Goal: Task Accomplishment & Management: Manage account settings

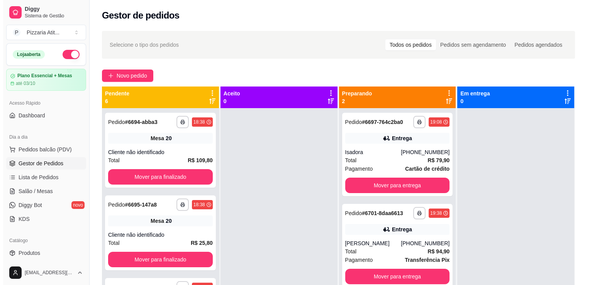
scroll to position [62, 0]
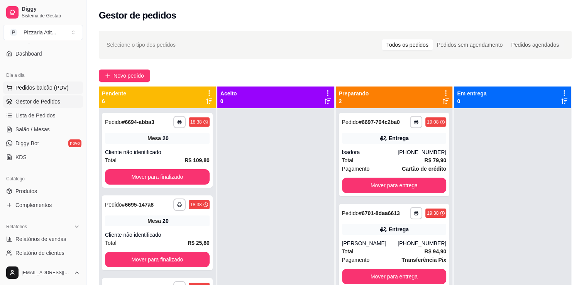
click at [60, 89] on span "Pedidos balcão (PDV)" at bounding box center [41, 88] width 53 height 8
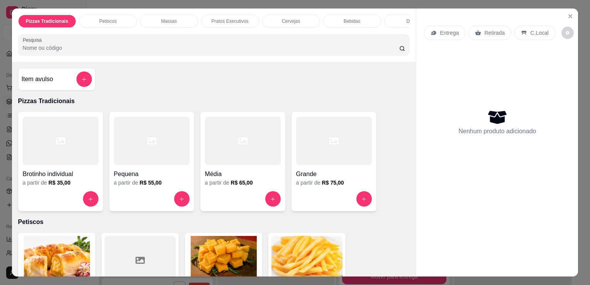
click at [210, 52] on input "Pesquisa" at bounding box center [211, 48] width 376 height 8
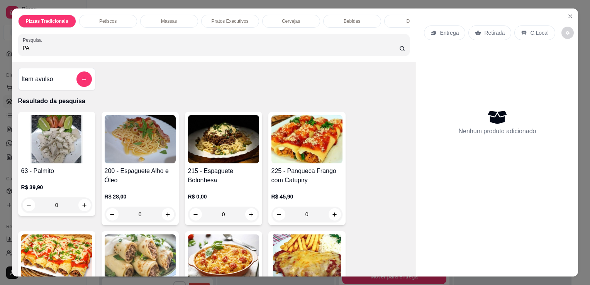
type input "PA"
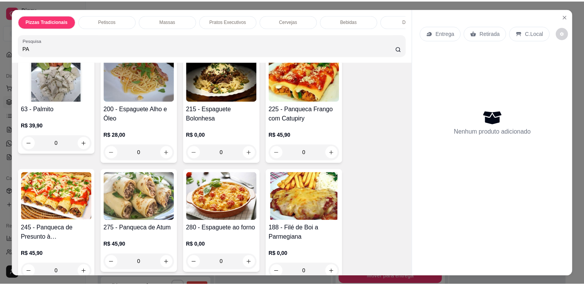
scroll to position [73, 0]
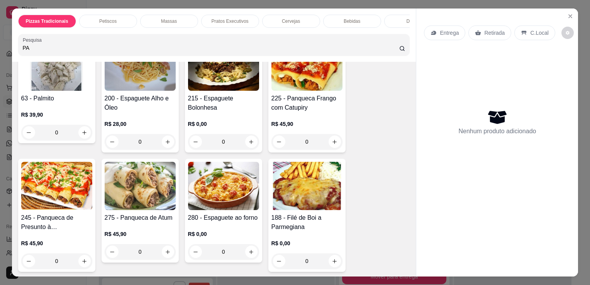
click at [318, 100] on h4 "225 - Panqueca Frango com Catupiry" at bounding box center [306, 103] width 71 height 19
click at [304, 121] on div "R$ 45,90 0" at bounding box center [306, 130] width 71 height 37
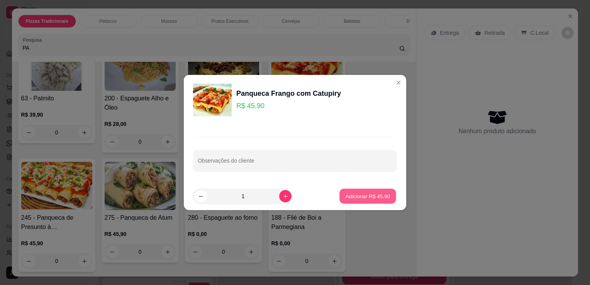
click at [365, 194] on p "Adicionar R$ 45,90" at bounding box center [367, 195] width 45 height 7
type input "1"
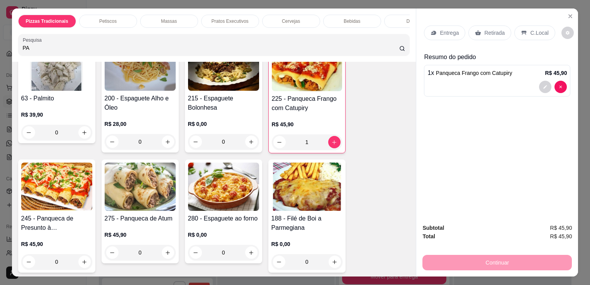
click at [444, 29] on p "Entrega" at bounding box center [449, 33] width 19 height 8
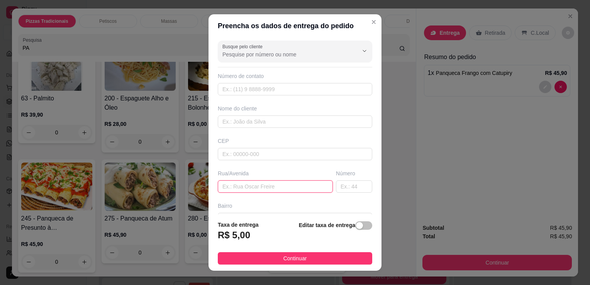
click at [264, 189] on input "text" at bounding box center [275, 186] width 115 height 12
type input "R"
type input "[GEOGRAPHIC_DATA]"
click at [371, 17] on header "Preencha os dados de entrega do pedido" at bounding box center [294, 25] width 173 height 23
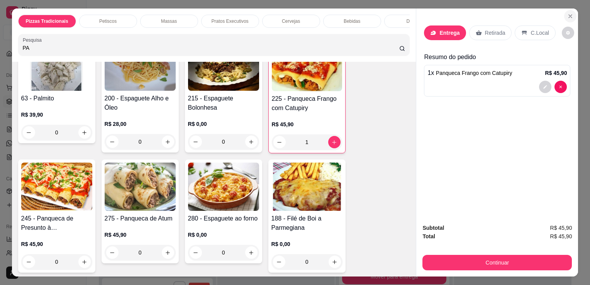
click at [567, 13] on icon "Close" at bounding box center [570, 16] width 6 height 6
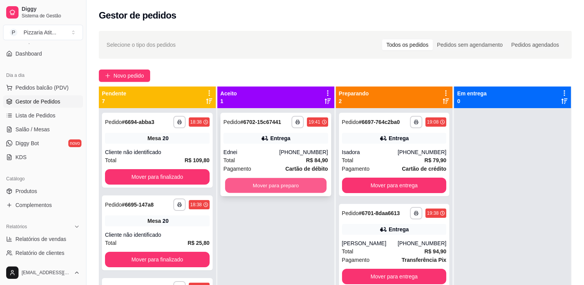
click at [295, 182] on button "Mover para preparo" at bounding box center [275, 185] width 101 height 15
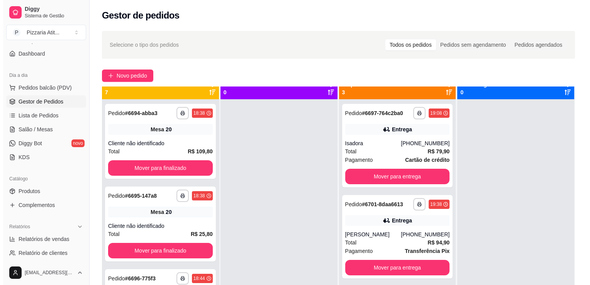
scroll to position [12, 0]
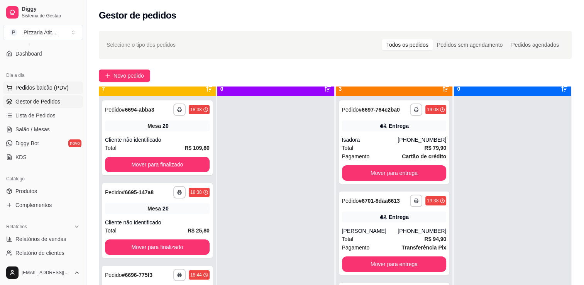
click at [40, 85] on span "Pedidos balcão (PDV)" at bounding box center [41, 88] width 53 height 8
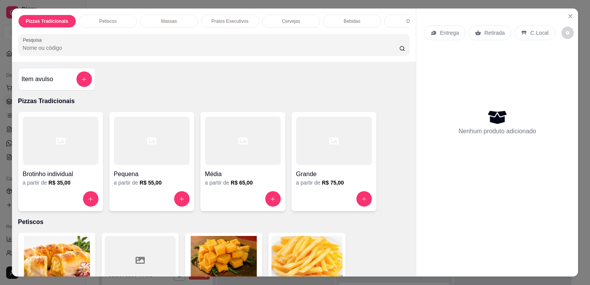
click at [216, 52] on input "Pesquisa" at bounding box center [211, 48] width 376 height 8
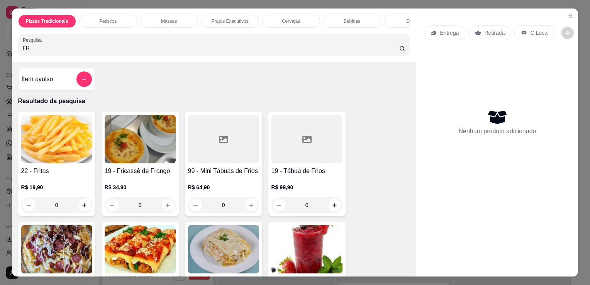
type input "FR"
click at [69, 130] on img at bounding box center [56, 139] width 71 height 48
click at [568, 13] on icon "Close" at bounding box center [570, 16] width 6 height 6
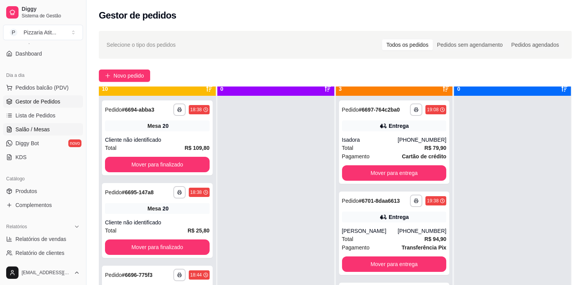
click at [36, 132] on span "Salão / Mesas" at bounding box center [32, 129] width 34 height 8
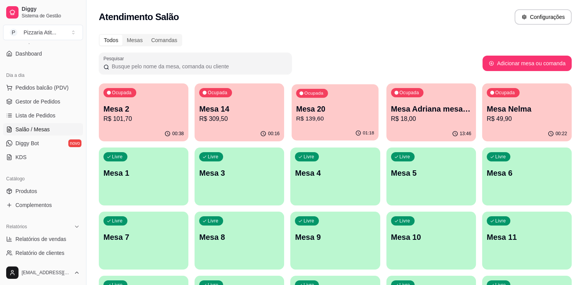
click at [326, 125] on div "Ocupada Mesa 20 R$ 139,60" at bounding box center [335, 105] width 87 height 42
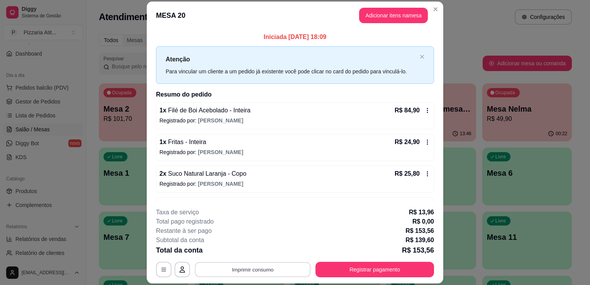
click at [269, 267] on button "Imprimir consumo" at bounding box center [253, 269] width 116 height 15
click at [265, 251] on button "IMPRESSORA" at bounding box center [252, 252] width 54 height 12
click at [344, 265] on button "Registrar pagamento" at bounding box center [374, 269] width 115 height 15
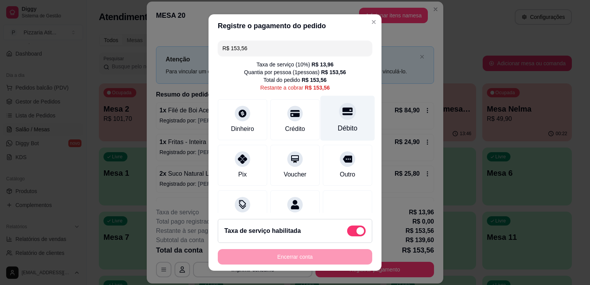
click at [339, 117] on div at bounding box center [347, 111] width 17 height 17
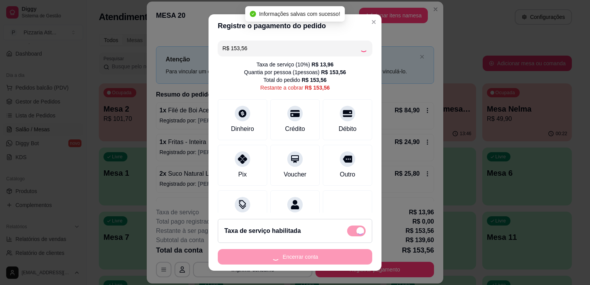
type input "R$ 0,00"
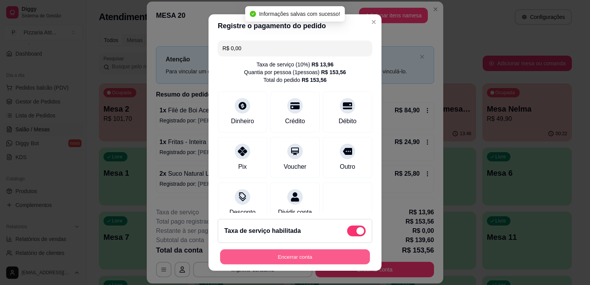
click at [355, 258] on button "Encerrar conta" at bounding box center [295, 256] width 150 height 15
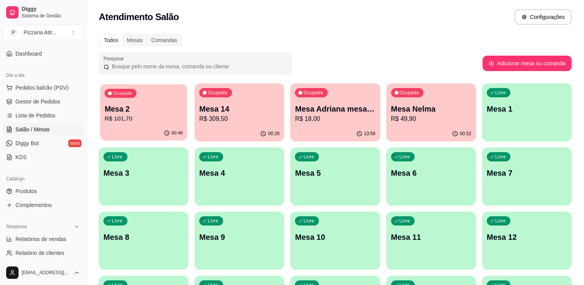
click at [167, 117] on p "R$ 101,70" at bounding box center [144, 118] width 78 height 9
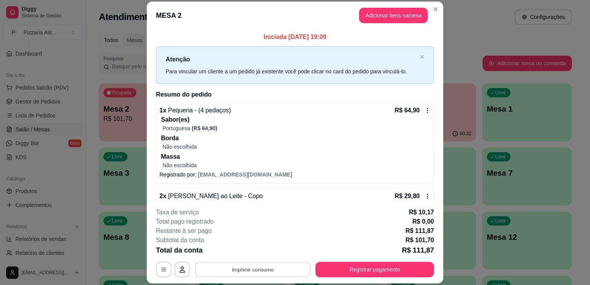
click at [256, 269] on button "Imprimir consumo" at bounding box center [253, 269] width 116 height 15
click at [268, 254] on button "IMPRESSORA" at bounding box center [252, 252] width 56 height 12
click at [328, 268] on button "Registrar pagamento" at bounding box center [374, 269] width 115 height 15
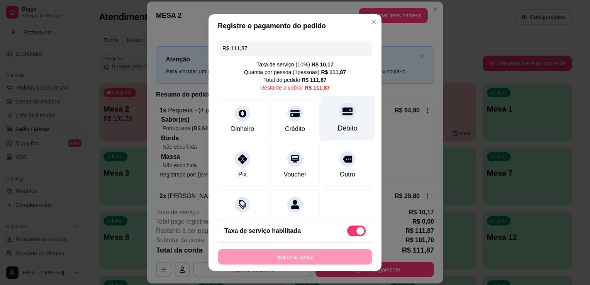
click at [338, 127] on div "Débito" at bounding box center [348, 128] width 20 height 10
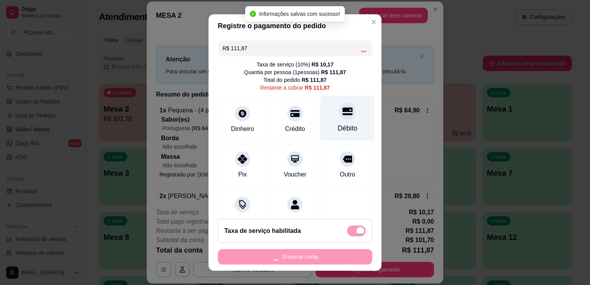
type input "R$ 0,00"
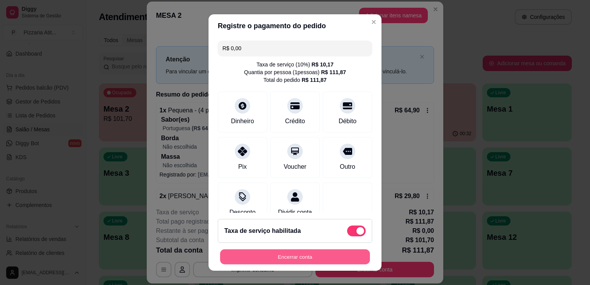
click at [320, 253] on button "Encerrar conta" at bounding box center [295, 256] width 150 height 15
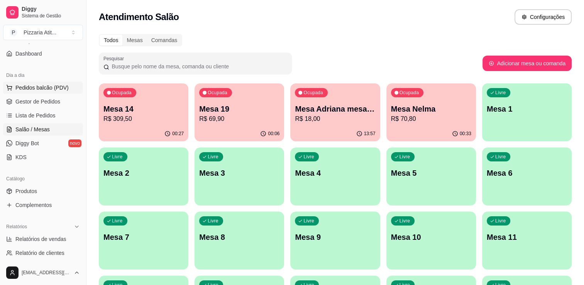
click at [44, 84] on span "Pedidos balcão (PDV)" at bounding box center [41, 88] width 53 height 8
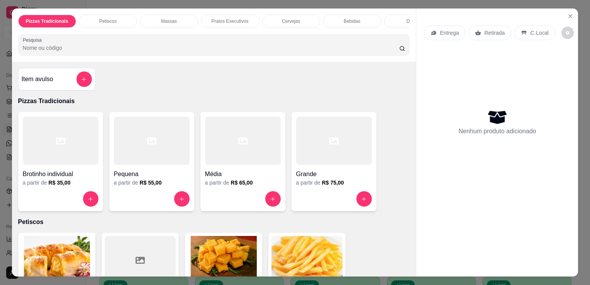
click at [347, 169] on div "Grande" at bounding box center [334, 172] width 76 height 14
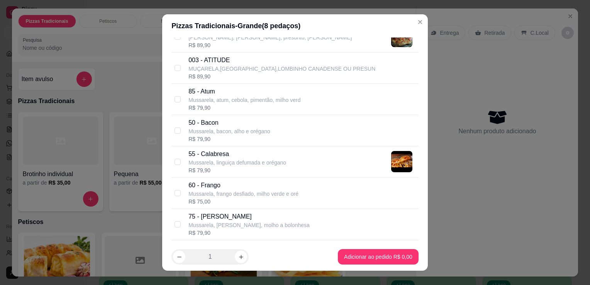
scroll to position [175, 0]
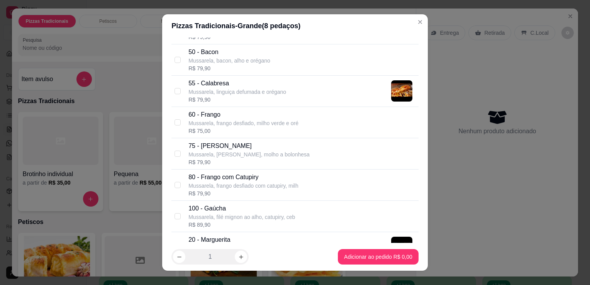
click at [277, 188] on p "Mussarela, frango desfiado com catupiry, milh" at bounding box center [243, 186] width 110 height 8
checkbox input "true"
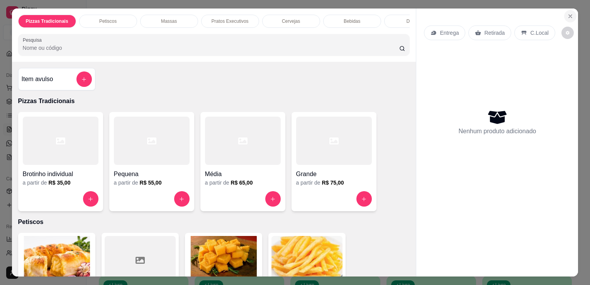
click at [571, 16] on button "Close" at bounding box center [570, 16] width 12 height 12
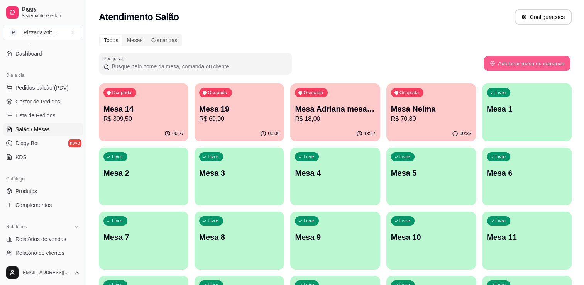
click at [522, 62] on button "Adicionar mesa ou comanda" at bounding box center [527, 63] width 86 height 15
select select "TABLE"
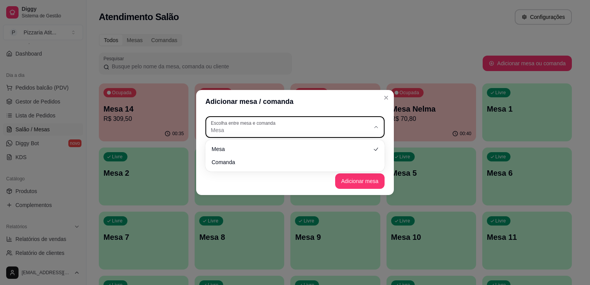
click at [322, 137] on button "Escolha entre mesa e comanda Mesa" at bounding box center [294, 127] width 179 height 22
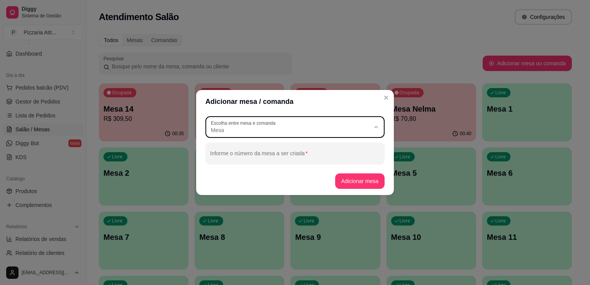
click at [324, 165] on span "Comanda" at bounding box center [291, 160] width 153 height 7
type input "CARD"
select select "CARD"
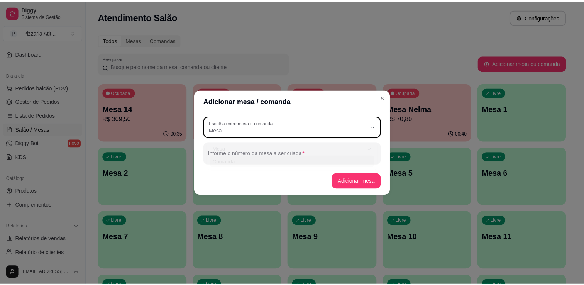
scroll to position [7, 0]
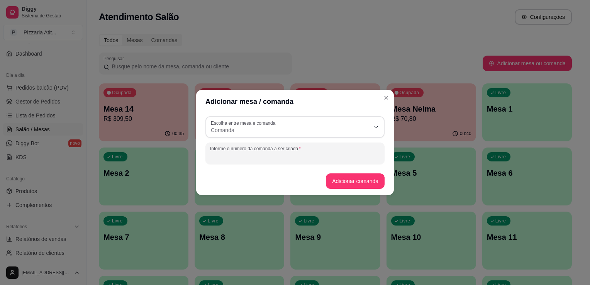
click at [318, 158] on input "Informe o número da comanda a ser criada" at bounding box center [295, 156] width 170 height 8
type input "BRENO"
click at [367, 184] on button "Adicionar comanda" at bounding box center [354, 181] width 57 height 15
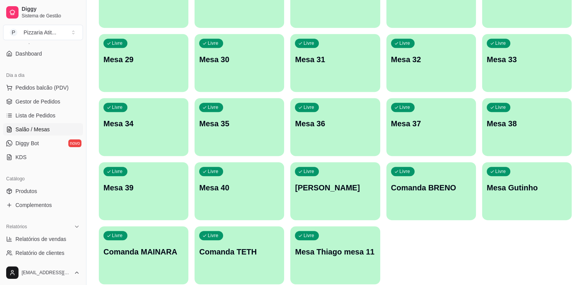
scroll to position [464, 0]
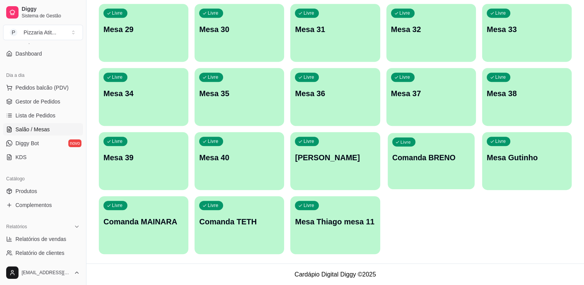
click at [416, 165] on div "Livre Comanda BRENO" at bounding box center [430, 156] width 87 height 47
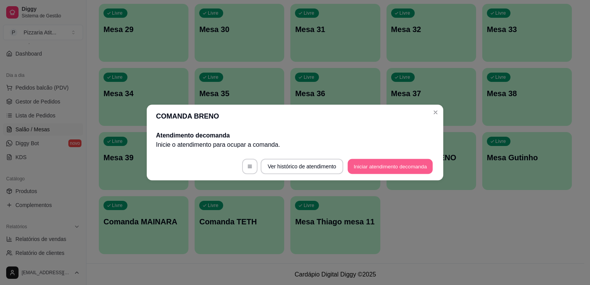
click at [413, 163] on button "Iniciar atendimento de comanda" at bounding box center [389, 166] width 85 height 15
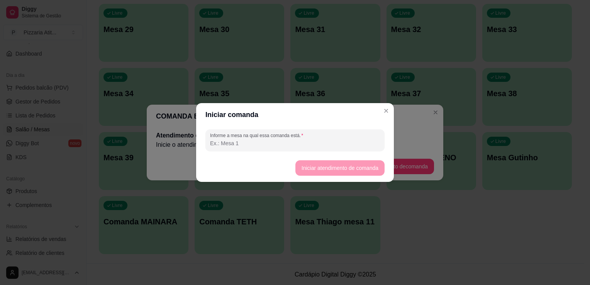
click at [355, 140] on input "Informe a mesa na qual essa comanda está." at bounding box center [295, 143] width 170 height 8
type input "00"
click at [356, 166] on button "Iniciar atendimento de comanda" at bounding box center [339, 167] width 89 height 15
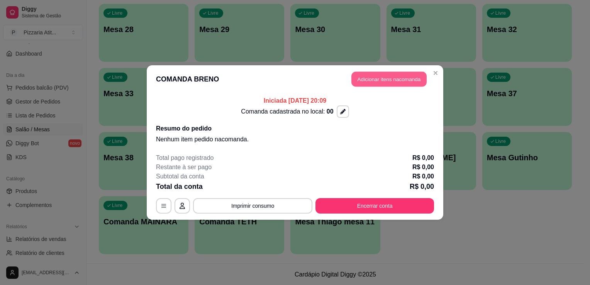
click at [374, 81] on button "Adicionar itens na comanda" at bounding box center [388, 79] width 75 height 15
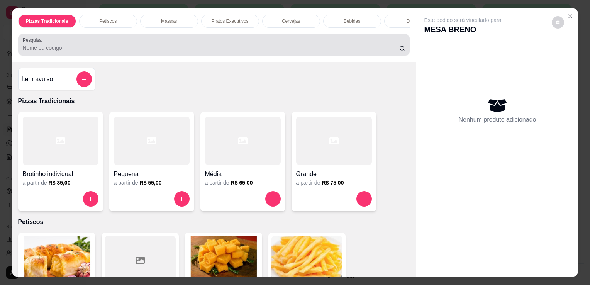
click at [315, 41] on div at bounding box center [214, 44] width 382 height 15
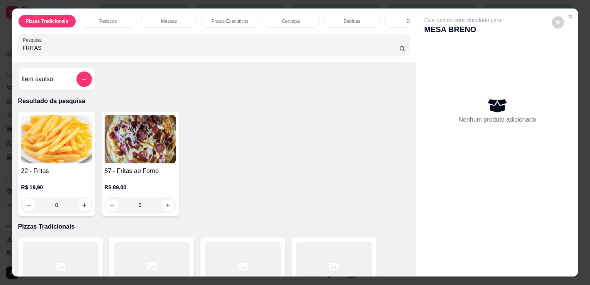
type input "FRITAS"
click at [145, 146] on img at bounding box center [140, 139] width 71 height 48
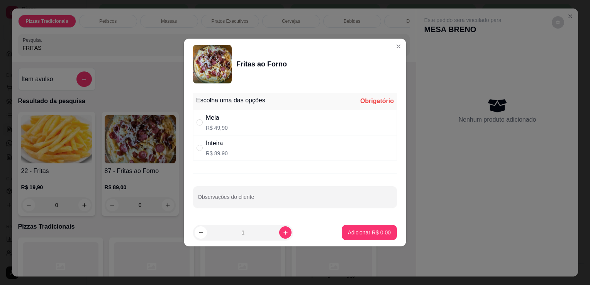
click at [247, 149] on div "Inteira R$ 89,90" at bounding box center [295, 147] width 204 height 25
radio input "true"
click at [249, 197] on input "Observações do cliente" at bounding box center [295, 200] width 194 height 8
type input "PARA 21;00"
click at [358, 229] on p "Adicionar R$ 89,90" at bounding box center [367, 231] width 45 height 7
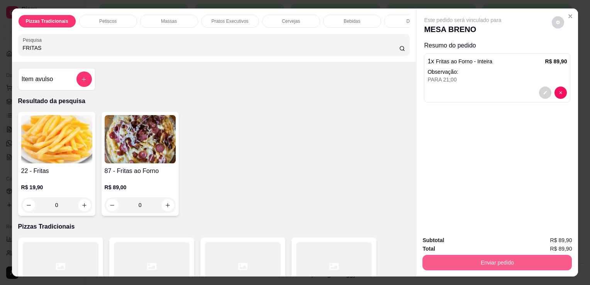
drag, startPoint x: 506, startPoint y: 268, endPoint x: 499, endPoint y: 252, distance: 17.0
click at [499, 252] on div "Subtotal R$ 89,90 Total R$ 89,90 Enviar pedido" at bounding box center [497, 253] width 162 height 47
click at [499, 255] on button "Enviar pedido" at bounding box center [496, 262] width 145 height 15
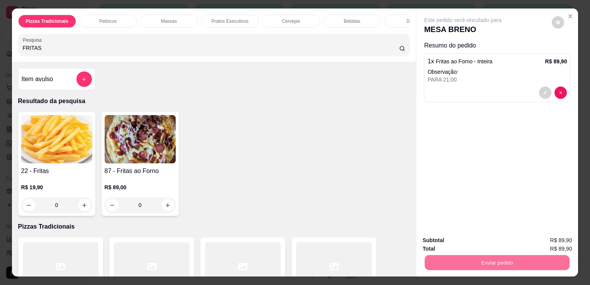
click at [550, 241] on button "Enviar pedido" at bounding box center [551, 240] width 42 height 14
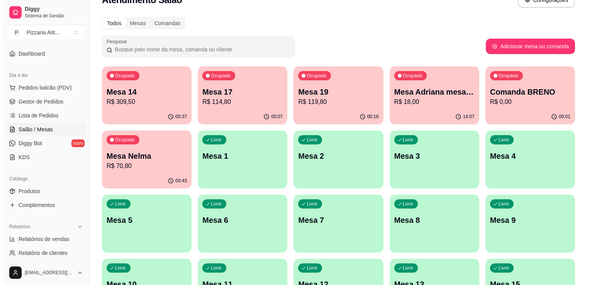
scroll to position [14, 0]
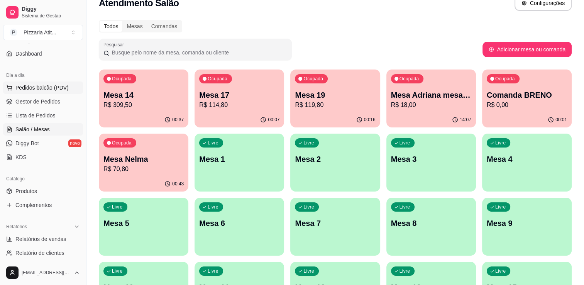
click at [37, 92] on button "Pedidos balcão (PDV)" at bounding box center [43, 87] width 80 height 12
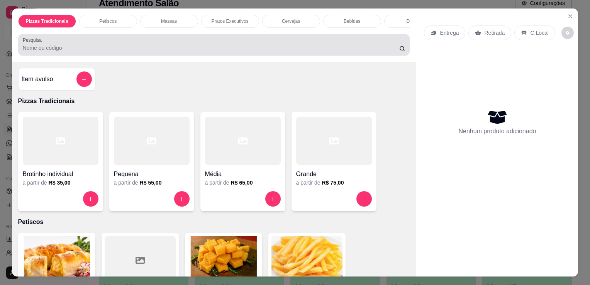
click at [187, 45] on div at bounding box center [214, 44] width 382 height 15
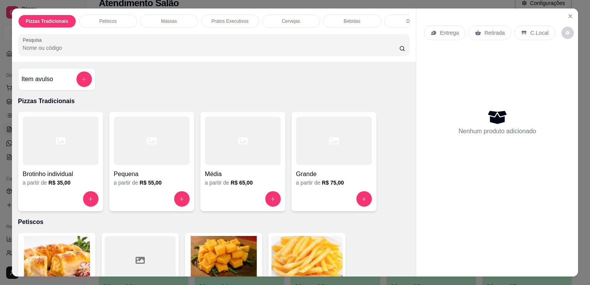
scroll to position [220, 0]
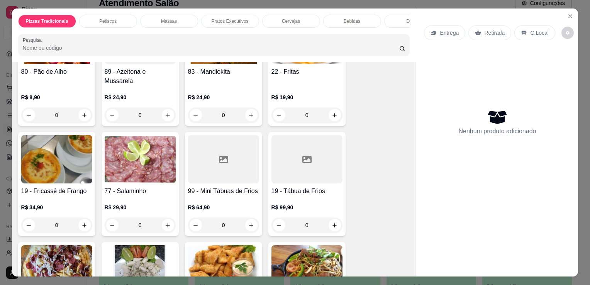
click at [299, 96] on div "R$ 19,90 0" at bounding box center [306, 107] width 71 height 29
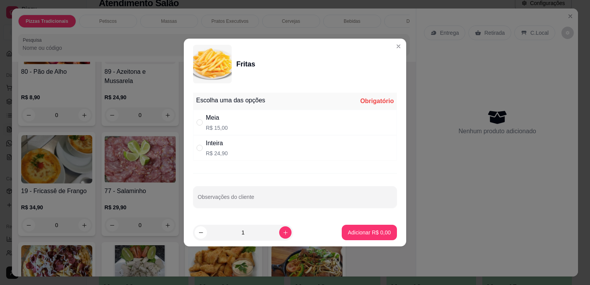
click at [225, 131] on p "R$ 15,00" at bounding box center [217, 128] width 22 height 8
radio input "true"
click at [364, 232] on p "Adicionar R$ 15,00" at bounding box center [367, 231] width 45 height 7
type input "1"
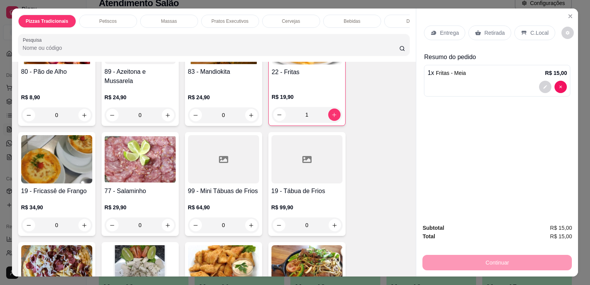
click at [484, 30] on p "Retirada" at bounding box center [494, 33] width 20 height 8
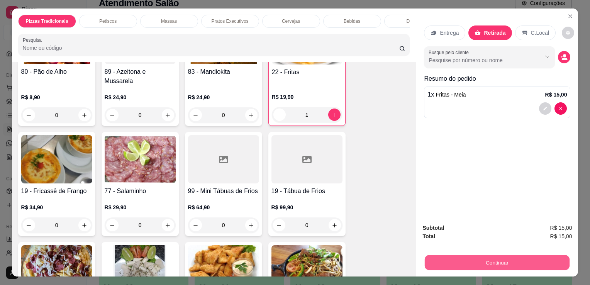
click at [500, 262] on button "Continuar" at bounding box center [496, 262] width 145 height 15
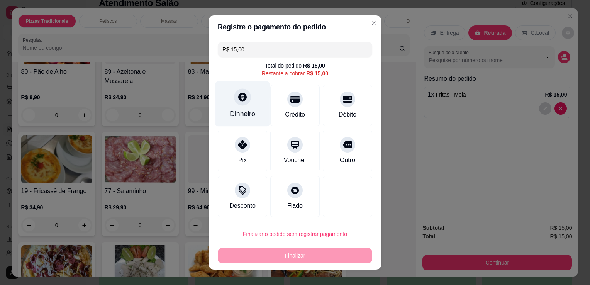
click at [241, 89] on div at bounding box center [242, 96] width 17 height 17
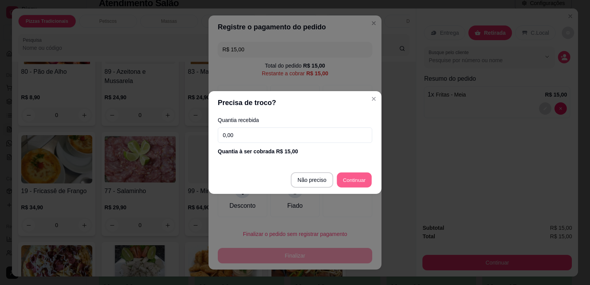
type input "R$ 0,00"
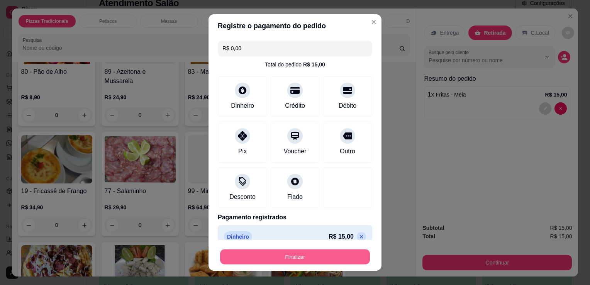
click at [318, 262] on button "Finalizar" at bounding box center [295, 256] width 150 height 15
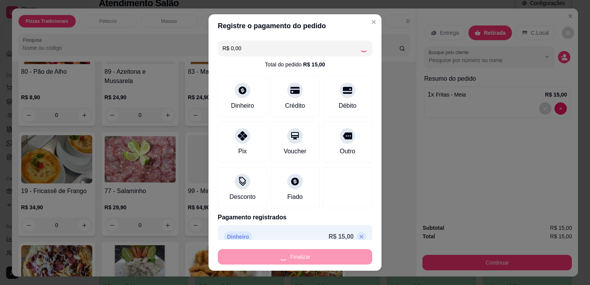
type input "0"
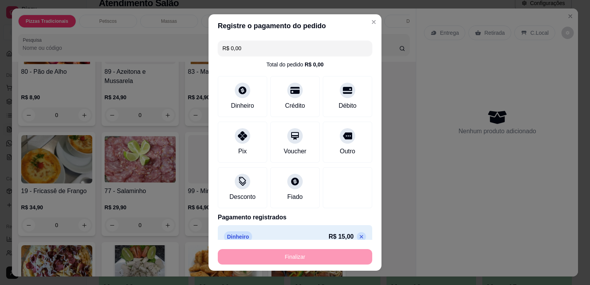
type input "-R$ 15,00"
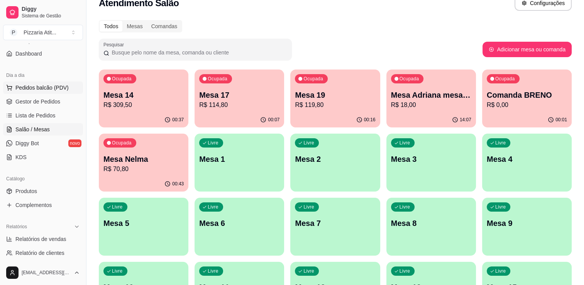
click at [46, 87] on span "Pedidos balcão (PDV)" at bounding box center [41, 88] width 53 height 8
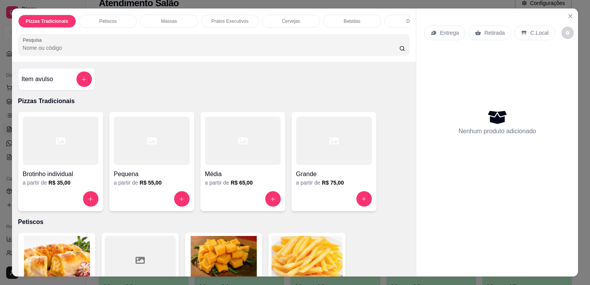
click at [69, 144] on div at bounding box center [61, 141] width 76 height 48
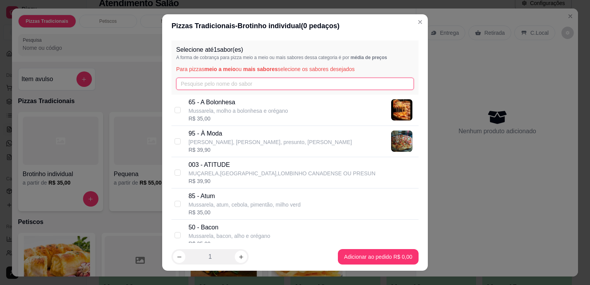
click at [222, 83] on input "text" at bounding box center [295, 84] width 238 height 12
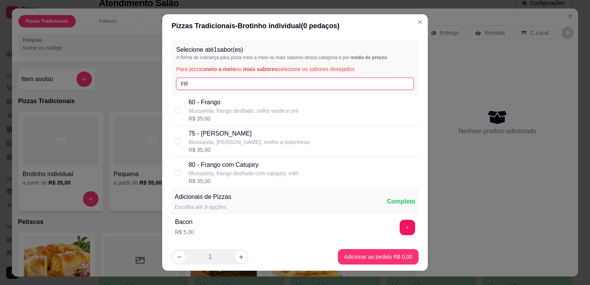
type input "FR"
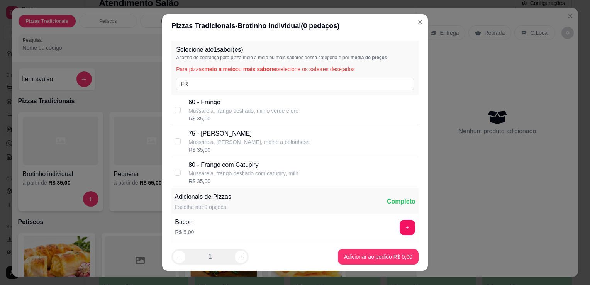
click at [237, 179] on div "R$ 35,00" at bounding box center [243, 181] width 110 height 8
checkbox input "true"
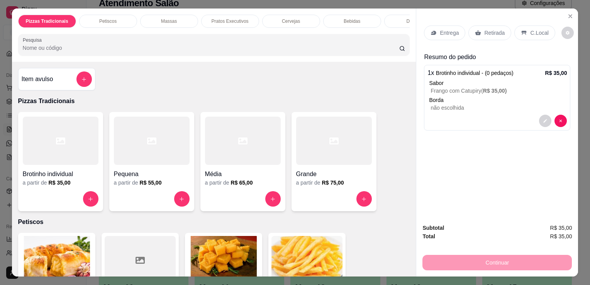
click at [309, 172] on h4 "Grande" at bounding box center [334, 173] width 76 height 9
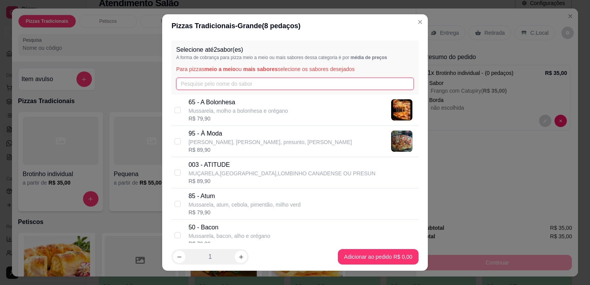
click at [271, 86] on input "text" at bounding box center [295, 84] width 238 height 12
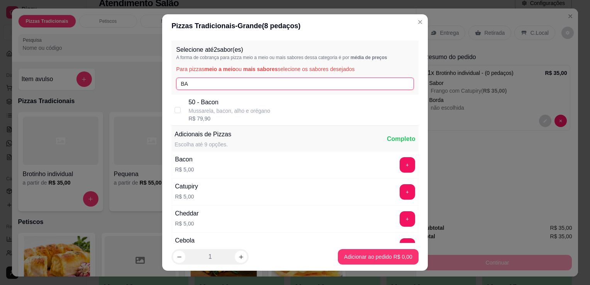
type input "BA"
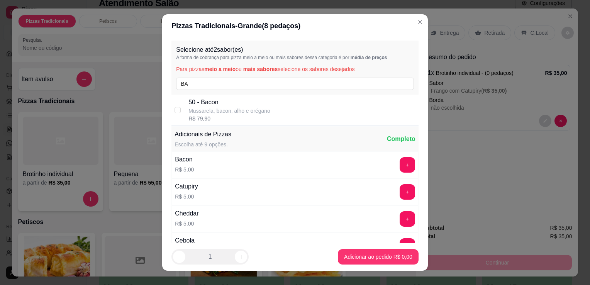
click at [268, 105] on div "50 - Bacon Mussarela, bacon, alho e orégano R$ 79,90" at bounding box center [301, 110] width 227 height 25
checkbox input "true"
click at [370, 265] on footer "1 Adicionar ao pedido R$ 79,90" at bounding box center [294, 257] width 265 height 28
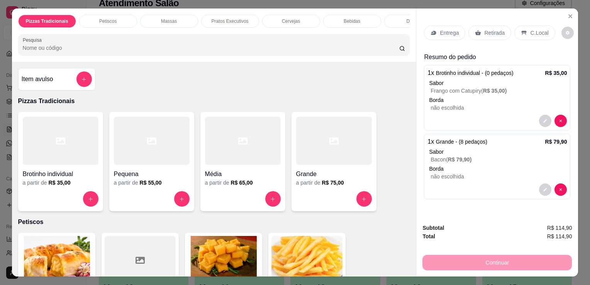
click at [451, 25] on div "Entrega" at bounding box center [444, 32] width 41 height 15
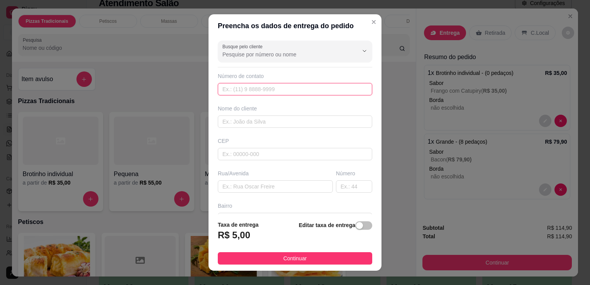
click at [297, 85] on input "text" at bounding box center [295, 89] width 154 height 12
type input "[PHONE_NUMBER]"
click at [263, 122] on input "text" at bounding box center [295, 121] width 154 height 12
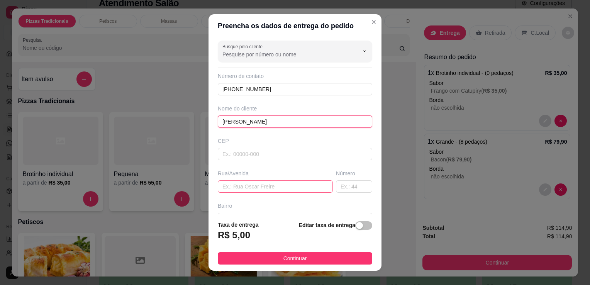
type input "[PERSON_NAME]"
click at [260, 183] on input "text" at bounding box center [275, 186] width 115 height 12
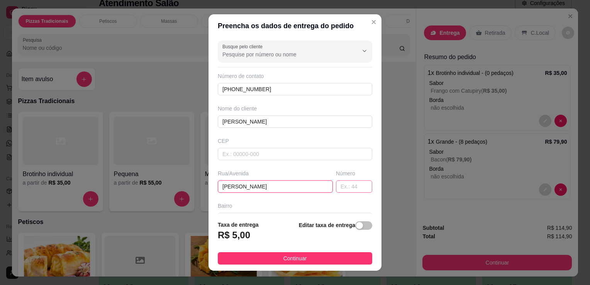
type input "[PERSON_NAME]"
click at [343, 189] on input "text" at bounding box center [354, 186] width 36 height 12
type input "321"
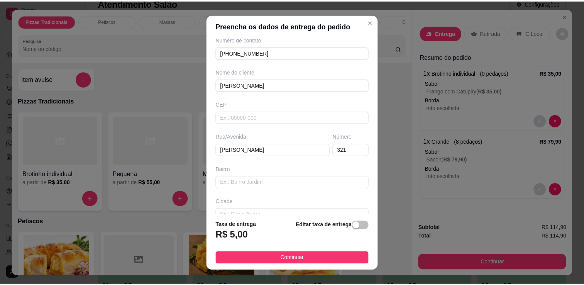
scroll to position [44, 0]
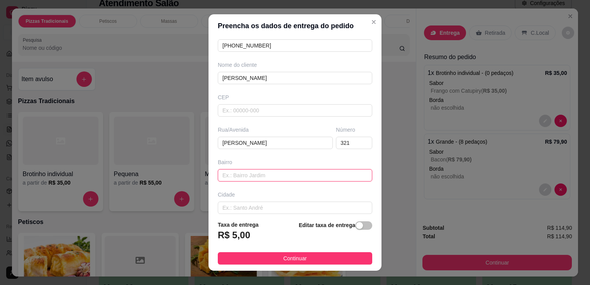
click at [301, 173] on input "text" at bounding box center [295, 175] width 154 height 12
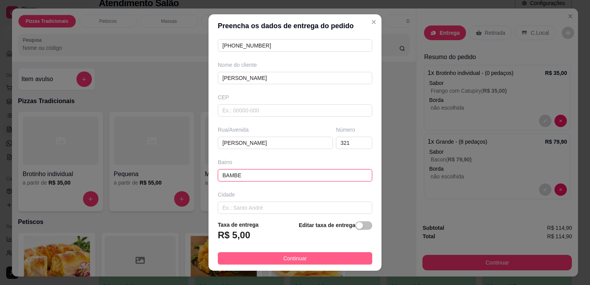
type input "BAMBE"
click at [293, 253] on button "Continuar" at bounding box center [295, 258] width 154 height 12
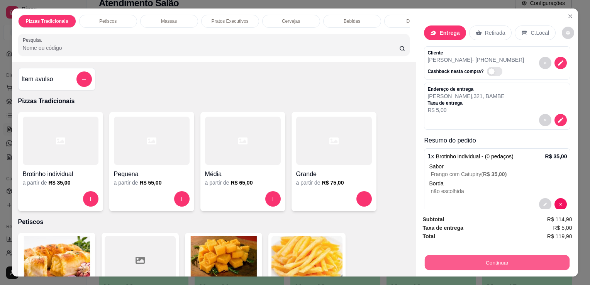
click at [474, 264] on button "Continuar" at bounding box center [496, 262] width 145 height 15
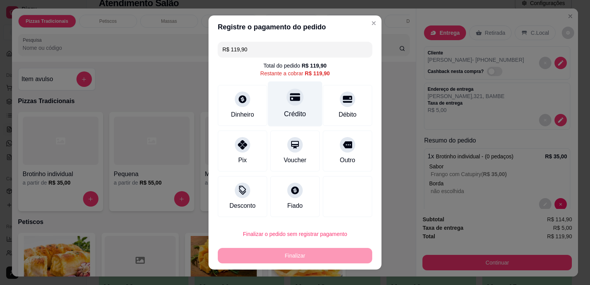
click at [285, 125] on div "Crédito" at bounding box center [295, 103] width 54 height 45
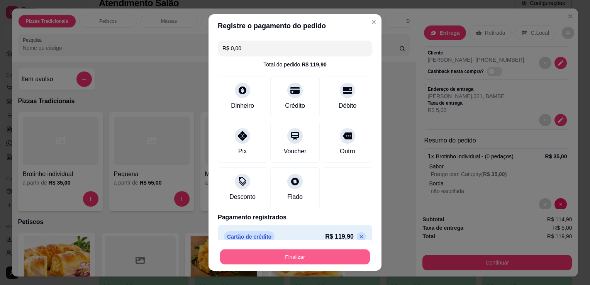
click at [292, 258] on button "Finalizar" at bounding box center [295, 256] width 150 height 15
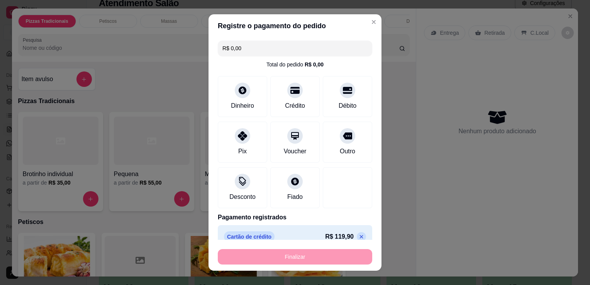
type input "-R$ 119,90"
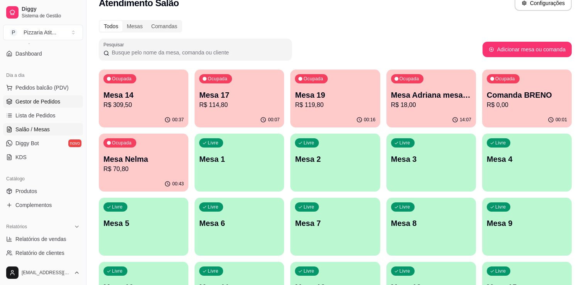
click at [36, 105] on link "Gestor de Pedidos" at bounding box center [43, 101] width 80 height 12
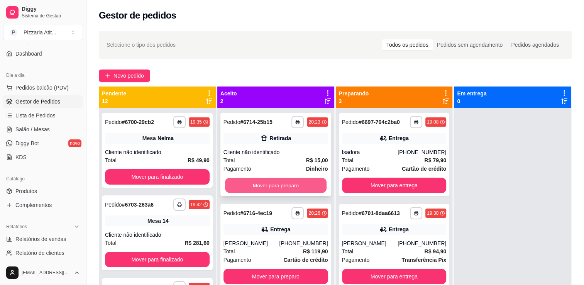
click at [256, 182] on button "Mover para preparo" at bounding box center [275, 185] width 101 height 15
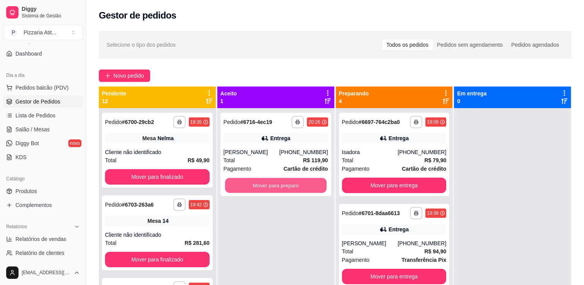
click at [307, 180] on button "Mover para preparo" at bounding box center [275, 185] width 101 height 15
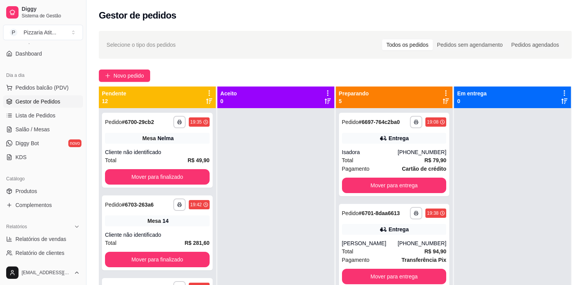
click at [239, 188] on div at bounding box center [275, 250] width 117 height 285
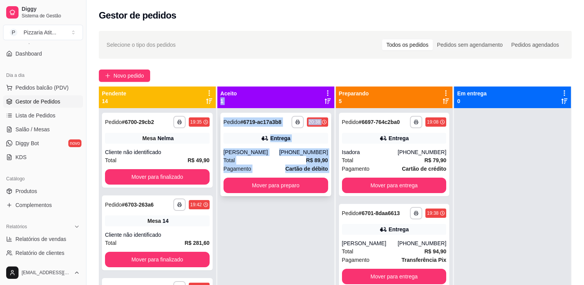
click at [238, 195] on div "**********" at bounding box center [275, 154] width 111 height 83
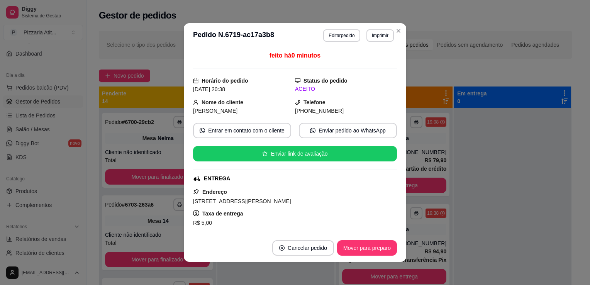
click at [238, 195] on div "Endereço [STREET_ADDRESS][PERSON_NAME] de entrega R$ 5,00 Copiar Endereço" at bounding box center [295, 215] width 204 height 56
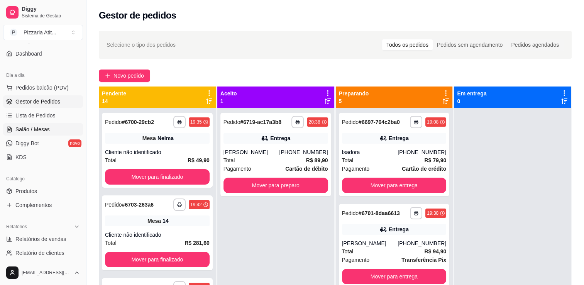
click at [47, 134] on link "Salão / Mesas" at bounding box center [43, 129] width 80 height 12
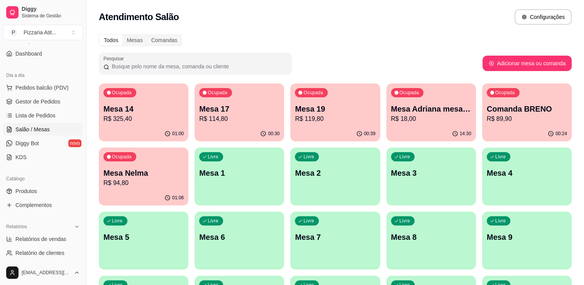
click at [151, 184] on p "R$ 94,80" at bounding box center [143, 182] width 80 height 9
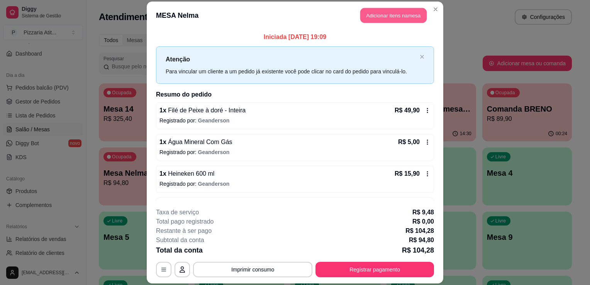
click at [397, 20] on button "Adicionar itens na mesa" at bounding box center [393, 15] width 66 height 15
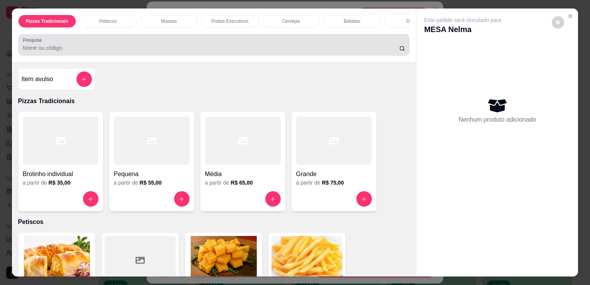
click at [310, 56] on div "Pesquisa" at bounding box center [214, 45] width 392 height 22
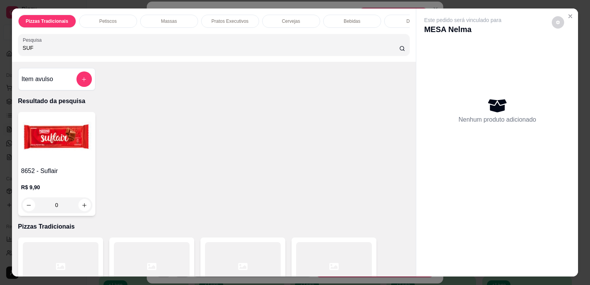
type input "SUF"
click at [55, 145] on img at bounding box center [56, 139] width 71 height 48
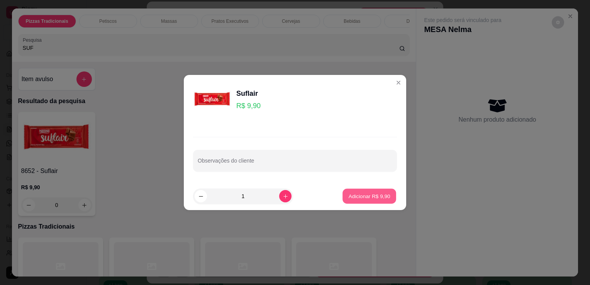
click at [358, 194] on p "Adicionar R$ 9,90" at bounding box center [369, 195] width 42 height 7
type input "1"
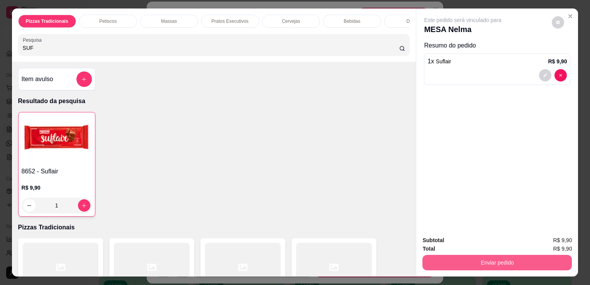
click at [482, 257] on button "Enviar pedido" at bounding box center [496, 262] width 149 height 15
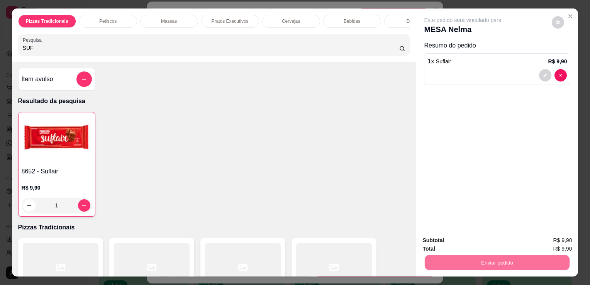
click at [552, 237] on button "Enviar pedido" at bounding box center [551, 240] width 42 height 14
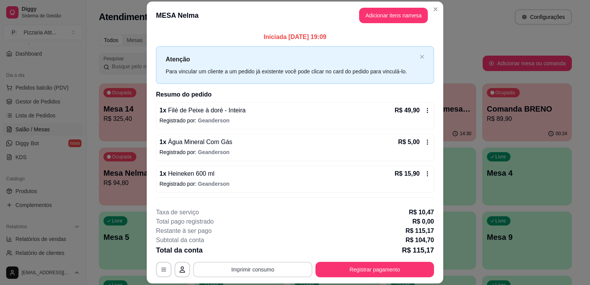
drag, startPoint x: 281, startPoint y: 260, endPoint x: 279, endPoint y: 268, distance: 8.3
click at [279, 268] on div "**********" at bounding box center [295, 242] width 278 height 69
click at [279, 268] on button "Imprimir consumo" at bounding box center [253, 269] width 116 height 15
click at [262, 252] on button "IMPRESSORA" at bounding box center [252, 252] width 54 height 12
click at [362, 268] on button "Registrar pagamento" at bounding box center [374, 269] width 115 height 15
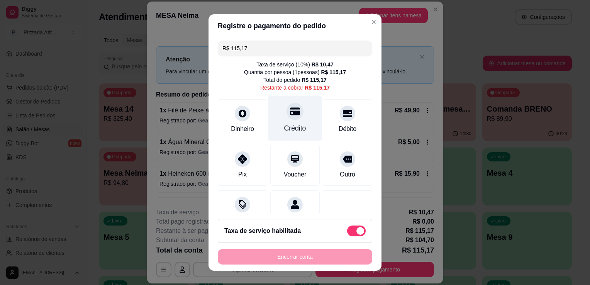
click at [281, 122] on div "Crédito" at bounding box center [295, 118] width 54 height 45
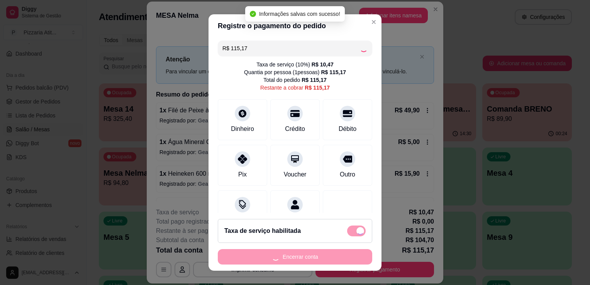
type input "R$ 0,00"
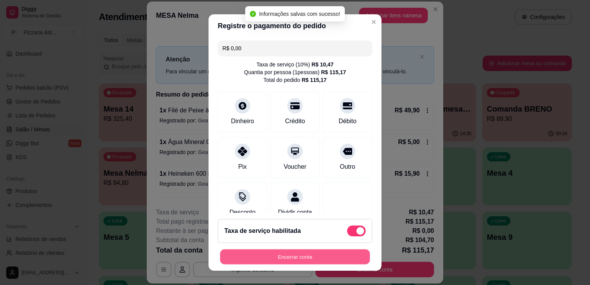
click at [291, 260] on button "Encerrar conta" at bounding box center [295, 256] width 150 height 15
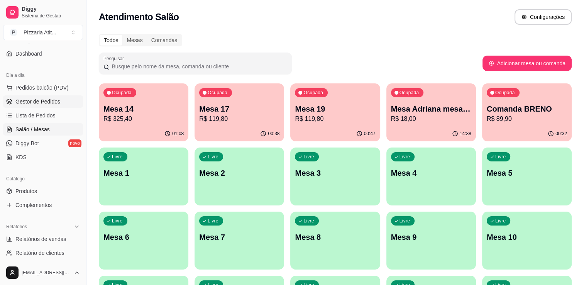
click at [45, 106] on link "Gestor de Pedidos" at bounding box center [43, 101] width 80 height 12
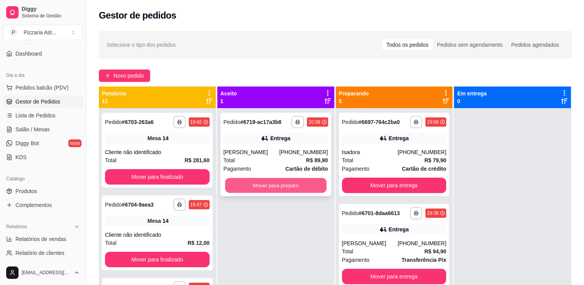
click at [294, 186] on button "Mover para preparo" at bounding box center [275, 185] width 101 height 15
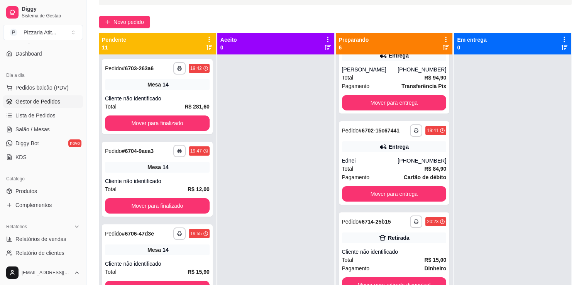
scroll to position [74, 0]
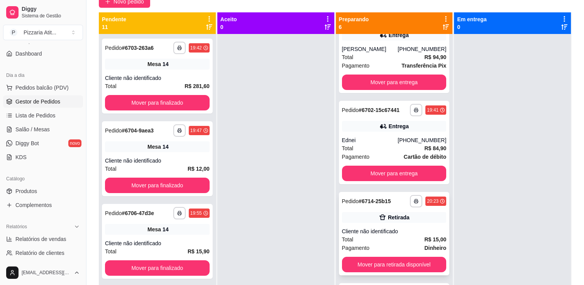
click at [408, 234] on div "Cliente não identificado" at bounding box center [394, 231] width 105 height 8
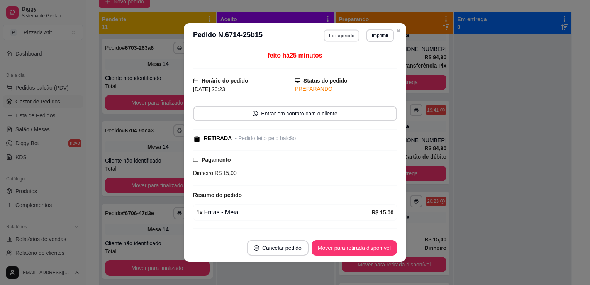
click at [333, 32] on button "Editar pedido" at bounding box center [342, 35] width 36 height 12
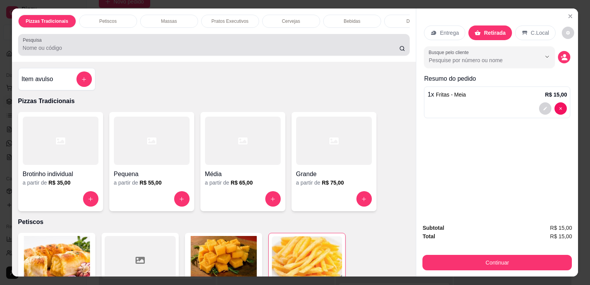
click at [286, 41] on div at bounding box center [214, 44] width 382 height 15
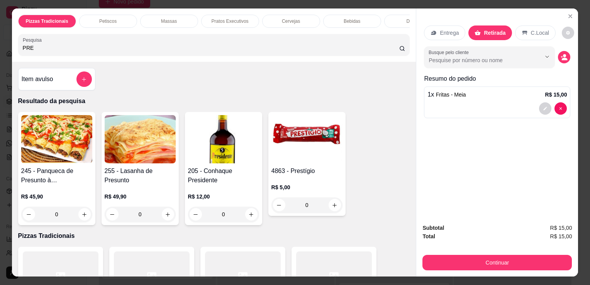
type input "PRE"
click at [279, 152] on img at bounding box center [306, 139] width 71 height 48
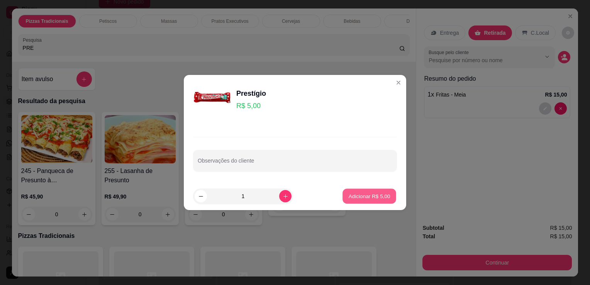
click at [348, 199] on p "Adicionar R$ 5,00" at bounding box center [369, 195] width 42 height 7
type input "1"
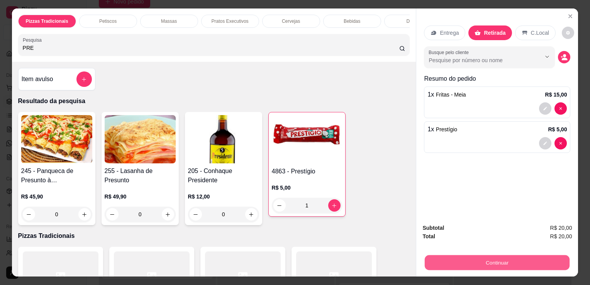
click at [430, 255] on button "Continuar" at bounding box center [496, 262] width 145 height 15
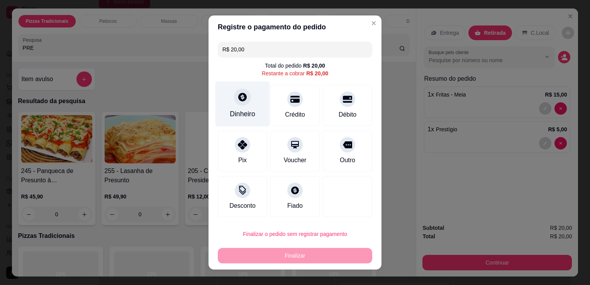
click at [249, 117] on div "Dinheiro" at bounding box center [242, 114] width 25 height 10
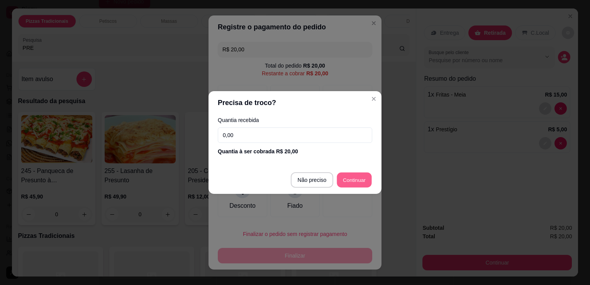
type input "R$ 0,00"
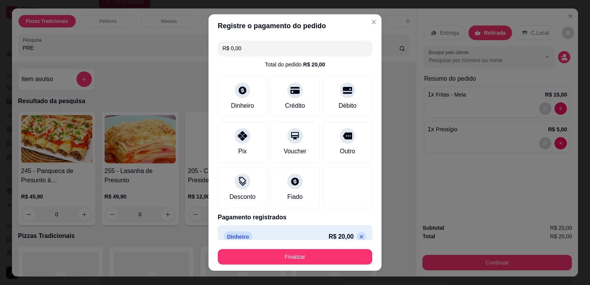
click at [269, 266] on footer "Finalizar" at bounding box center [294, 255] width 173 height 31
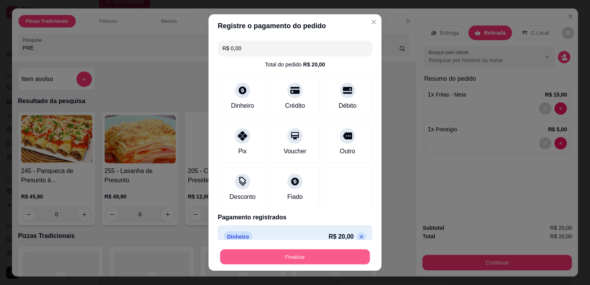
click at [276, 254] on button "Finalizar" at bounding box center [295, 256] width 150 height 15
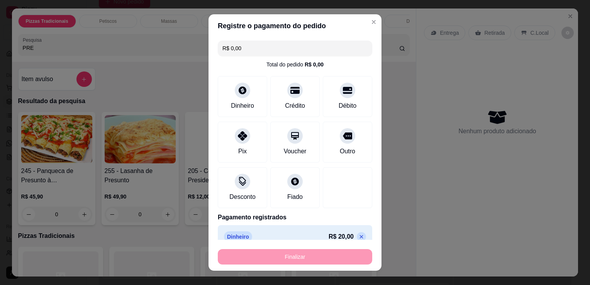
type input "0"
type input "-R$ 20,00"
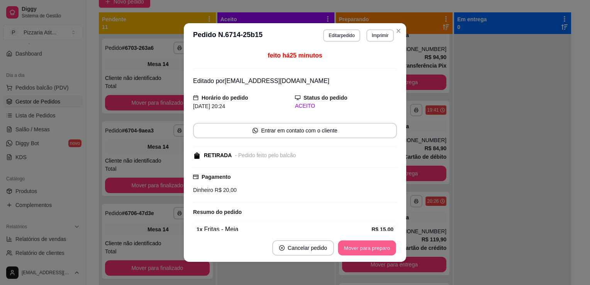
click at [352, 246] on button "Mover para preparo" at bounding box center [367, 247] width 58 height 15
click at [352, 246] on button "Mover para retirada disponível" at bounding box center [354, 247] width 83 height 15
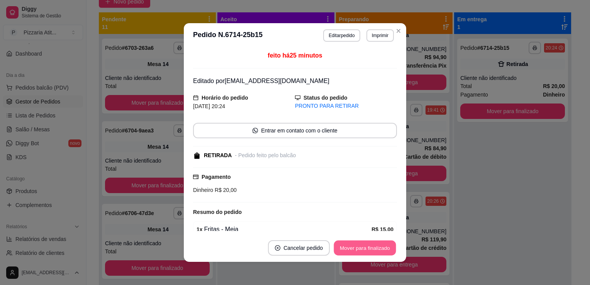
click at [352, 246] on button "Mover para finalizado" at bounding box center [365, 247] width 62 height 15
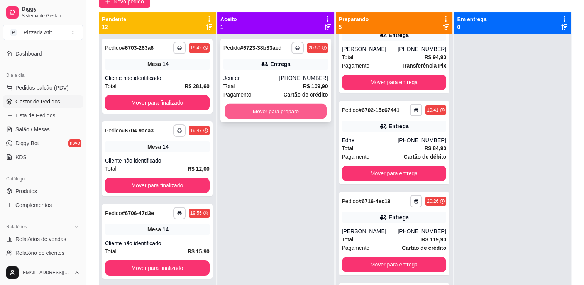
click at [275, 108] on button "Mover para preparo" at bounding box center [275, 111] width 101 height 15
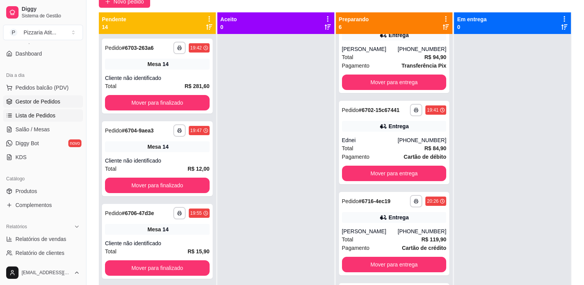
click at [41, 117] on span "Lista de Pedidos" at bounding box center [35, 116] width 40 height 8
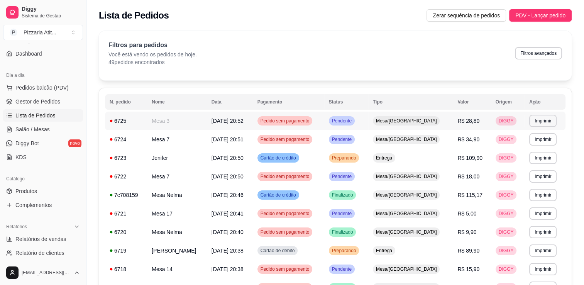
click at [253, 121] on td "[DATE] 20:52" at bounding box center [230, 121] width 46 height 19
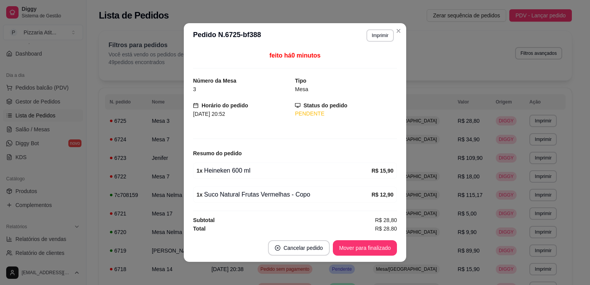
click at [361, 197] on div "1 x Suco Natural Frutas Vermelhas - Copo" at bounding box center [283, 194] width 175 height 9
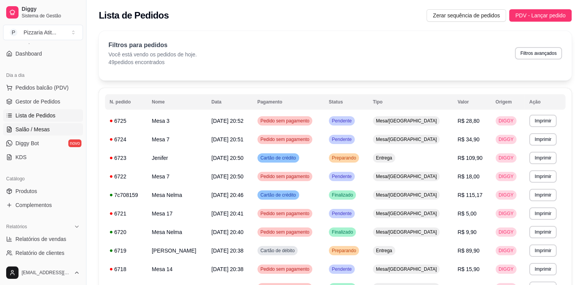
click at [29, 128] on span "Salão / Mesas" at bounding box center [32, 129] width 34 height 8
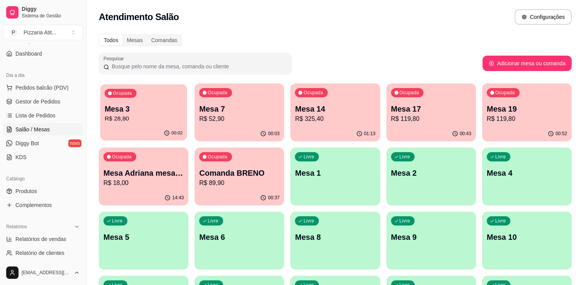
click at [142, 115] on p "R$ 28,80" at bounding box center [144, 118] width 78 height 9
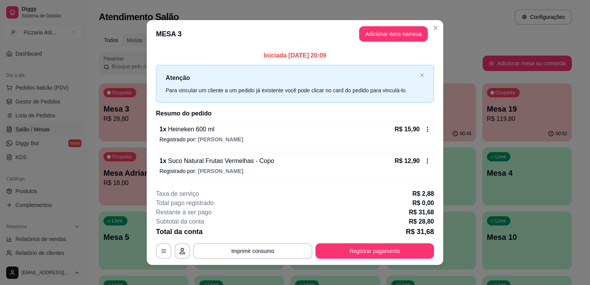
click at [244, 175] on div "1 x Suco Natural Frutas Vermelhas - Copo R$ 12,90 Registrado por: [PERSON_NAME]" at bounding box center [295, 166] width 278 height 27
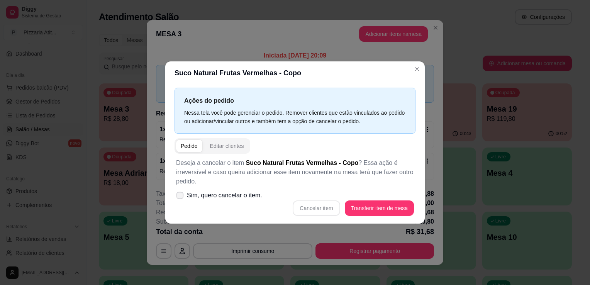
click at [181, 196] on icon at bounding box center [180, 195] width 6 height 4
click at [181, 197] on input "Sim, quero cancelar o item." at bounding box center [178, 199] width 5 height 5
checkbox input "true"
click at [322, 206] on button "Cancelar item" at bounding box center [316, 208] width 46 height 15
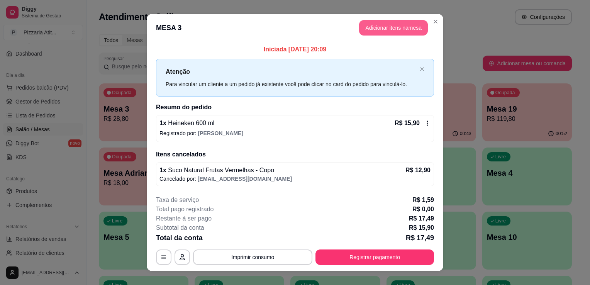
click at [391, 35] on button "Adicionar itens na mesa" at bounding box center [393, 27] width 69 height 15
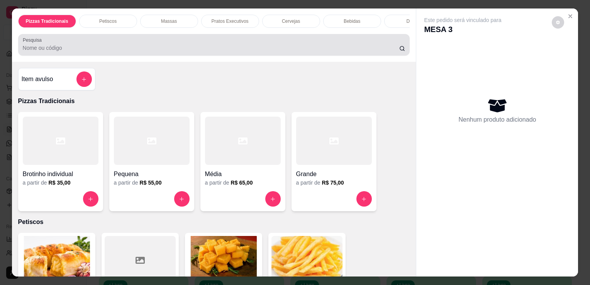
click at [342, 44] on div at bounding box center [214, 44] width 382 height 15
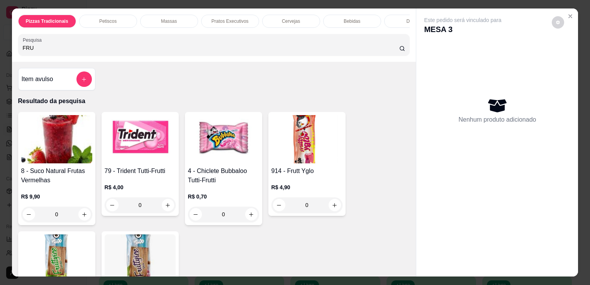
type input "FRU"
click at [66, 127] on img at bounding box center [56, 139] width 71 height 48
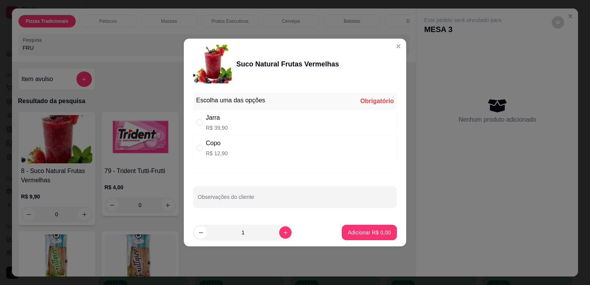
click at [213, 142] on div "Copo" at bounding box center [217, 143] width 22 height 9
radio input "true"
click at [232, 196] on input "Observações do cliente" at bounding box center [295, 200] width 194 height 8
type input "COM LARANJA"
click at [352, 230] on p "Adicionar R$ 12,90" at bounding box center [367, 231] width 45 height 7
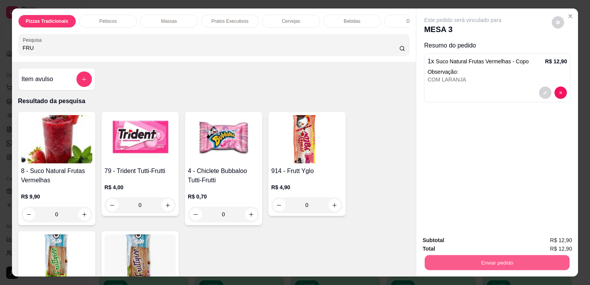
click at [486, 260] on button "Enviar pedido" at bounding box center [496, 262] width 145 height 15
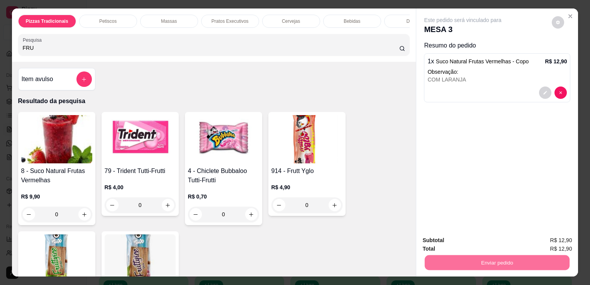
click at [540, 243] on button "Enviar pedido" at bounding box center [551, 240] width 42 height 14
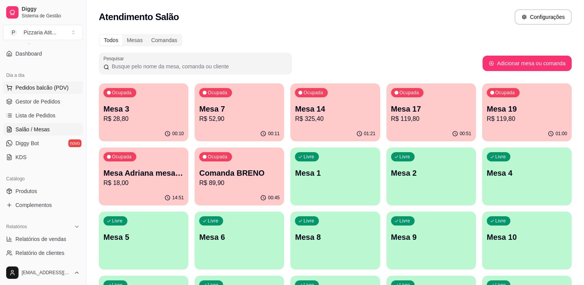
click at [41, 88] on span "Pedidos balcão (PDV)" at bounding box center [41, 88] width 53 height 8
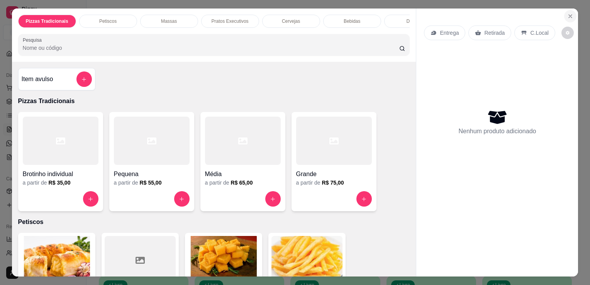
click at [567, 15] on icon "Close" at bounding box center [570, 16] width 6 height 6
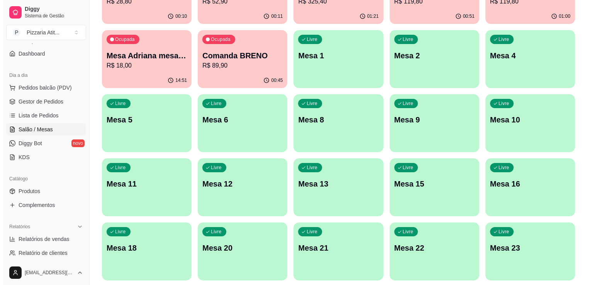
scroll to position [120, 0]
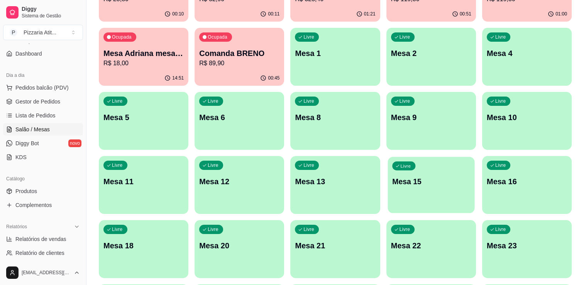
click at [418, 195] on div "Livre Mesa 15" at bounding box center [430, 180] width 87 height 47
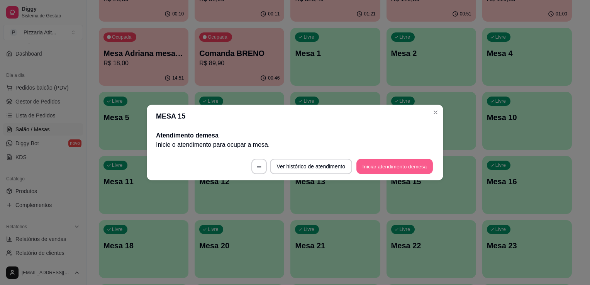
click at [396, 168] on button "Iniciar atendimento de mesa" at bounding box center [394, 166] width 76 height 15
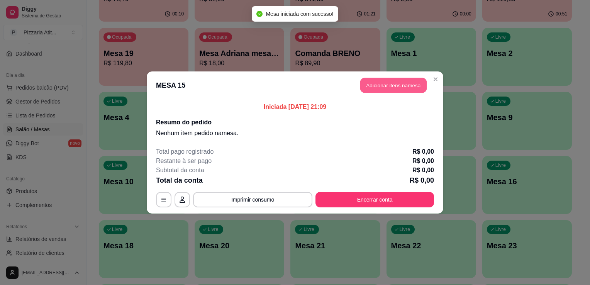
click at [396, 83] on button "Adicionar itens na mesa" at bounding box center [393, 85] width 66 height 15
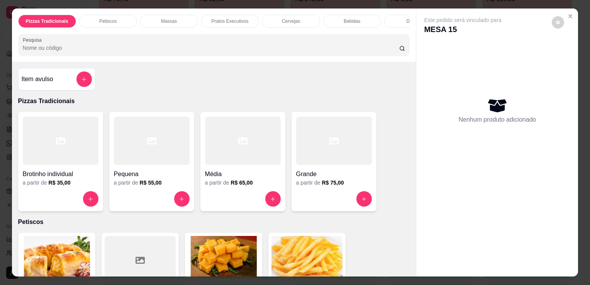
click at [292, 154] on div "Grande a partir de R$ 75,00" at bounding box center [333, 161] width 85 height 99
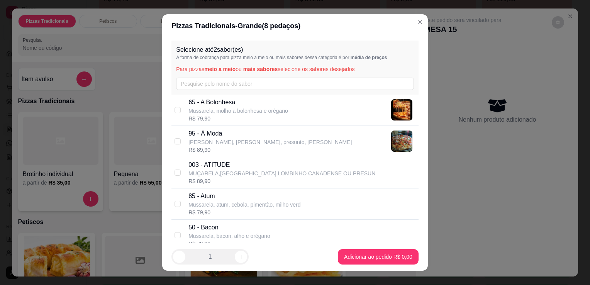
click at [257, 139] on p "[PERSON_NAME], [PERSON_NAME], presunto, [PERSON_NAME]" at bounding box center [269, 142] width 163 height 8
checkbox input "true"
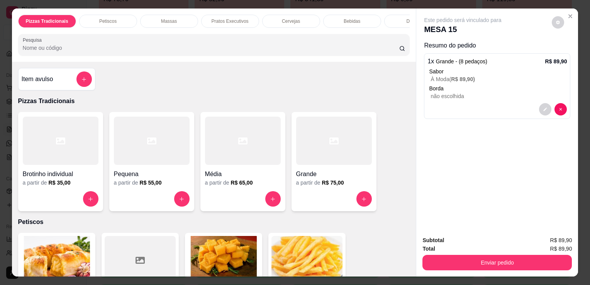
click at [321, 52] on input "Pesquisa" at bounding box center [211, 48] width 376 height 8
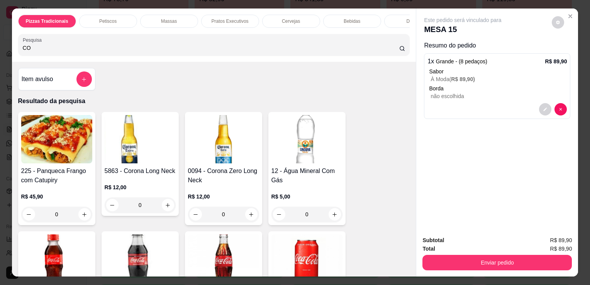
type input "CO"
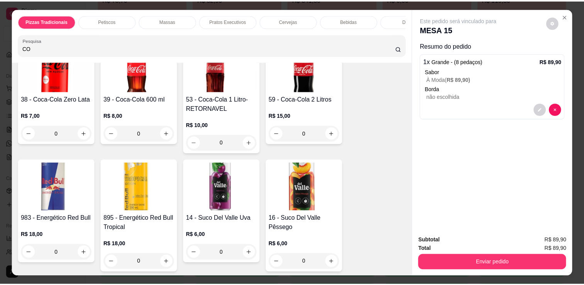
scroll to position [289, 0]
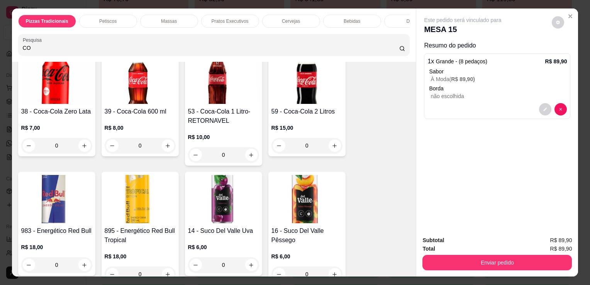
click at [311, 97] on img at bounding box center [306, 80] width 71 height 48
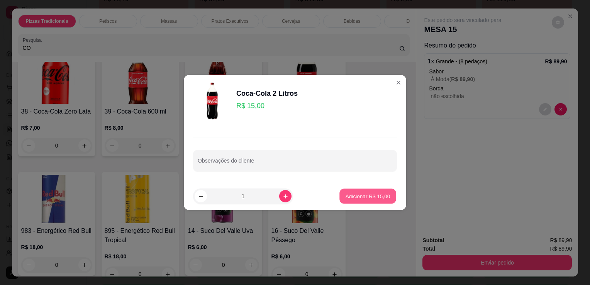
click at [364, 197] on p "Adicionar R$ 15,00" at bounding box center [367, 195] width 45 height 7
type input "1"
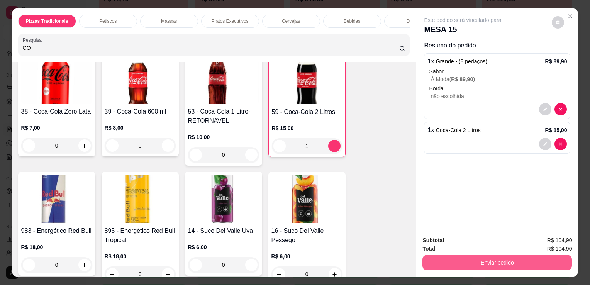
click at [483, 260] on button "Enviar pedido" at bounding box center [496, 262] width 149 height 15
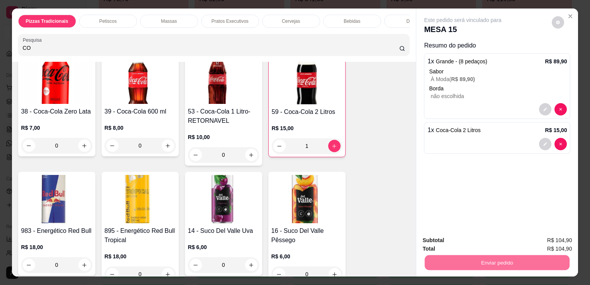
click at [537, 242] on button "Enviar pedido" at bounding box center [551, 240] width 42 height 14
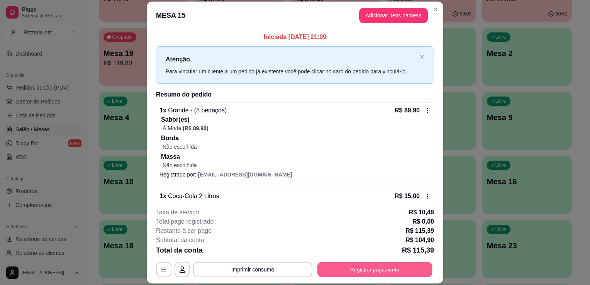
click at [360, 270] on button "Registrar pagamento" at bounding box center [374, 269] width 115 height 15
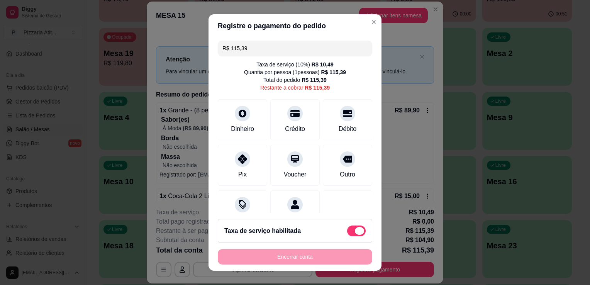
click at [347, 230] on span at bounding box center [356, 230] width 19 height 11
click at [347, 232] on input "checkbox" at bounding box center [349, 234] width 5 height 5
checkbox input "true"
type input "R$ 104,90"
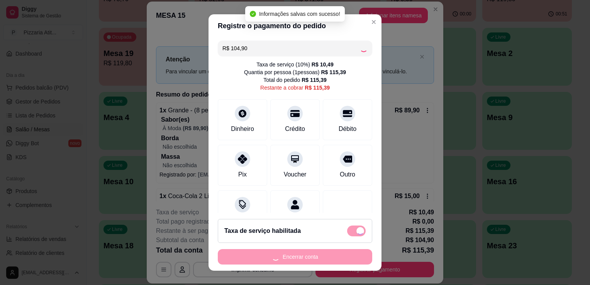
checkbox input "false"
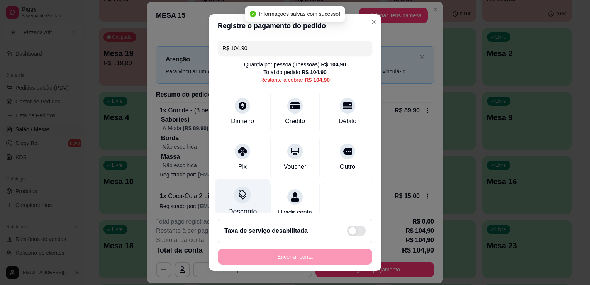
click at [239, 197] on icon at bounding box center [242, 196] width 8 height 5
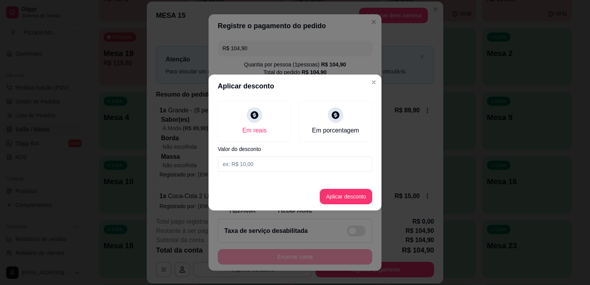
click at [266, 168] on input at bounding box center [295, 163] width 154 height 15
type input "4,90"
click at [355, 193] on button "Aplicar desconto" at bounding box center [346, 196] width 51 height 15
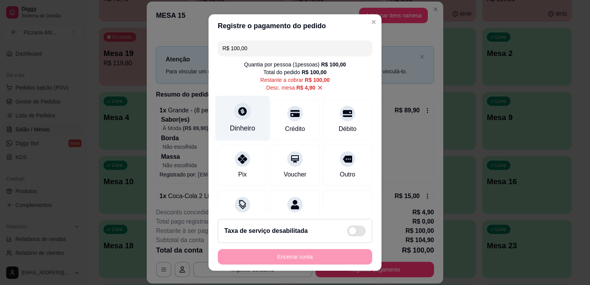
click at [228, 107] on div "Dinheiro" at bounding box center [242, 118] width 54 height 45
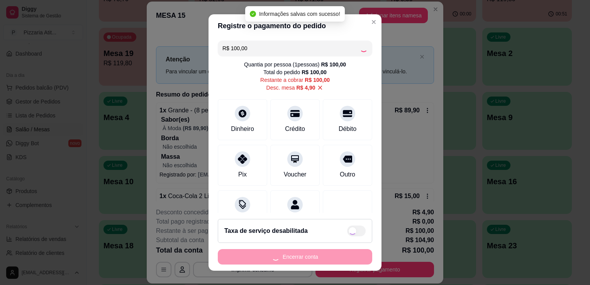
type input "R$ 0,00"
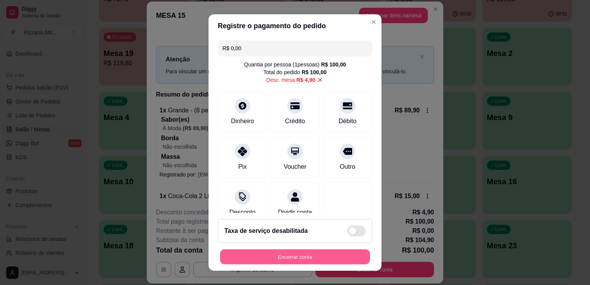
click at [318, 251] on button "Encerrar conta" at bounding box center [295, 256] width 150 height 15
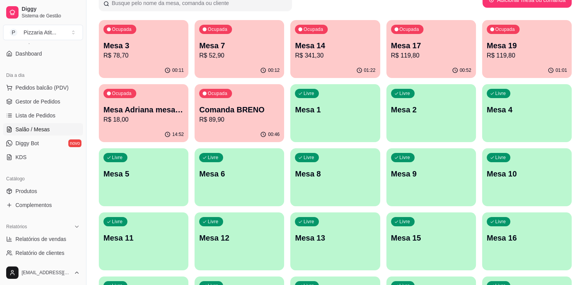
scroll to position [45, 0]
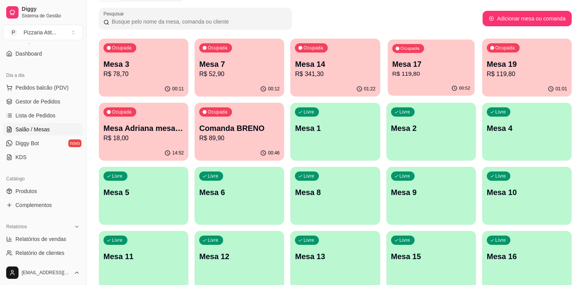
click at [411, 78] on p "R$ 119,80" at bounding box center [431, 73] width 78 height 9
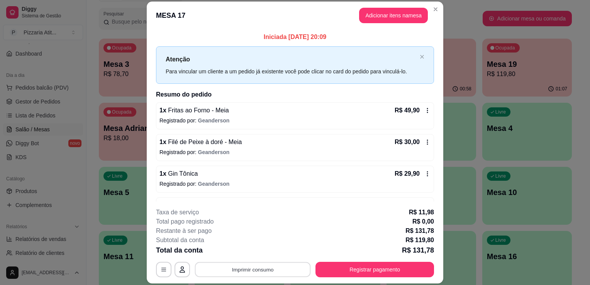
click at [284, 267] on button "Imprimir consumo" at bounding box center [253, 269] width 116 height 15
click at [247, 252] on button "IMPRESSORA" at bounding box center [252, 252] width 56 height 12
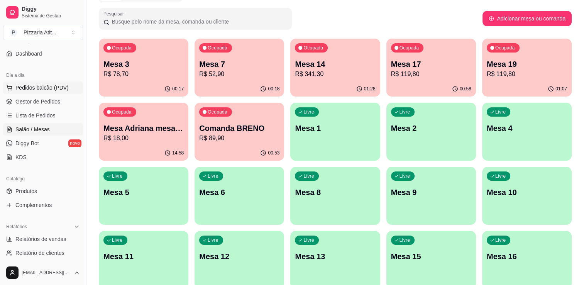
click at [27, 83] on button "Pedidos balcão (PDV)" at bounding box center [43, 87] width 80 height 12
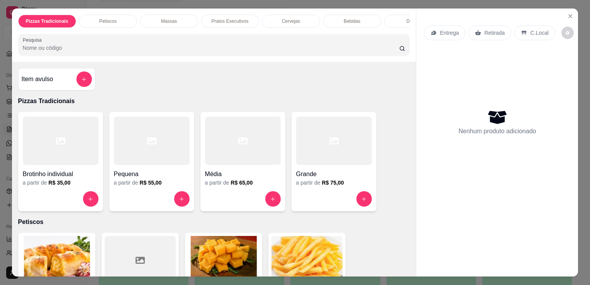
click at [340, 173] on h4 "Grande" at bounding box center [334, 173] width 76 height 9
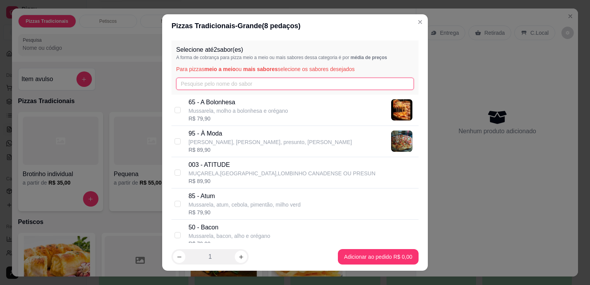
click at [216, 82] on input "text" at bounding box center [295, 84] width 238 height 12
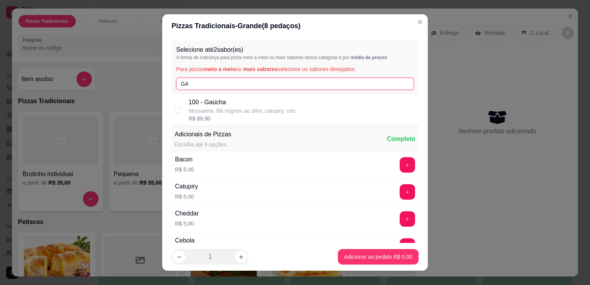
type input "GA"
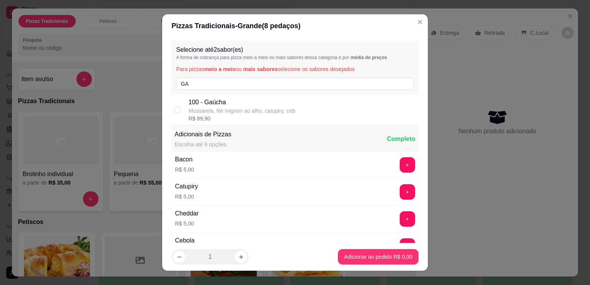
click at [220, 100] on p "100 - Gaúcha" at bounding box center [241, 102] width 107 height 9
checkbox input "true"
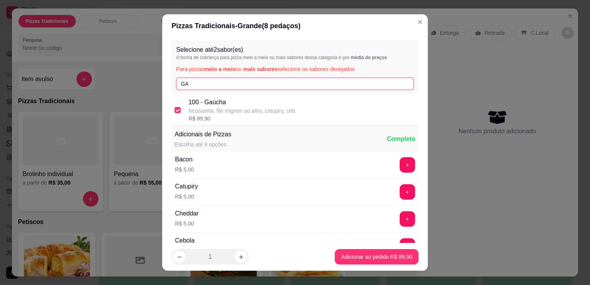
click at [220, 83] on input "GA" at bounding box center [295, 84] width 238 height 12
type input "G"
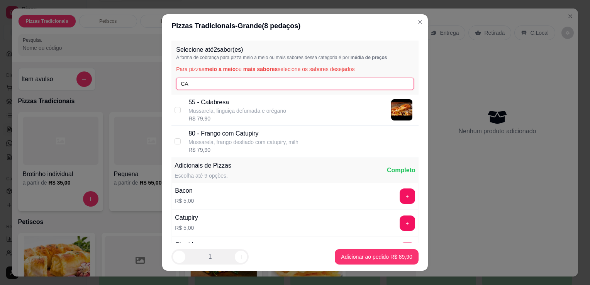
type input "CA"
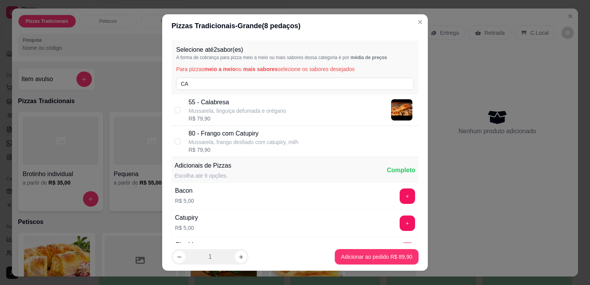
click at [215, 106] on p "55 - Calabresa" at bounding box center [237, 102] width 98 height 9
checkbox input "true"
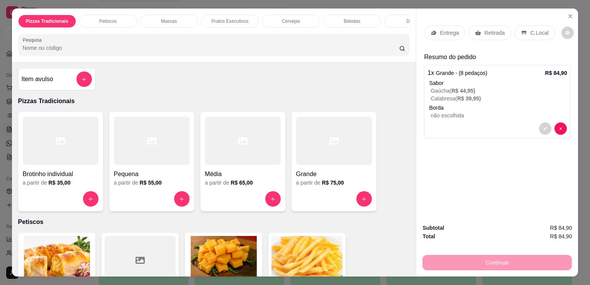
click at [450, 29] on p "Entrega" at bounding box center [449, 33] width 19 height 8
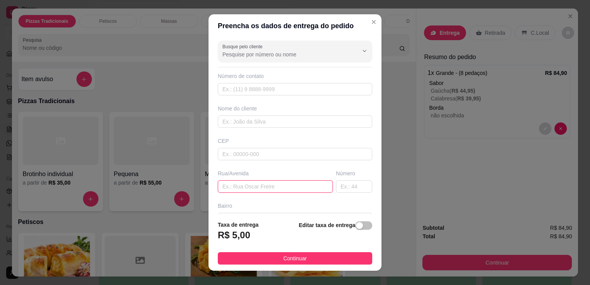
click at [280, 188] on input "text" at bounding box center [275, 186] width 115 height 12
type input "RUA [PERSON_NAME]"
click at [336, 187] on input "text" at bounding box center [354, 186] width 36 height 12
type input "70"
click at [316, 89] on input "text" at bounding box center [295, 89] width 154 height 12
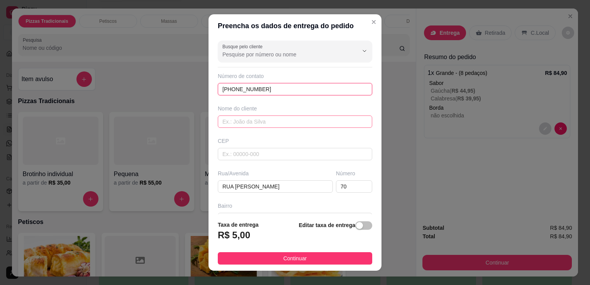
type input "[PHONE_NUMBER]"
click at [311, 122] on input "text" at bounding box center [295, 121] width 154 height 12
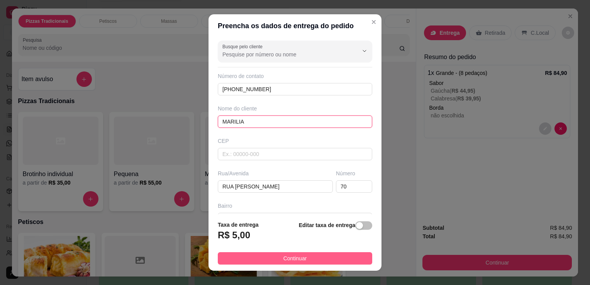
type input "MARILIA"
click at [307, 255] on button "Continuar" at bounding box center [295, 258] width 154 height 12
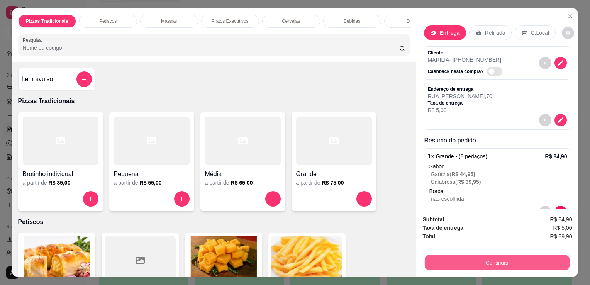
click at [470, 258] on button "Continuar" at bounding box center [496, 262] width 145 height 15
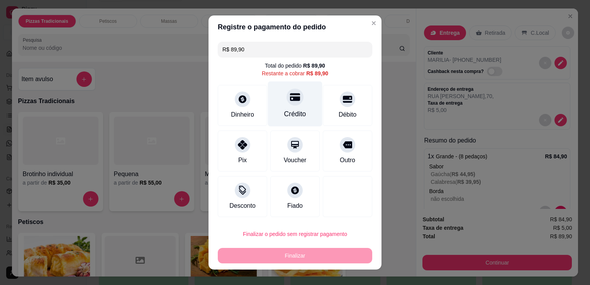
click at [284, 118] on div "Crédito" at bounding box center [295, 114] width 22 height 10
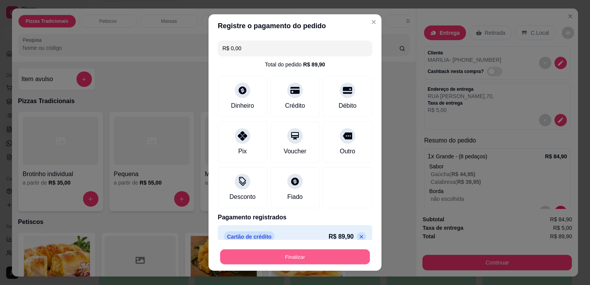
click at [305, 259] on button "Finalizar" at bounding box center [295, 256] width 150 height 15
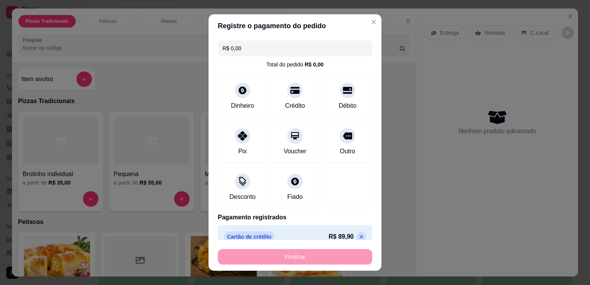
type input "-R$ 89,90"
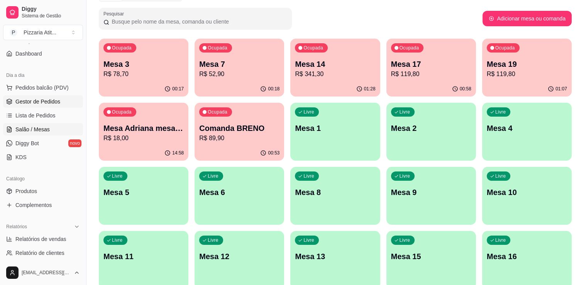
click at [56, 101] on span "Gestor de Pedidos" at bounding box center [37, 102] width 45 height 8
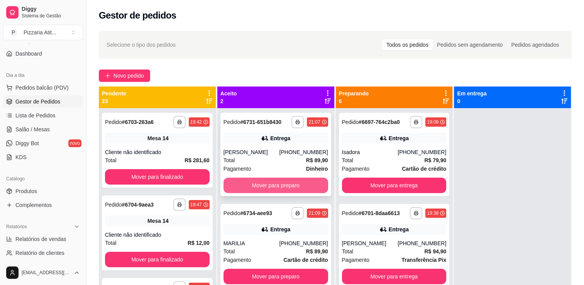
click at [282, 185] on button "Mover para preparo" at bounding box center [275, 185] width 105 height 15
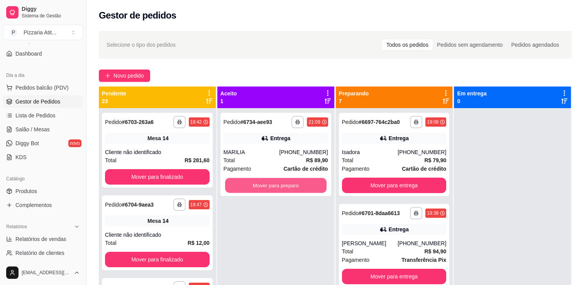
click at [282, 185] on button "Mover para preparo" at bounding box center [275, 185] width 101 height 15
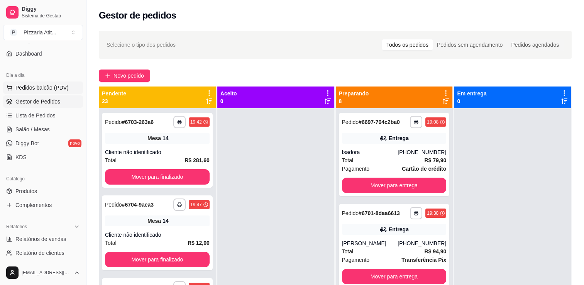
click at [49, 87] on span "Pedidos balcão (PDV)" at bounding box center [41, 88] width 53 height 8
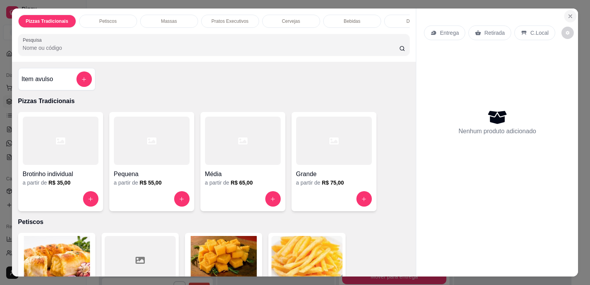
click at [569, 14] on icon "Close" at bounding box center [570, 16] width 6 height 6
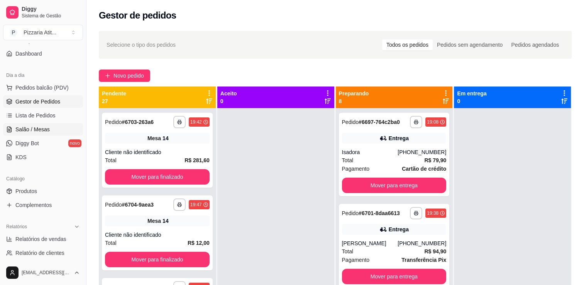
click at [54, 126] on link "Salão / Mesas" at bounding box center [43, 129] width 80 height 12
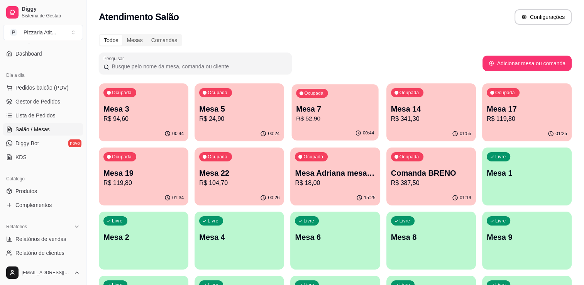
click at [328, 126] on button "Ocupada Mesa 7 R$ 52,90 00:44" at bounding box center [335, 112] width 87 height 56
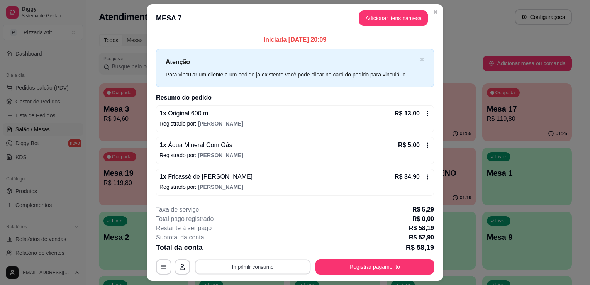
click at [269, 266] on button "Imprimir consumo" at bounding box center [253, 266] width 116 height 15
click at [264, 248] on button "IMPRESSORA" at bounding box center [252, 248] width 54 height 12
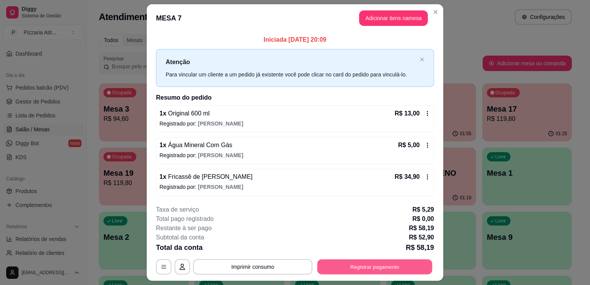
click at [399, 265] on button "Registrar pagamento" at bounding box center [374, 266] width 115 height 15
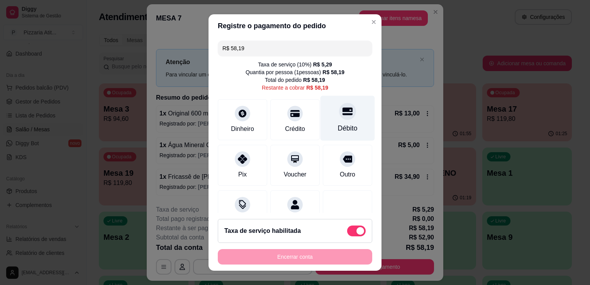
click at [338, 130] on div "Débito" at bounding box center [348, 128] width 20 height 10
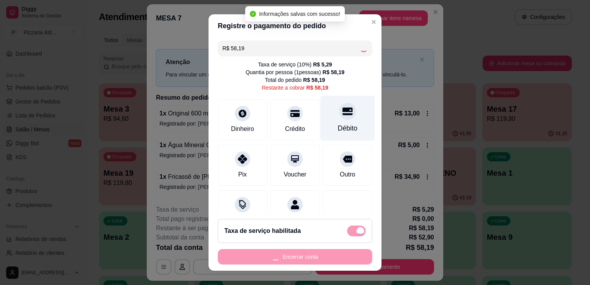
type input "R$ 0,00"
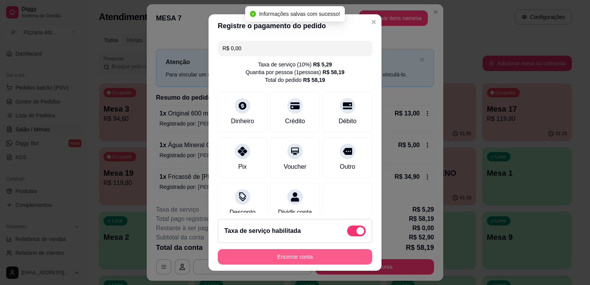
click at [306, 255] on button "Encerrar conta" at bounding box center [295, 256] width 154 height 15
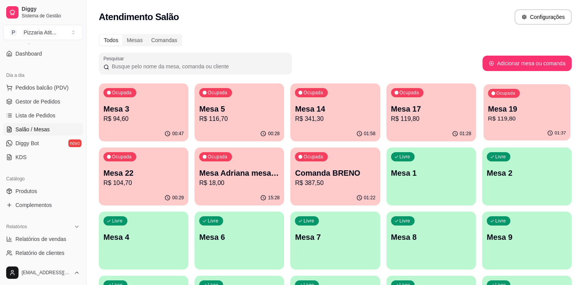
click at [510, 111] on p "Mesa 19" at bounding box center [527, 109] width 78 height 10
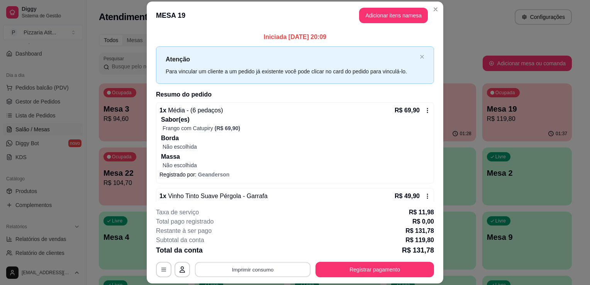
click at [269, 263] on button "Imprimir consumo" at bounding box center [253, 269] width 116 height 15
click at [269, 252] on button "IMPRESSORA" at bounding box center [252, 252] width 54 height 12
click at [369, 268] on button "Registrar pagamento" at bounding box center [374, 269] width 115 height 15
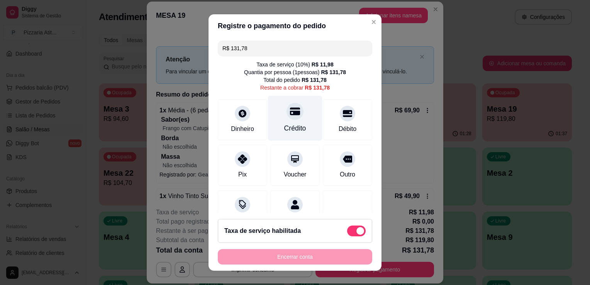
click at [300, 122] on div "Crédito" at bounding box center [295, 118] width 54 height 45
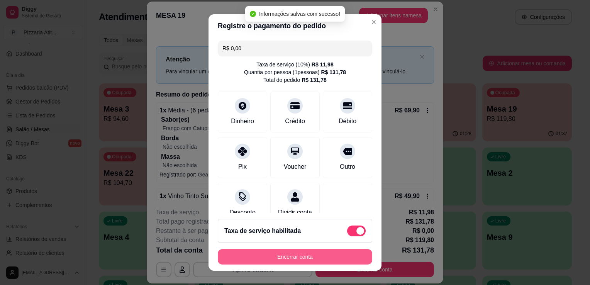
type input "R$ 0,00"
click at [305, 251] on button "Encerrar conta" at bounding box center [295, 256] width 150 height 15
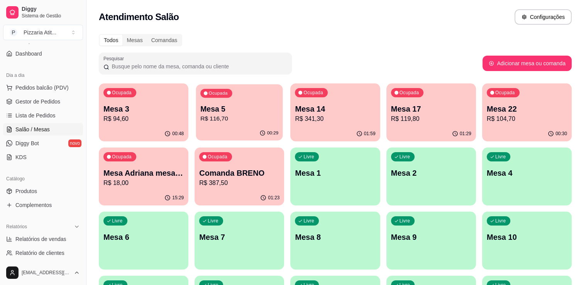
click at [253, 126] on div "00:29" at bounding box center [239, 133] width 87 height 15
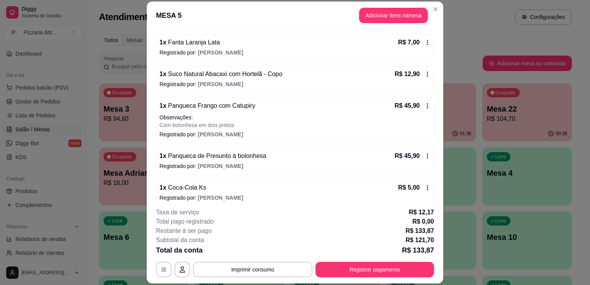
scroll to position [106, 0]
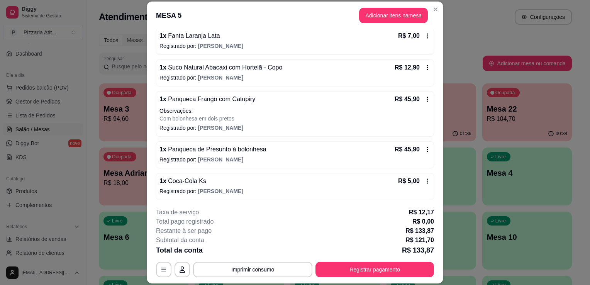
click at [230, 152] on span "Panqueca de Presunto à bolonhesa" at bounding box center [216, 149] width 100 height 7
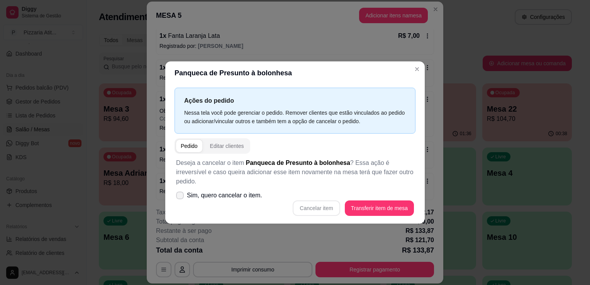
click at [208, 192] on span "Sim, quero cancelar o item." at bounding box center [224, 195] width 75 height 9
click at [181, 197] on input "Sim, quero cancelar o item." at bounding box center [178, 199] width 5 height 5
checkbox input "true"
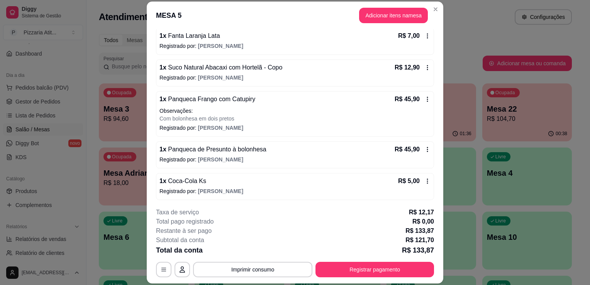
click at [237, 149] on span "Panqueca de Presunto à bolonhesa" at bounding box center [216, 149] width 100 height 7
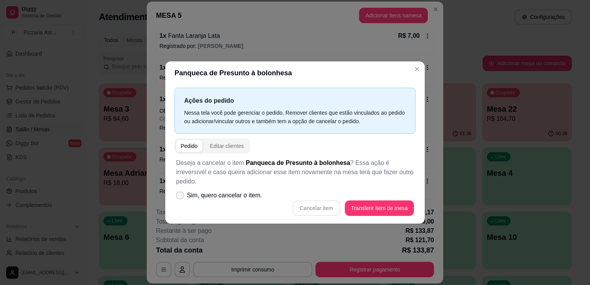
click at [196, 194] on span "Sim, quero cancelar o item." at bounding box center [224, 195] width 75 height 9
click at [181, 197] on input "Sim, quero cancelar o item." at bounding box center [178, 199] width 5 height 5
checkbox input "true"
click at [326, 207] on button "Cancelar item" at bounding box center [316, 208] width 46 height 15
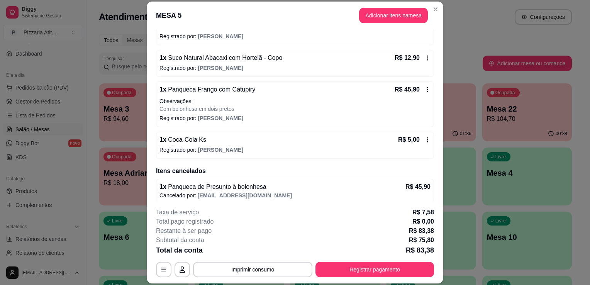
scroll to position [118, 0]
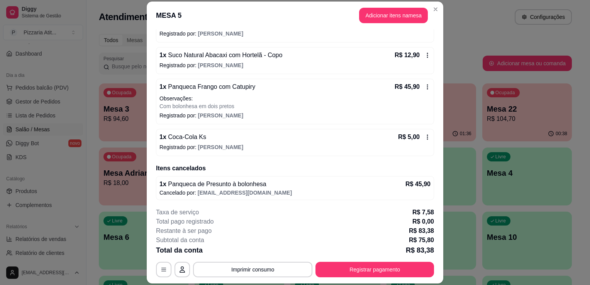
click at [301, 58] on div "1 x Suco Natural Abacaxi com Hortelã - Copo R$ 12,90" at bounding box center [294, 55] width 271 height 9
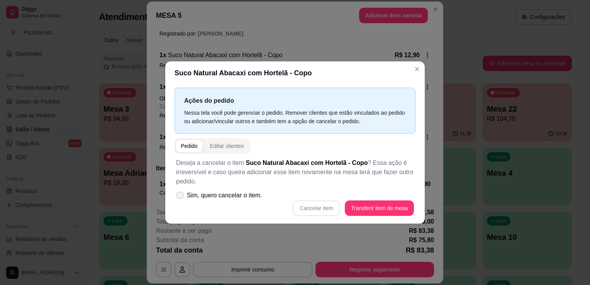
click at [189, 192] on span "Sim, quero cancelar o item." at bounding box center [224, 195] width 75 height 9
click at [181, 197] on input "Sim, quero cancelar o item." at bounding box center [178, 199] width 5 height 5
checkbox input "true"
click at [307, 207] on button "Cancelar item" at bounding box center [316, 208] width 46 height 15
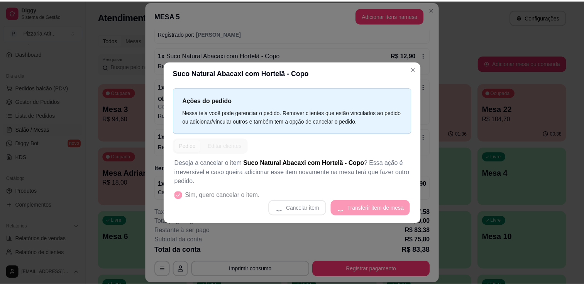
scroll to position [115, 0]
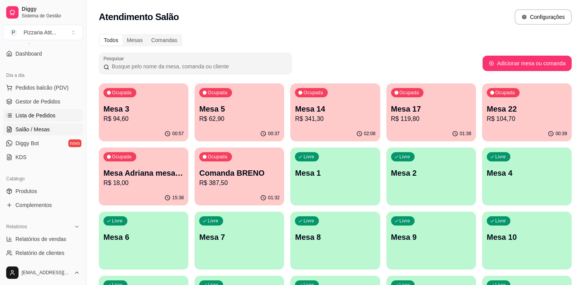
click at [40, 120] on link "Lista de Pedidos" at bounding box center [43, 115] width 80 height 12
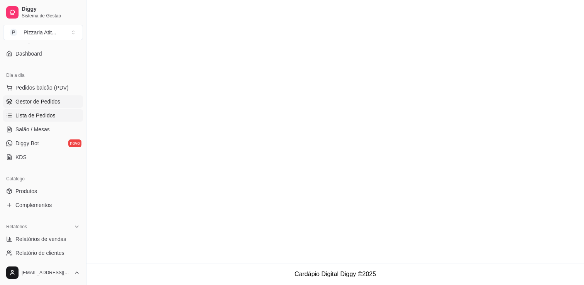
click at [51, 99] on span "Gestor de Pedidos" at bounding box center [37, 102] width 45 height 8
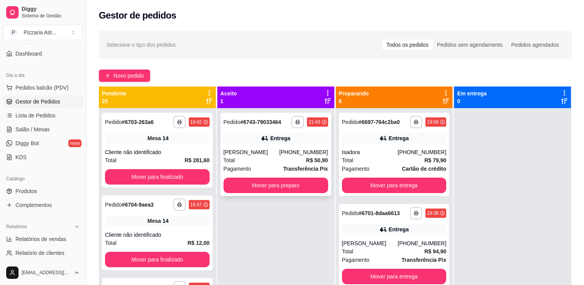
click at [270, 150] on div "[PERSON_NAME]" at bounding box center [251, 152] width 56 height 8
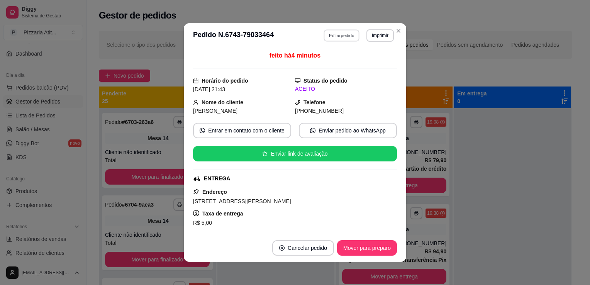
click at [335, 37] on button "Editar pedido" at bounding box center [342, 35] width 36 height 12
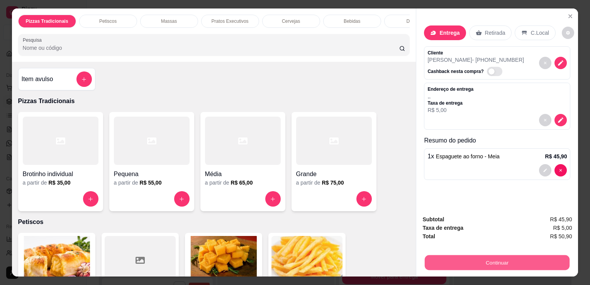
click at [498, 255] on button "Continuar" at bounding box center [496, 262] width 145 height 15
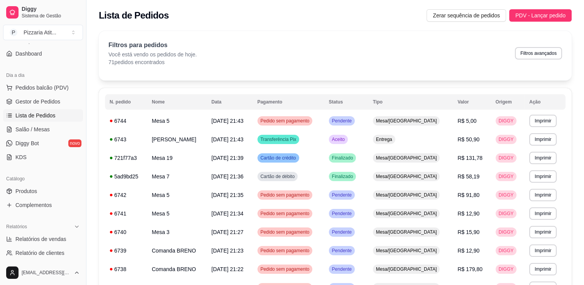
click at [31, 95] on ul "Pedidos balcão (PDV) Gestor de Pedidos Lista de Pedidos Salão / Mesas Diggy Bot…" at bounding box center [43, 122] width 80 height 82
click at [31, 101] on span "Gestor de Pedidos" at bounding box center [37, 102] width 45 height 8
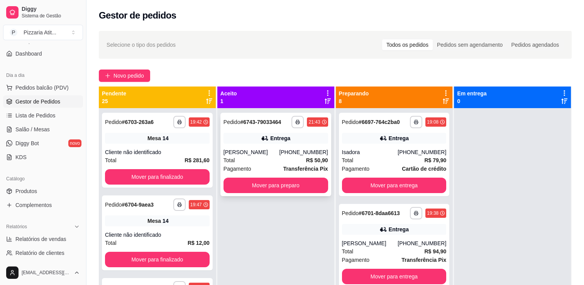
click at [255, 155] on div "[PERSON_NAME]" at bounding box center [251, 152] width 56 height 8
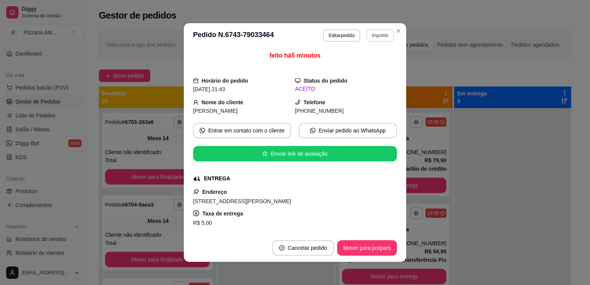
click at [375, 35] on button "Imprimir" at bounding box center [379, 35] width 27 height 12
click at [370, 60] on button "IMPRESSORA" at bounding box center [363, 62] width 54 height 12
click at [327, 37] on button "Editar pedido" at bounding box center [342, 35] width 36 height 12
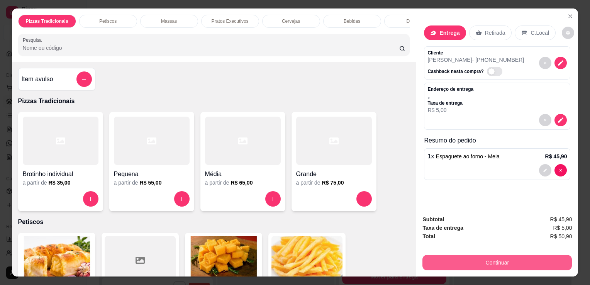
click at [502, 263] on button "Continuar" at bounding box center [496, 262] width 149 height 15
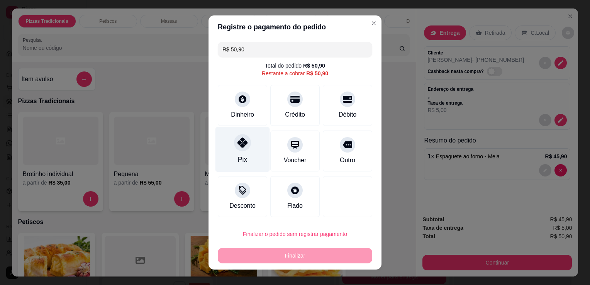
click at [244, 151] on div "Pix" at bounding box center [242, 149] width 54 height 45
type input "R$ 0,00"
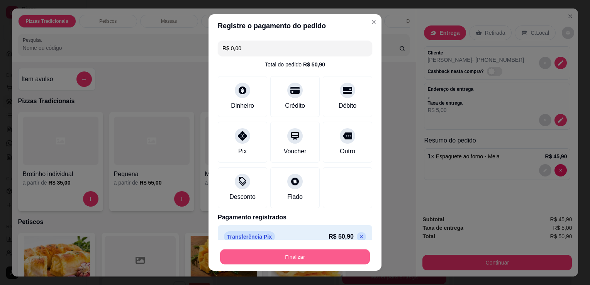
click at [277, 255] on button "Finalizar" at bounding box center [295, 256] width 150 height 15
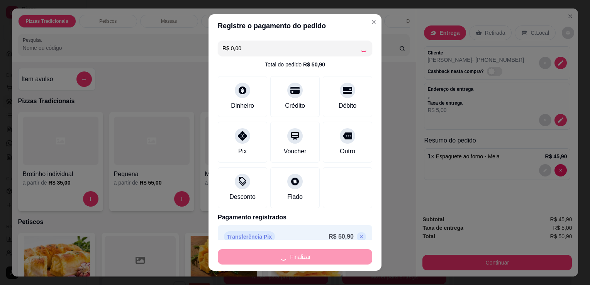
type input "0"
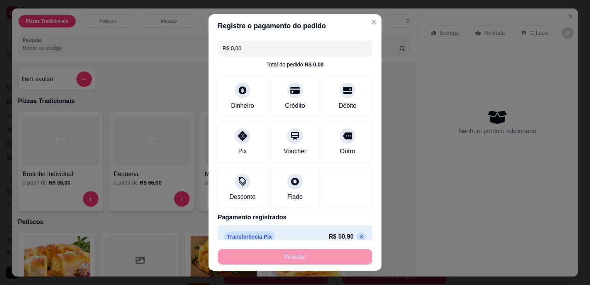
type input "-R$ 50,90"
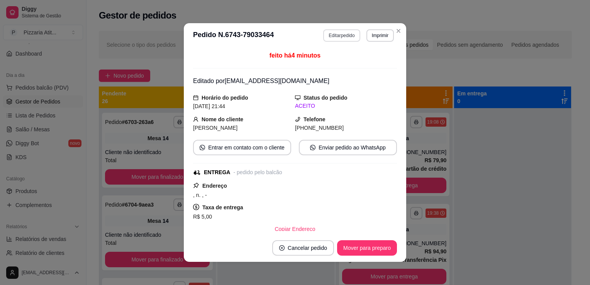
click at [343, 35] on button "Editar pedido" at bounding box center [341, 35] width 37 height 12
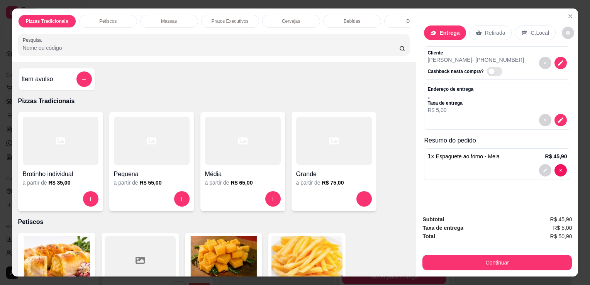
click at [448, 31] on p "Entrega" at bounding box center [449, 33] width 20 height 8
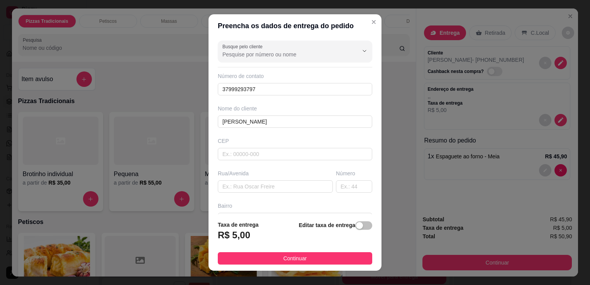
click at [256, 179] on div "Rua/Avenida" at bounding box center [275, 180] width 118 height 23
drag, startPoint x: 256, startPoint y: 179, endPoint x: 247, endPoint y: 194, distance: 17.1
click at [247, 194] on div "Busque pelo cliente Número de contato 37999293797 Nome do cliente [PERSON_NAME]…" at bounding box center [294, 125] width 173 height 177
click at [248, 186] on input "text" at bounding box center [275, 186] width 115 height 12
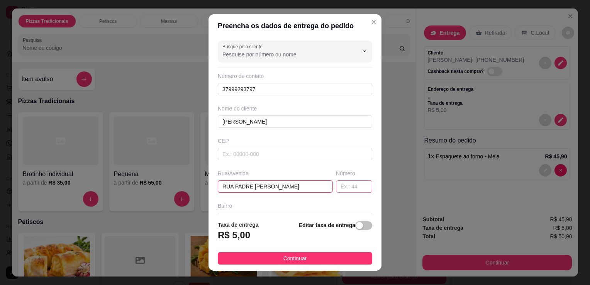
type input "RUA PADRE [PERSON_NAME]"
click at [348, 184] on input "text" at bounding box center [354, 186] width 36 height 12
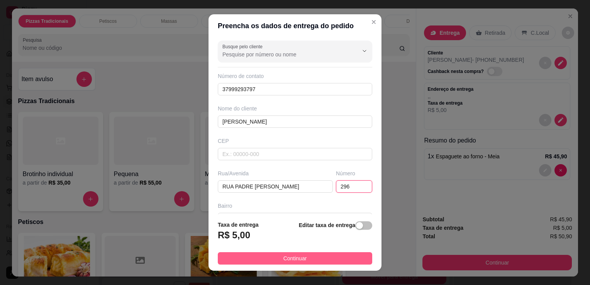
type input "296"
click at [320, 255] on button "Continuar" at bounding box center [295, 258] width 154 height 12
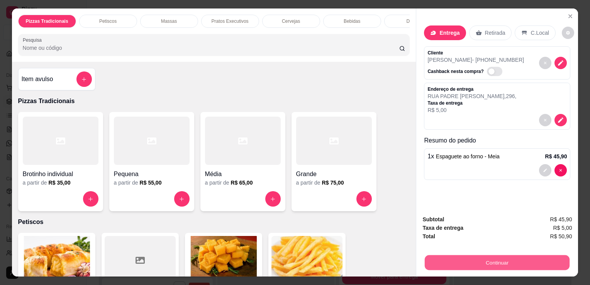
click at [463, 264] on button "Continuar" at bounding box center [496, 262] width 145 height 15
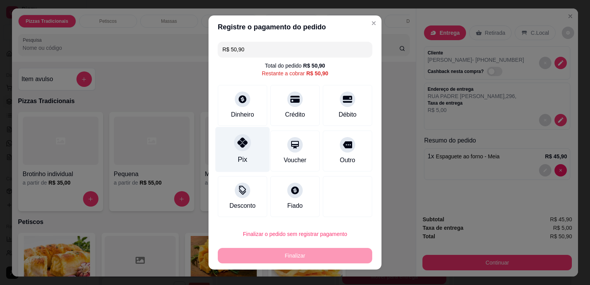
click at [245, 158] on div "Pix" at bounding box center [242, 149] width 54 height 45
type input "R$ 0,00"
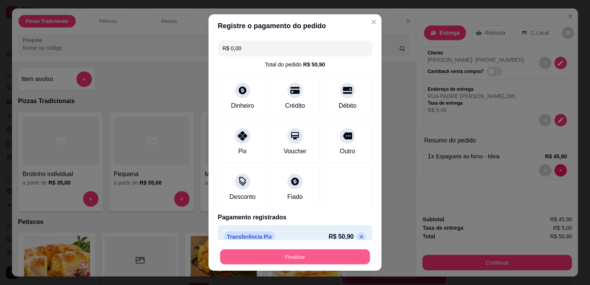
click at [303, 259] on button "Finalizar" at bounding box center [295, 256] width 150 height 15
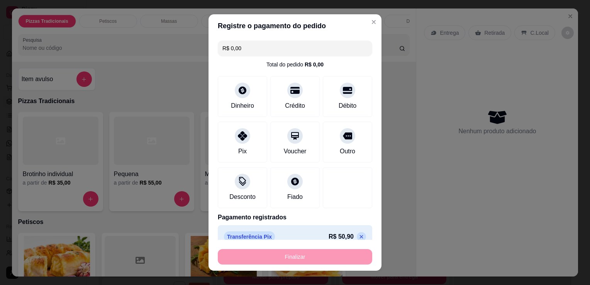
type input "0"
type input "-R$ 50,90"
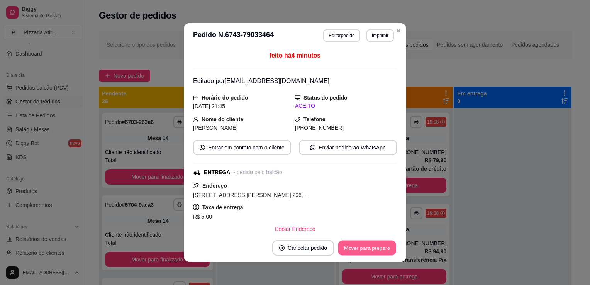
click at [350, 248] on button "Mover para preparo" at bounding box center [367, 247] width 58 height 15
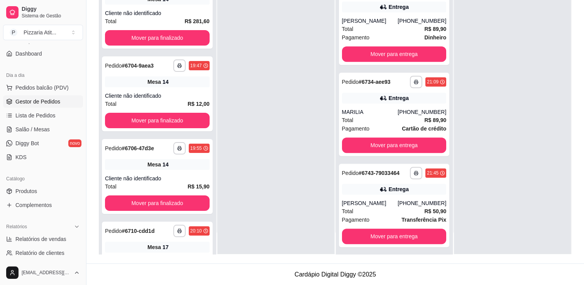
scroll to position [542, 0]
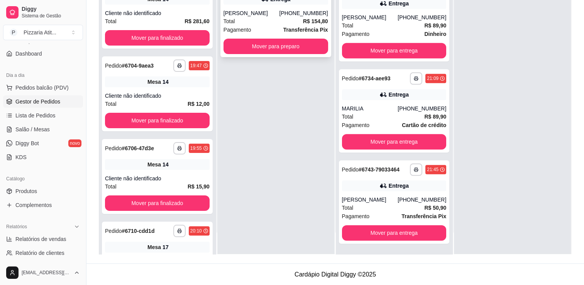
click at [260, 37] on div "**********" at bounding box center [275, 15] width 111 height 83
click at [56, 123] on link "Salão / Mesas" at bounding box center [43, 129] width 80 height 12
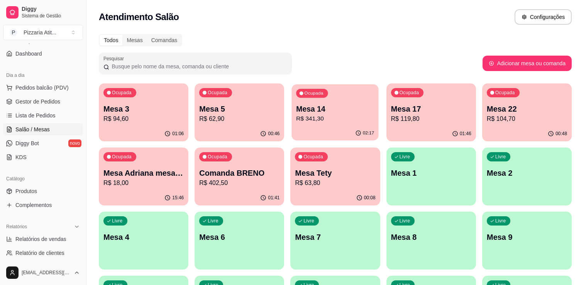
click at [310, 122] on p "R$ 341,30" at bounding box center [335, 118] width 78 height 9
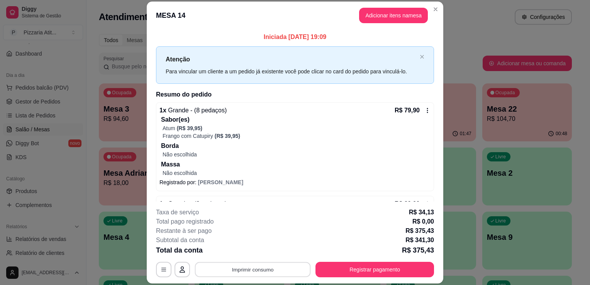
click at [266, 266] on button "Imprimir consumo" at bounding box center [253, 269] width 116 height 15
click at [262, 251] on button "IMPRESSORA" at bounding box center [252, 252] width 54 height 12
click at [328, 272] on button "Registrar pagamento" at bounding box center [374, 269] width 115 height 15
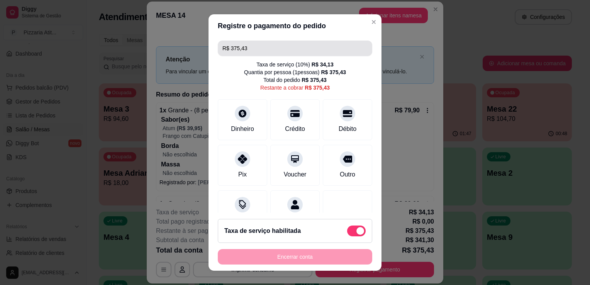
click at [261, 46] on input "R$ 375,43" at bounding box center [294, 48] width 145 height 15
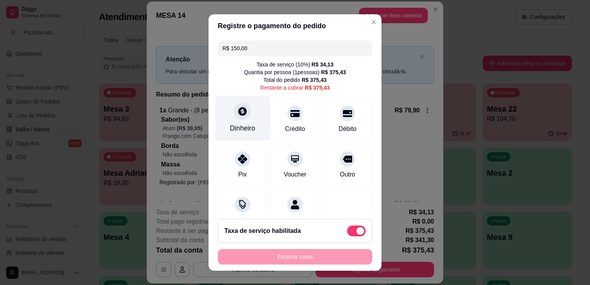
click at [246, 135] on div "Dinheiro" at bounding box center [242, 118] width 54 height 45
click at [294, 47] on input "R$ 225,43" at bounding box center [294, 48] width 145 height 15
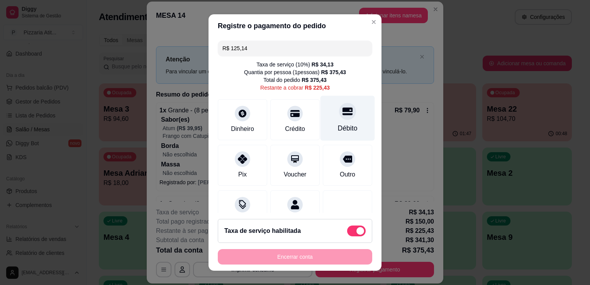
click at [326, 122] on div "Débito" at bounding box center [347, 118] width 54 height 45
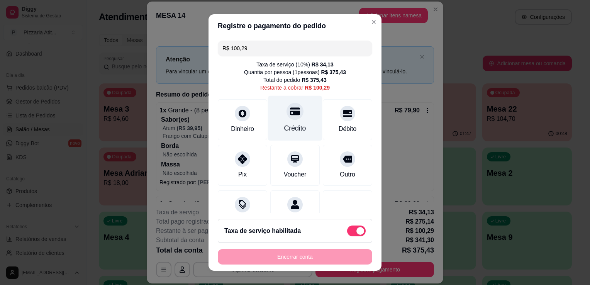
click at [306, 129] on div "Crédito" at bounding box center [295, 118] width 54 height 45
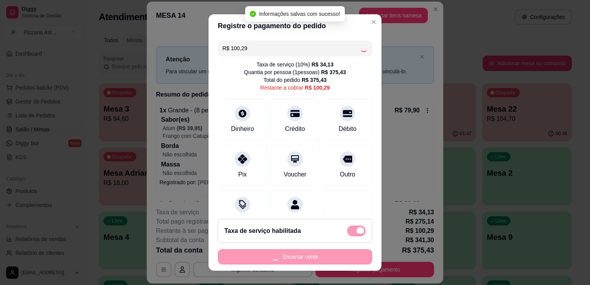
type input "R$ 0,00"
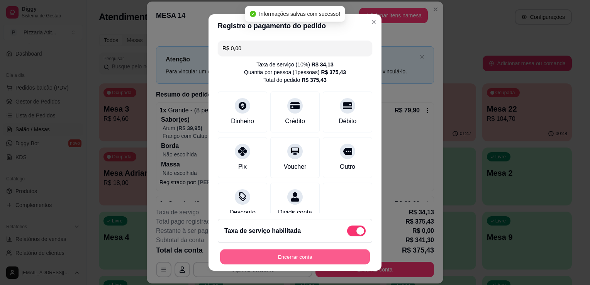
click at [310, 260] on button "Encerrar conta" at bounding box center [295, 256] width 150 height 15
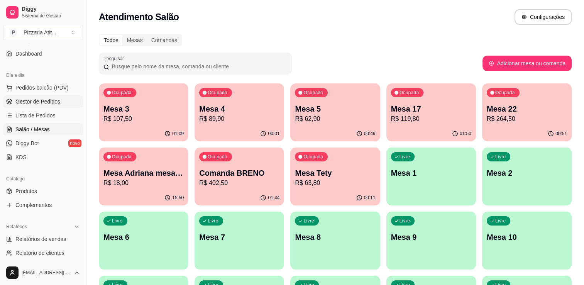
click at [48, 96] on link "Gestor de Pedidos" at bounding box center [43, 101] width 80 height 12
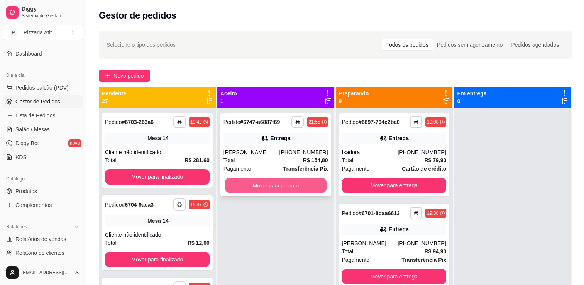
click at [252, 182] on button "Mover para preparo" at bounding box center [275, 185] width 101 height 15
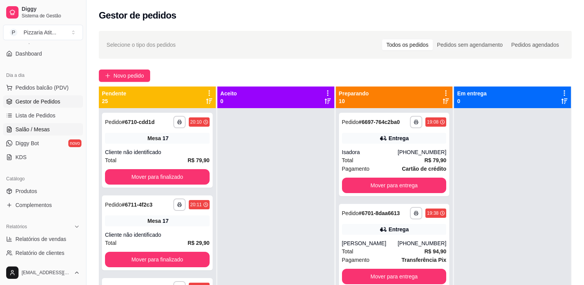
click at [43, 131] on span "Salão / Mesas" at bounding box center [32, 129] width 34 height 8
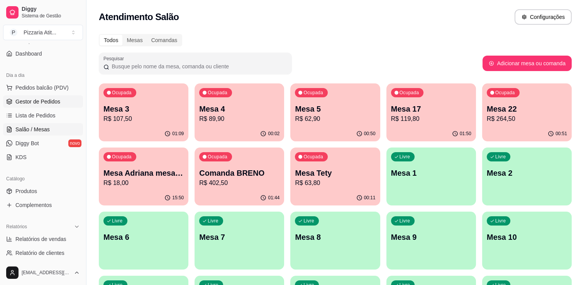
click at [45, 103] on span "Gestor de Pedidos" at bounding box center [37, 102] width 45 height 8
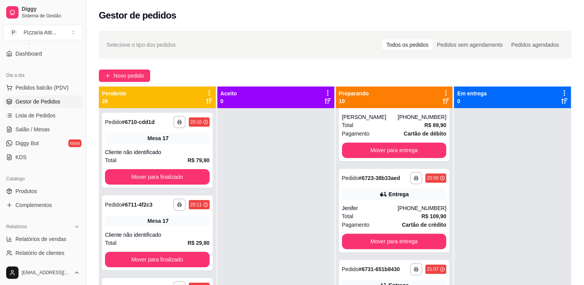
scroll to position [117, 0]
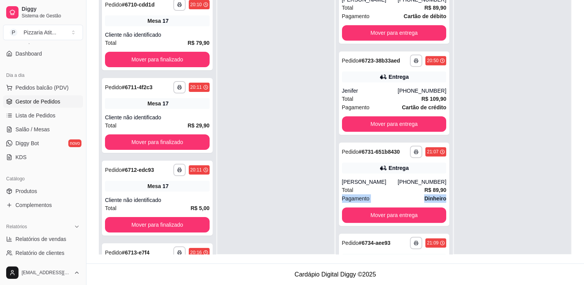
drag, startPoint x: 441, startPoint y: 195, endPoint x: 445, endPoint y: 191, distance: 5.8
click at [445, 191] on div "**********" at bounding box center [394, 133] width 117 height 285
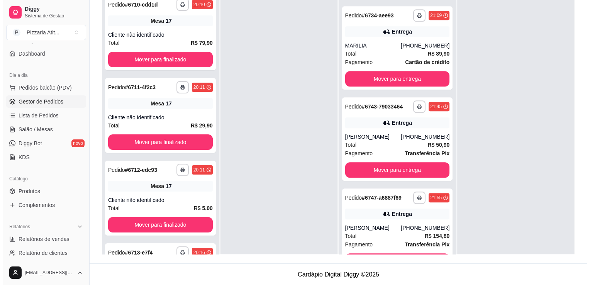
scroll to position [633, 0]
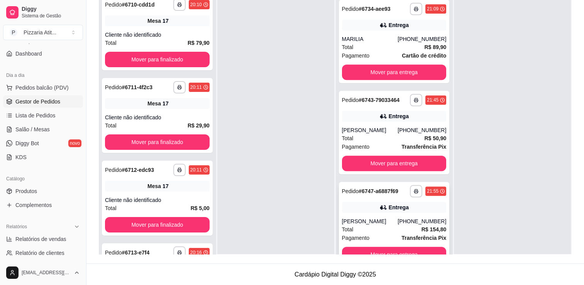
click at [421, 231] on strong "R$ 154,80" at bounding box center [433, 229] width 25 height 6
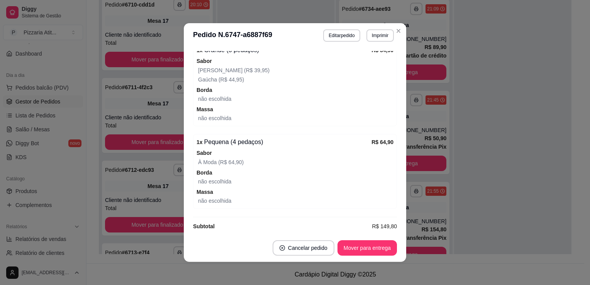
scroll to position [269, 0]
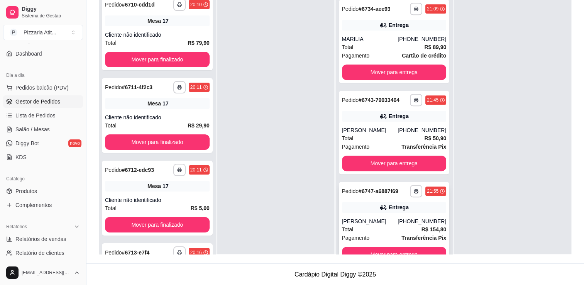
click at [389, 233] on div "Pagamento Transferência Pix" at bounding box center [394, 237] width 105 height 8
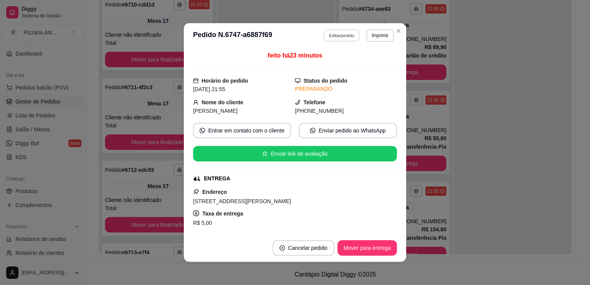
click at [344, 39] on button "Editar pedido" at bounding box center [342, 35] width 36 height 12
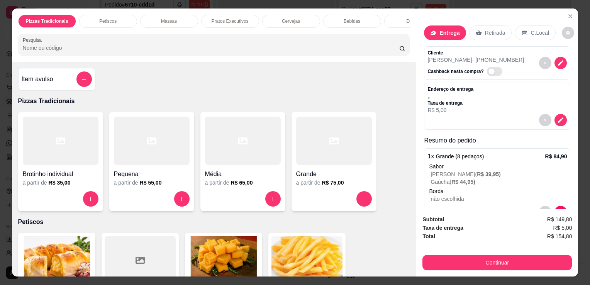
click at [347, 50] on input "Pesquisa" at bounding box center [211, 48] width 376 height 8
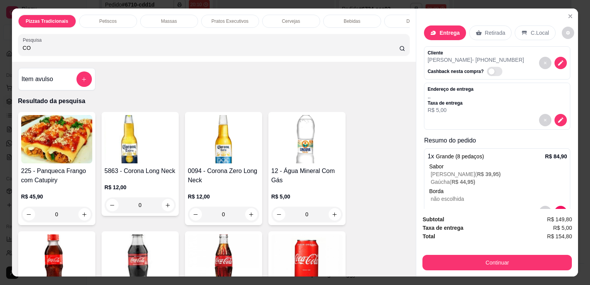
type input "CO"
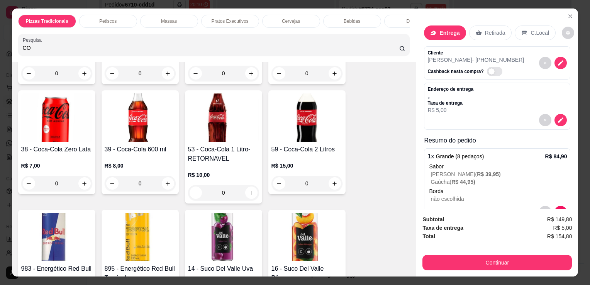
scroll to position [213, 0]
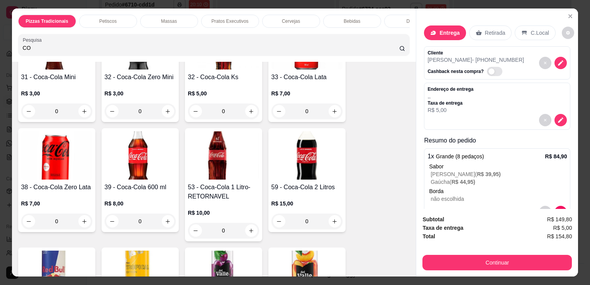
click at [326, 159] on img at bounding box center [306, 155] width 71 height 48
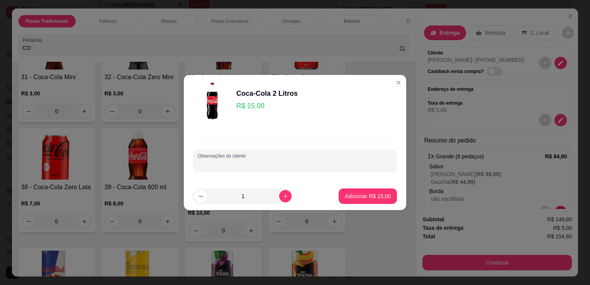
click at [326, 166] on input "Observações do cliente" at bounding box center [295, 164] width 194 height 8
type input "COCA ZERO"
click at [347, 193] on p "Adicionar R$ 15,00" at bounding box center [368, 196] width 46 height 8
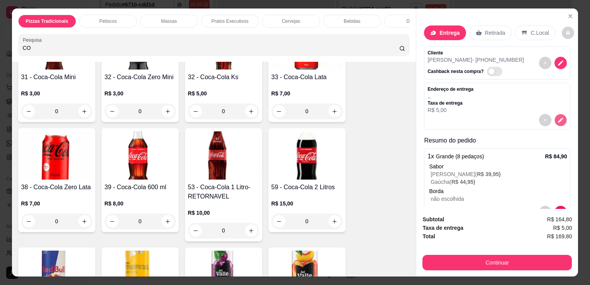
click at [556, 118] on button "decrease-product-quantity" at bounding box center [561, 120] width 12 height 12
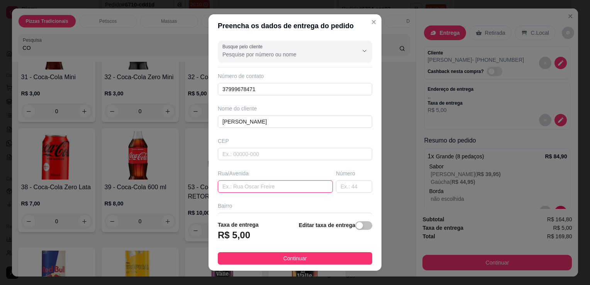
click at [308, 184] on input "text" at bounding box center [275, 186] width 115 height 12
type input "RUA [PERSON_NAME]"
click at [336, 186] on input "text" at bounding box center [354, 186] width 36 height 12
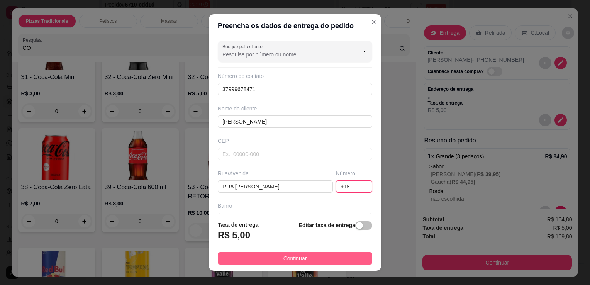
type input "918"
click at [312, 254] on button "Continuar" at bounding box center [295, 258] width 154 height 12
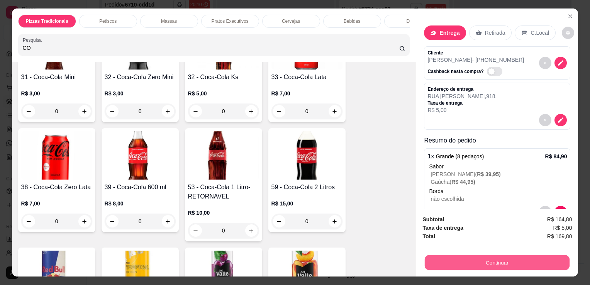
click at [484, 255] on button "Continuar" at bounding box center [496, 262] width 145 height 15
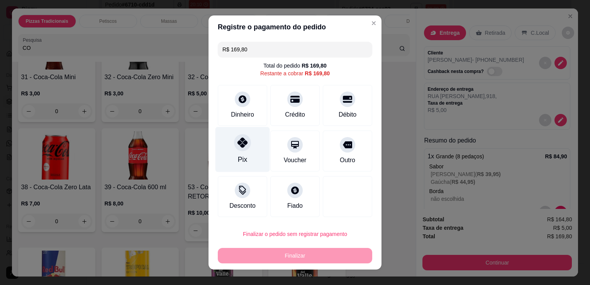
click at [255, 155] on div "Pix" at bounding box center [242, 149] width 54 height 45
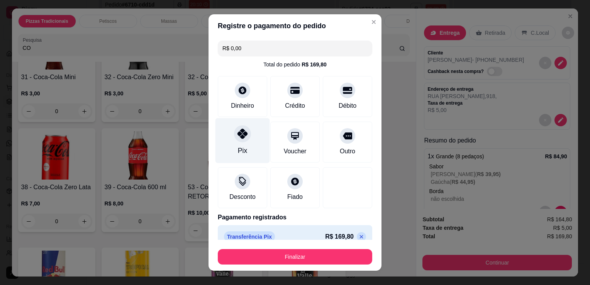
click at [255, 155] on div "Pix" at bounding box center [242, 140] width 54 height 45
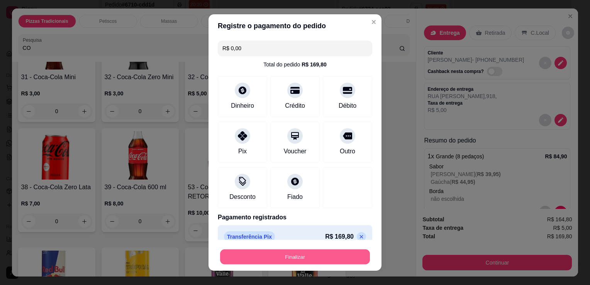
click at [306, 257] on button "Finalizar" at bounding box center [295, 256] width 150 height 15
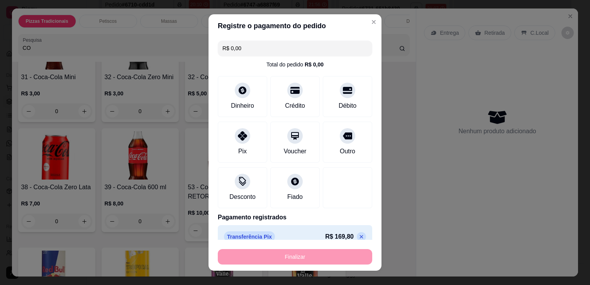
type input "-R$ 169,80"
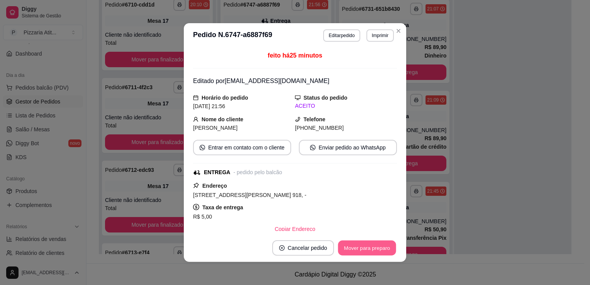
click at [368, 246] on button "Mover para preparo" at bounding box center [367, 247] width 58 height 15
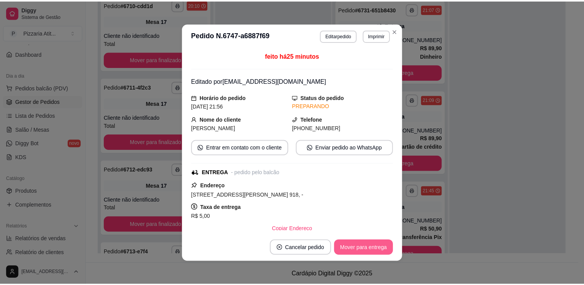
scroll to position [633, 0]
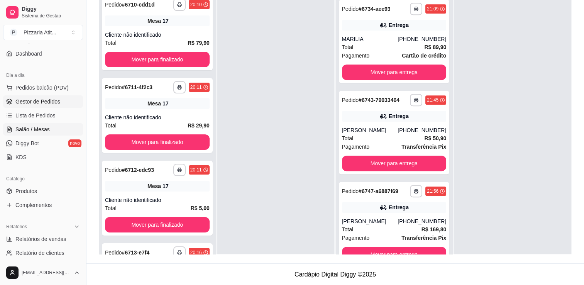
click at [44, 130] on span "Salão / Mesas" at bounding box center [32, 129] width 34 height 8
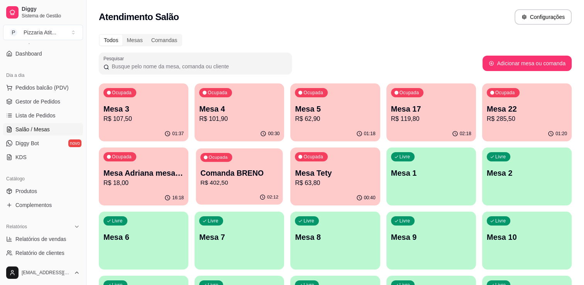
click at [267, 184] on p "R$ 402,50" at bounding box center [239, 182] width 78 height 9
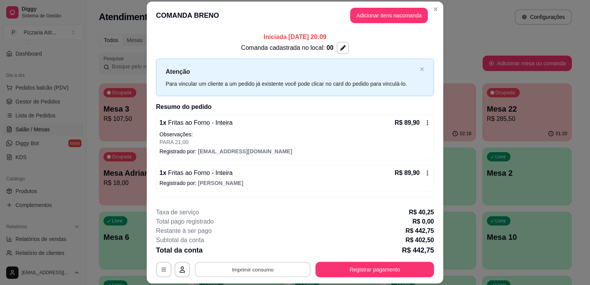
click at [254, 266] on button "Imprimir consumo" at bounding box center [253, 269] width 116 height 15
click at [253, 254] on button "IMPRESSORA" at bounding box center [252, 252] width 56 height 12
click at [335, 269] on button "Registrar pagamento" at bounding box center [374, 269] width 115 height 15
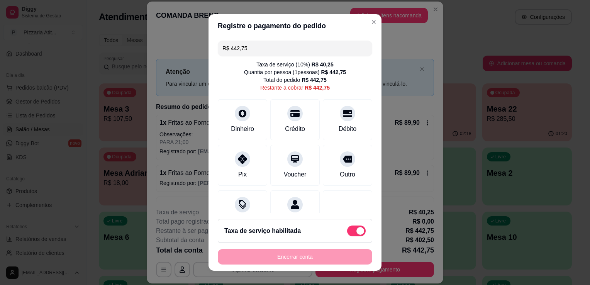
click at [247, 42] on input "R$ 442,75" at bounding box center [294, 48] width 145 height 15
click at [339, 117] on div at bounding box center [347, 111] width 17 height 17
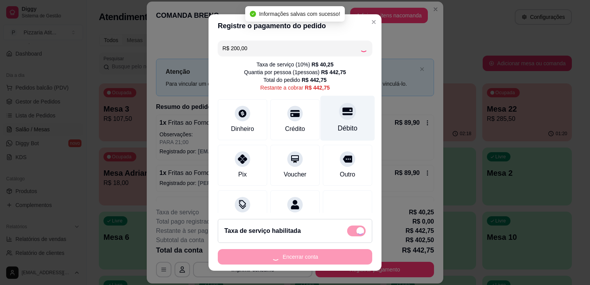
type input "R$ 242,75"
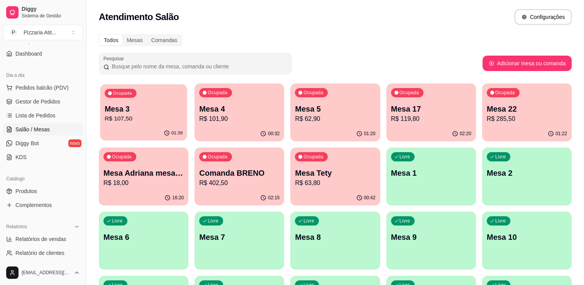
click at [161, 115] on p "R$ 107,50" at bounding box center [144, 118] width 78 height 9
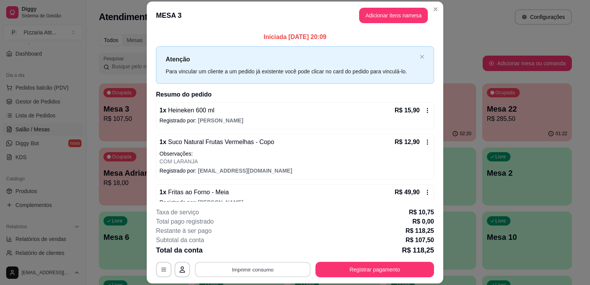
click at [247, 273] on button "Imprimir consumo" at bounding box center [253, 269] width 116 height 15
click at [247, 255] on button "IMPRESSORA" at bounding box center [252, 252] width 54 height 12
click at [349, 267] on button "Registrar pagamento" at bounding box center [374, 269] width 115 height 15
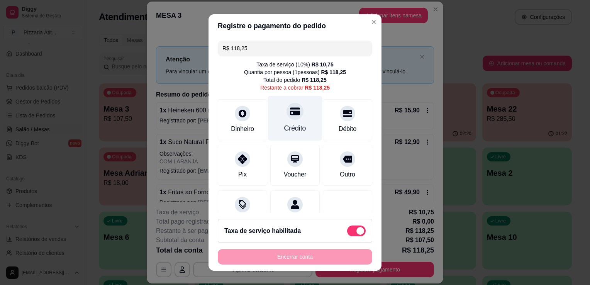
click at [284, 134] on div "Crédito" at bounding box center [295, 118] width 54 height 45
type input "R$ 0,00"
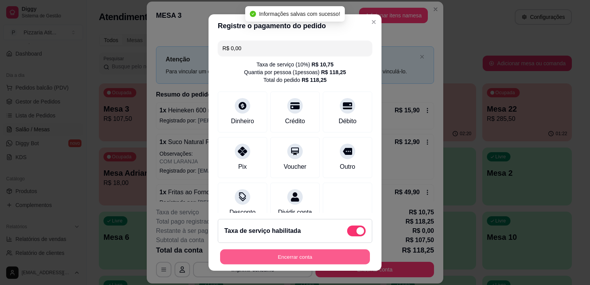
click at [298, 261] on button "Encerrar conta" at bounding box center [295, 256] width 150 height 15
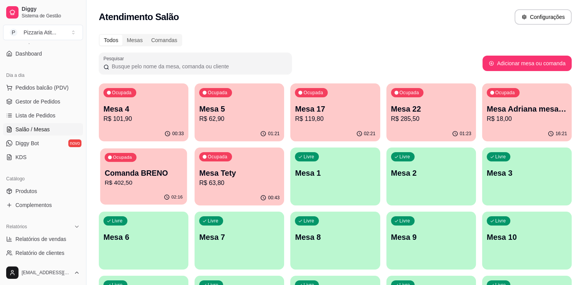
click at [140, 169] on p "Comanda BRENO" at bounding box center [144, 173] width 78 height 10
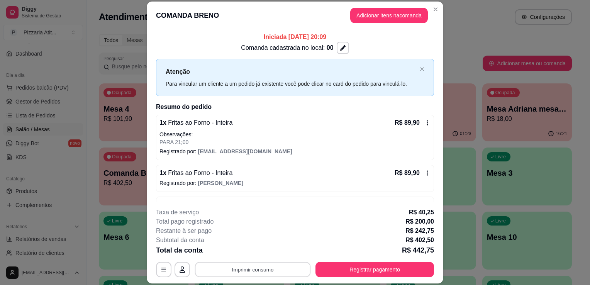
click at [273, 269] on button "Imprimir consumo" at bounding box center [253, 269] width 116 height 15
click at [270, 253] on button "IMPRESSORA" at bounding box center [252, 252] width 54 height 12
click at [331, 267] on button "Registrar pagamento" at bounding box center [374, 269] width 115 height 15
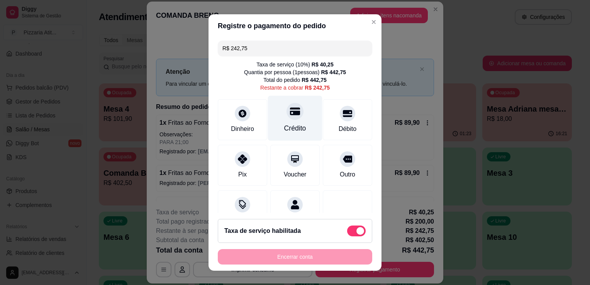
click at [298, 130] on div "Crédito" at bounding box center [295, 118] width 54 height 45
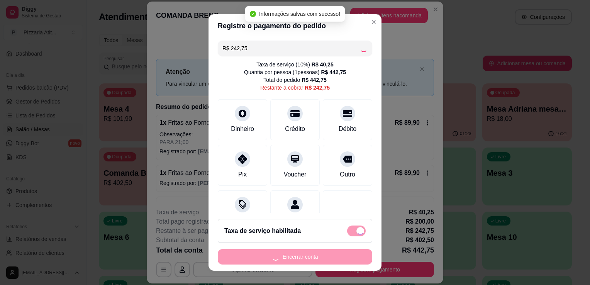
type input "R$ 0,00"
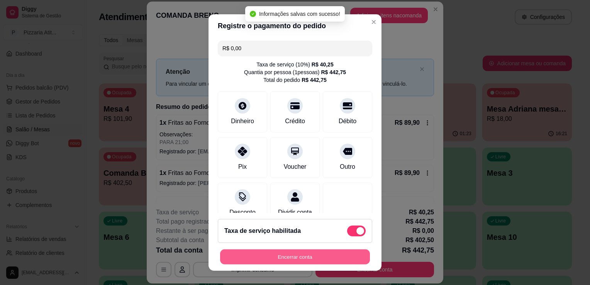
click at [292, 260] on button "Encerrar conta" at bounding box center [295, 256] width 150 height 15
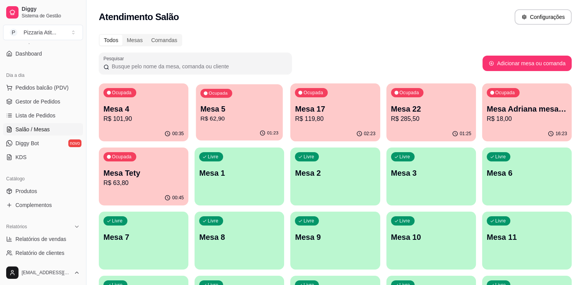
click at [243, 118] on p "R$ 62,90" at bounding box center [239, 118] width 78 height 9
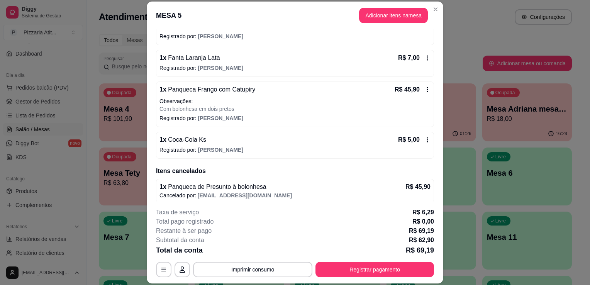
scroll to position [82, 0]
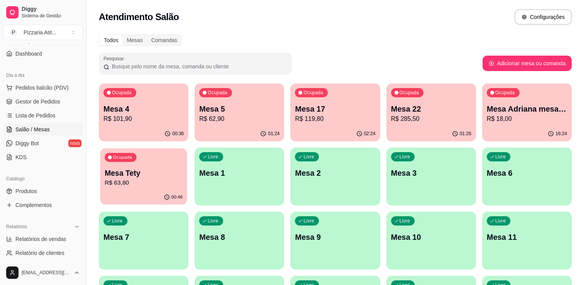
click at [143, 166] on div "Ocupada Mesa Tety R$ 63,80" at bounding box center [143, 169] width 87 height 42
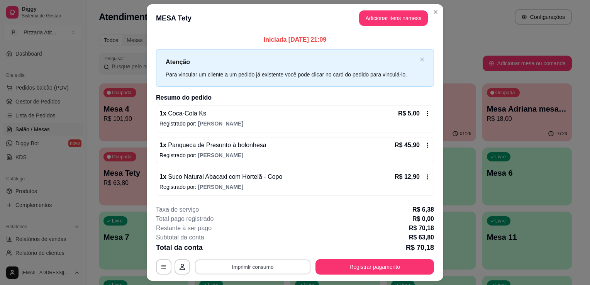
click at [262, 268] on button "Imprimir consumo" at bounding box center [253, 266] width 116 height 15
click at [264, 253] on button "IMPRESSORA" at bounding box center [252, 248] width 54 height 12
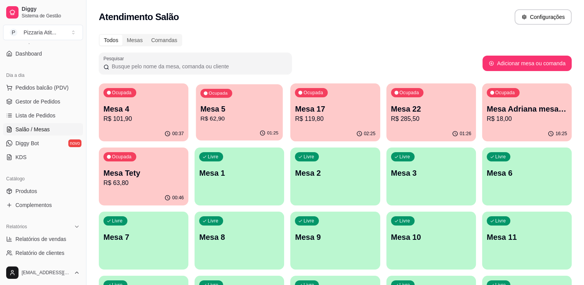
click at [214, 117] on p "R$ 62,90" at bounding box center [239, 118] width 78 height 9
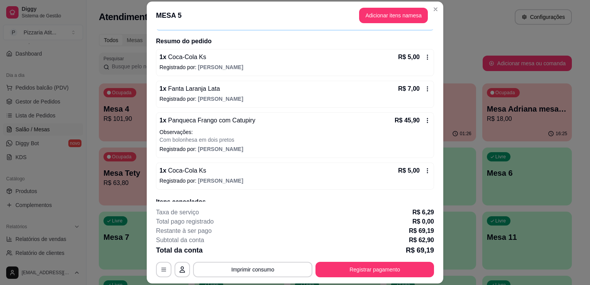
scroll to position [71, 0]
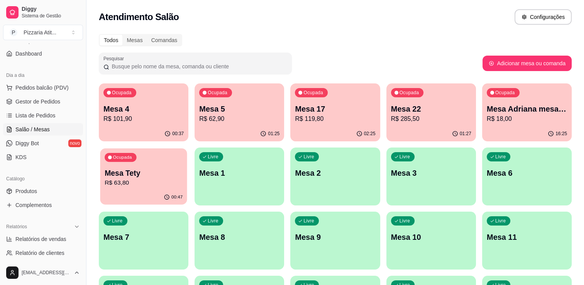
click at [164, 186] on p "R$ 63,80" at bounding box center [144, 182] width 78 height 9
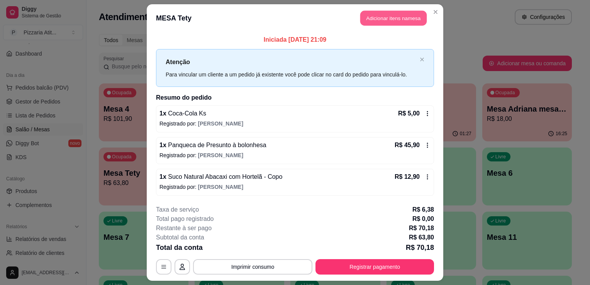
click at [381, 13] on button "Adicionar itens na mesa" at bounding box center [393, 18] width 66 height 15
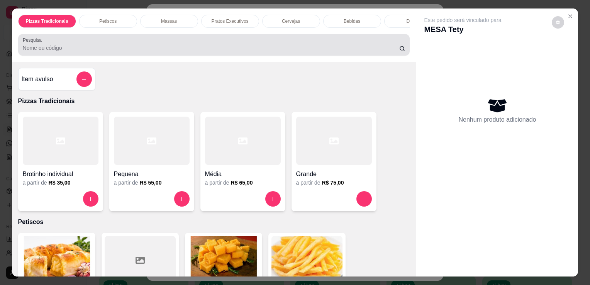
click at [295, 52] on input "Pesquisa" at bounding box center [211, 48] width 376 height 8
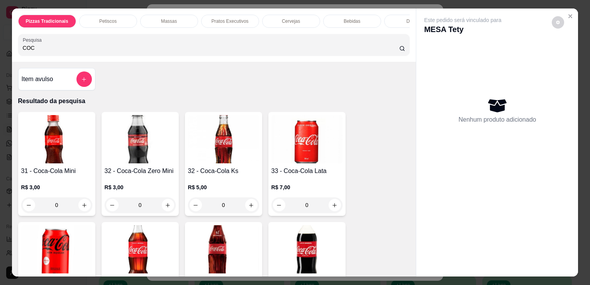
type input "COC"
click at [242, 178] on div "R$ 5,00 0" at bounding box center [223, 194] width 71 height 37
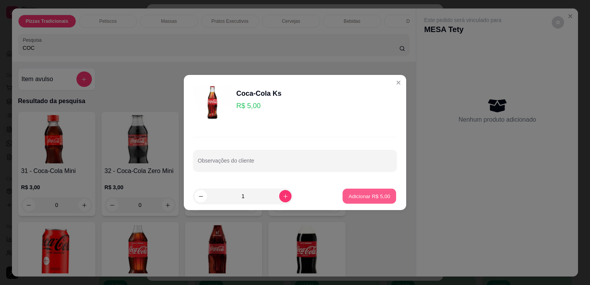
click at [370, 196] on p "Adicionar R$ 5,00" at bounding box center [369, 195] width 42 height 7
type input "1"
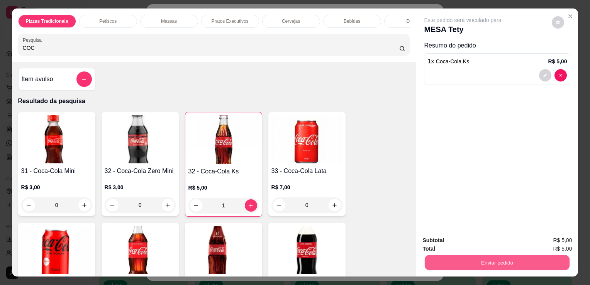
click at [458, 258] on button "Enviar pedido" at bounding box center [496, 262] width 145 height 15
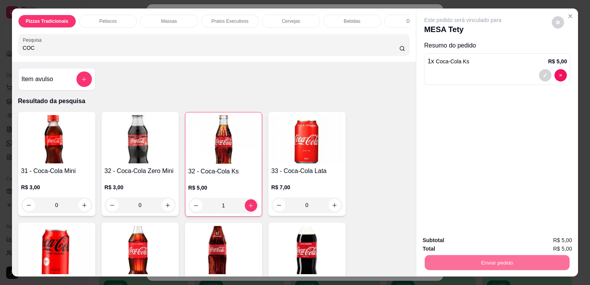
click at [552, 237] on button "Enviar pedido" at bounding box center [551, 240] width 42 height 14
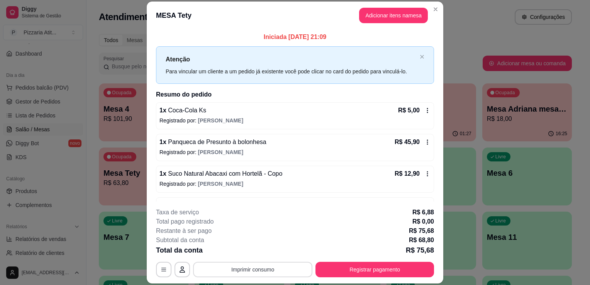
click at [271, 270] on button "Imprimir consumo" at bounding box center [252, 269] width 119 height 15
click at [264, 254] on button "IMPRESSORA" at bounding box center [252, 252] width 54 height 12
click at [341, 270] on button "Registrar pagamento" at bounding box center [374, 269] width 115 height 15
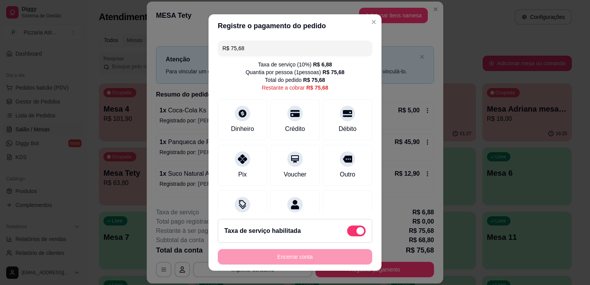
click at [298, 48] on input "R$ 75,68" at bounding box center [294, 48] width 145 height 15
click at [298, 48] on input "R$ 10,00" at bounding box center [294, 48] width 145 height 15
click at [270, 137] on div "Crédito" at bounding box center [295, 118] width 54 height 45
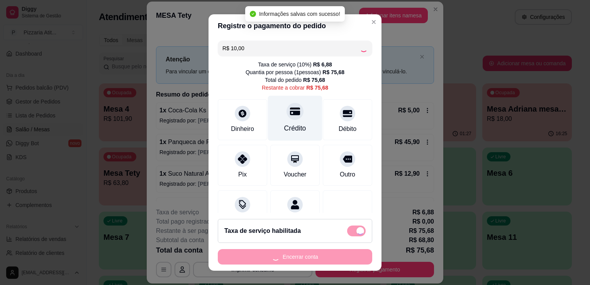
type input "R$ 65,68"
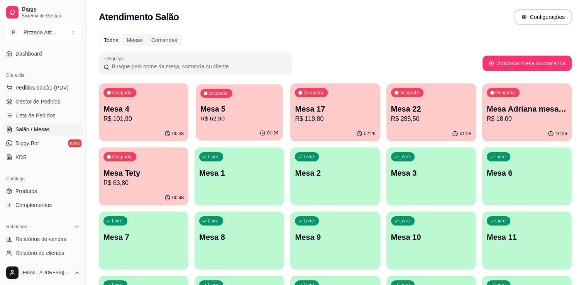
click at [237, 127] on div "01:26" at bounding box center [239, 133] width 87 height 15
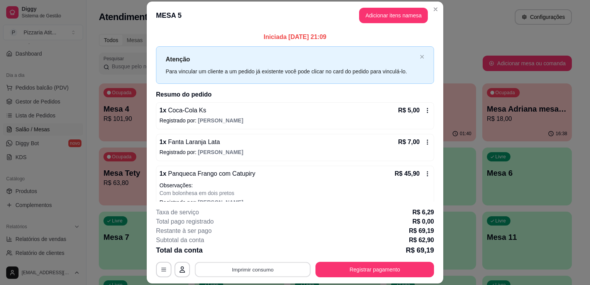
click at [277, 271] on button "Imprimir consumo" at bounding box center [253, 269] width 116 height 15
click at [259, 249] on button "IMPRESSORA" at bounding box center [252, 252] width 54 height 12
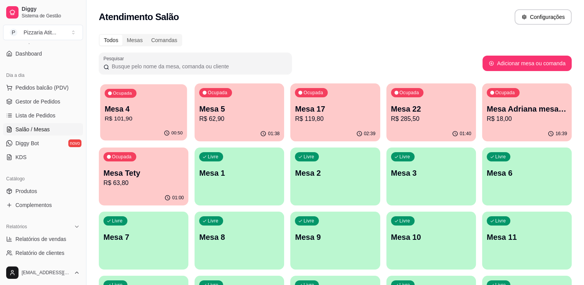
click at [112, 91] on div "Ocupada" at bounding box center [121, 93] width 32 height 9
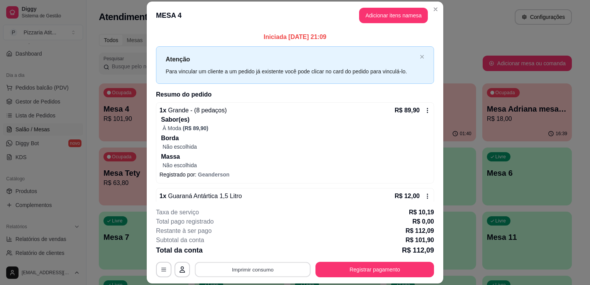
click at [264, 271] on button "Imprimir consumo" at bounding box center [253, 269] width 116 height 15
click at [263, 256] on button "IMPRESSORA" at bounding box center [252, 252] width 54 height 12
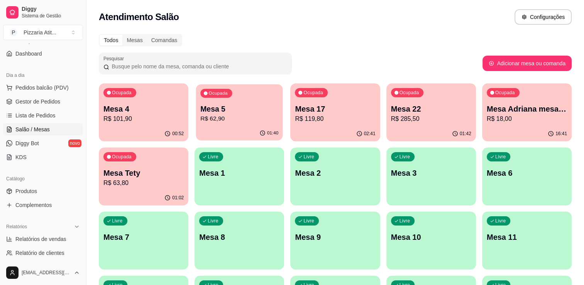
click at [260, 113] on p "Mesa 5" at bounding box center [239, 109] width 78 height 10
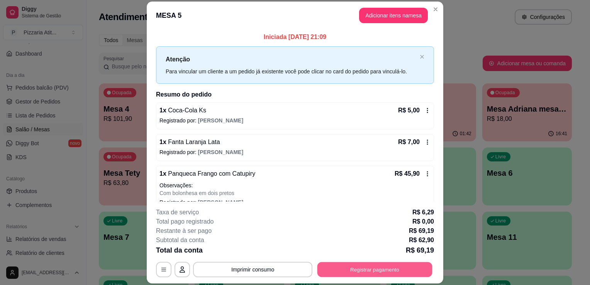
click at [347, 268] on button "Registrar pagamento" at bounding box center [374, 269] width 115 height 15
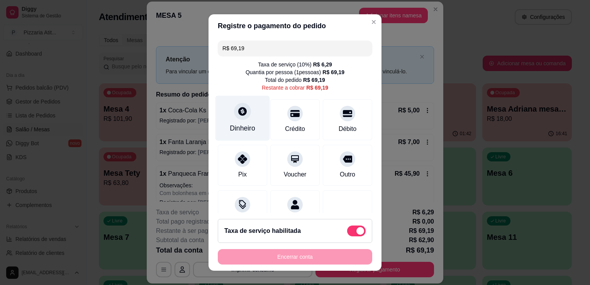
click at [233, 120] on div "Dinheiro" at bounding box center [242, 118] width 54 height 45
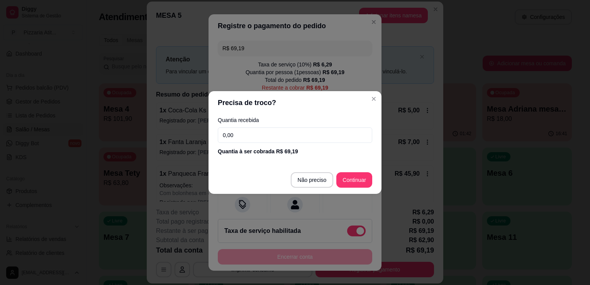
click at [246, 136] on input "0,00" at bounding box center [295, 134] width 154 height 15
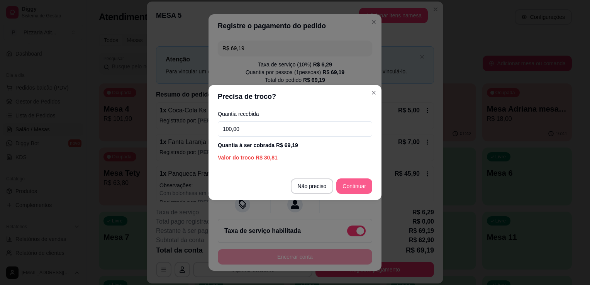
type input "100,00"
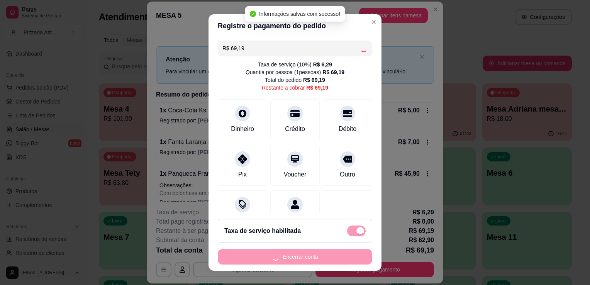
type input "R$ 0,00"
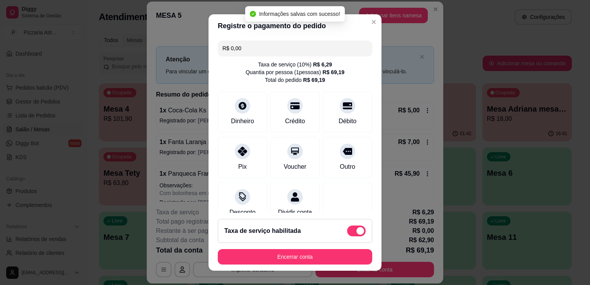
click at [358, 186] on div "R$ 0,00 Taxa de serviço ( 10 %) R$ 6,29 Quantia por pessoa ( 1 pessoas) R$ 69,1…" at bounding box center [294, 124] width 173 height 175
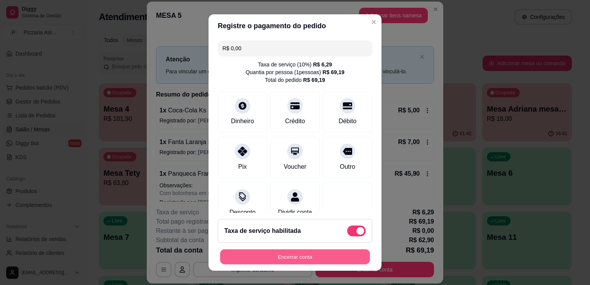
click at [306, 255] on button "Encerrar conta" at bounding box center [295, 256] width 150 height 15
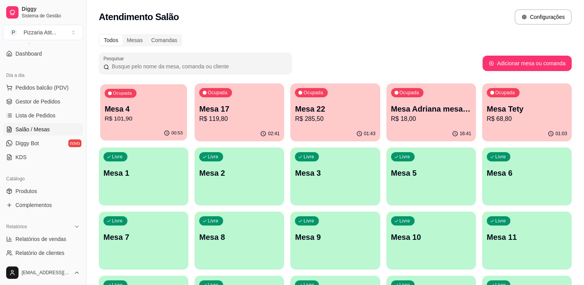
click at [139, 119] on p "R$ 101,90" at bounding box center [144, 118] width 78 height 9
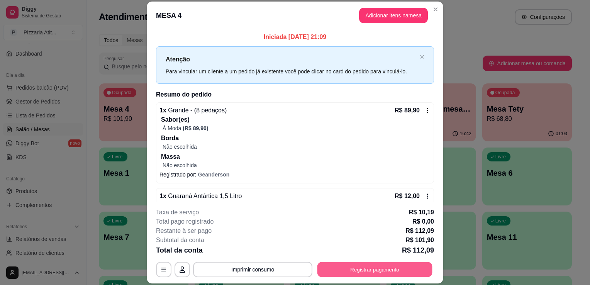
click at [348, 267] on button "Registrar pagamento" at bounding box center [374, 269] width 115 height 15
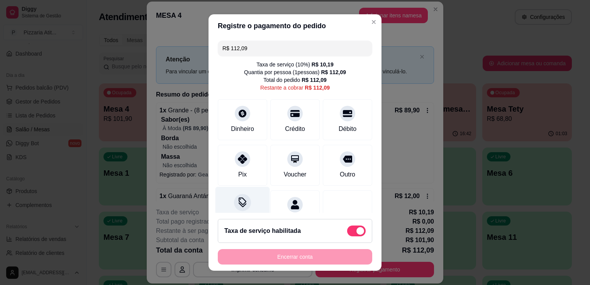
click at [245, 203] on div at bounding box center [242, 202] width 17 height 17
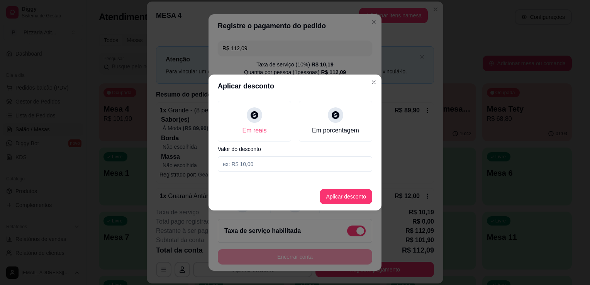
click at [282, 162] on input at bounding box center [295, 163] width 154 height 15
type input "0,09"
click at [343, 195] on button "Aplicar desconto" at bounding box center [346, 196] width 51 height 15
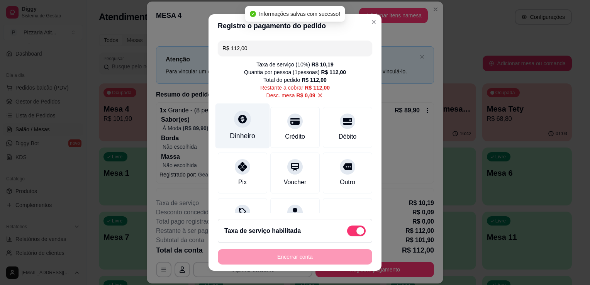
type input "R$ 112,00"
click at [234, 118] on div at bounding box center [242, 118] width 17 height 17
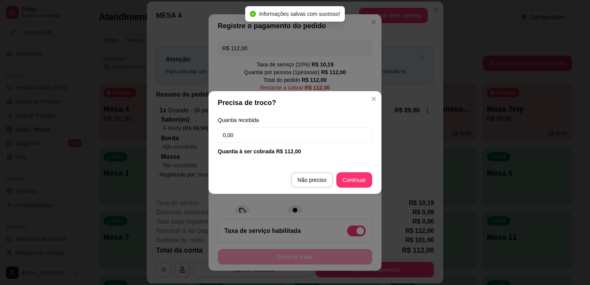
click at [242, 140] on input "0,00" at bounding box center [295, 134] width 154 height 15
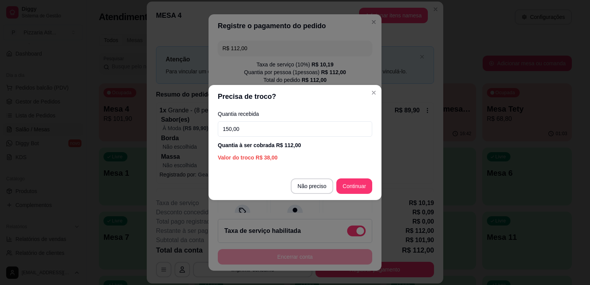
type input "150,00"
click at [349, 177] on footer "Não preciso Continuar" at bounding box center [294, 186] width 173 height 28
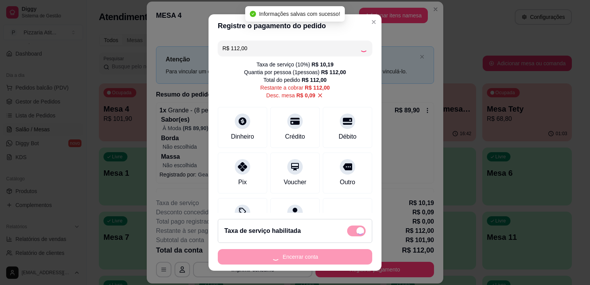
type input "R$ 0,00"
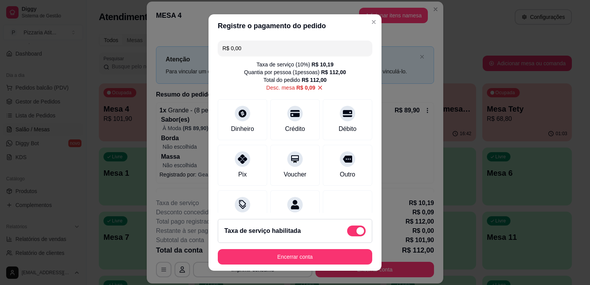
click at [366, 154] on div "R$ 0,00 Taxa de serviço ( 10 %) R$ 10,19 Quantia por pessoa ( 1 pessoas) R$ 112…" at bounding box center [294, 124] width 173 height 175
drag, startPoint x: 366, startPoint y: 154, endPoint x: 369, endPoint y: 148, distance: 6.2
click at [369, 148] on div "R$ 0,00 Taxa de serviço ( 10 %) R$ 10,19 Quantia por pessoa ( 1 pessoas) R$ 112…" at bounding box center [294, 124] width 173 height 175
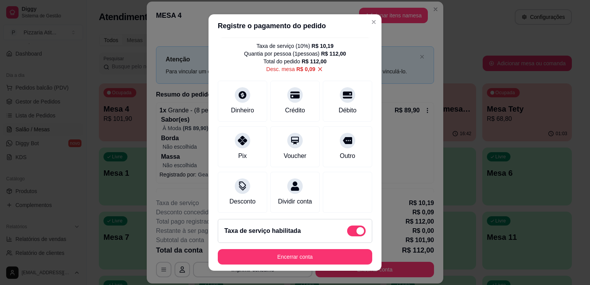
scroll to position [70, 0]
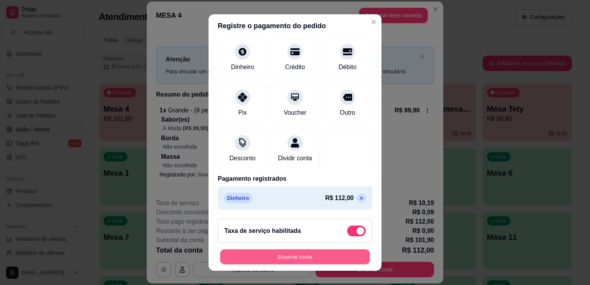
click at [325, 261] on button "Encerrar conta" at bounding box center [295, 256] width 150 height 15
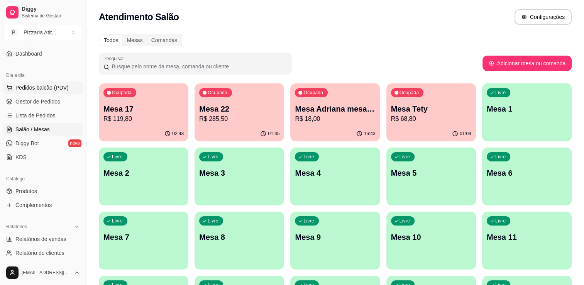
click at [63, 88] on span "Pedidos balcão (PDV)" at bounding box center [41, 88] width 53 height 8
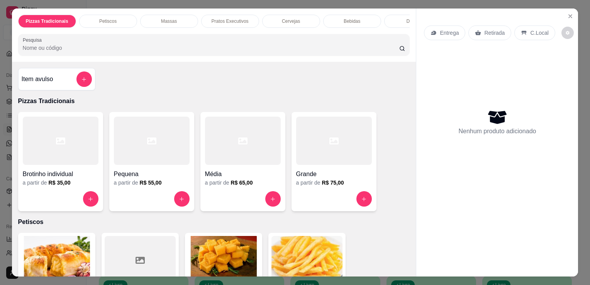
click at [210, 47] on input "Pesquisa" at bounding box center [211, 48] width 376 height 8
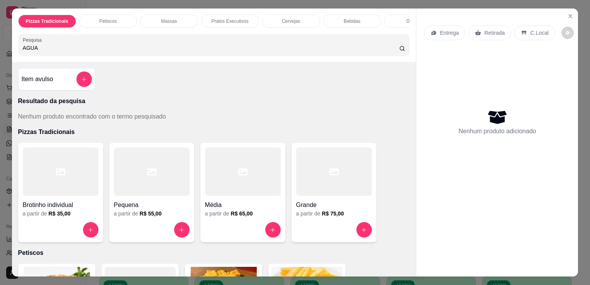
type input "AGUA"
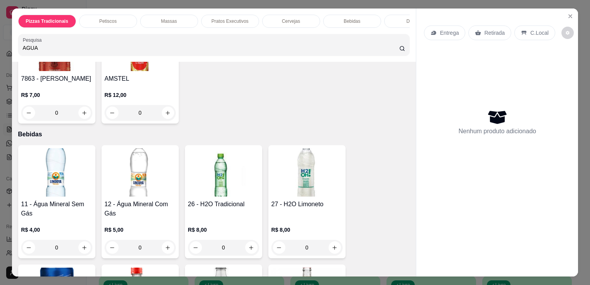
scroll to position [1674, 0]
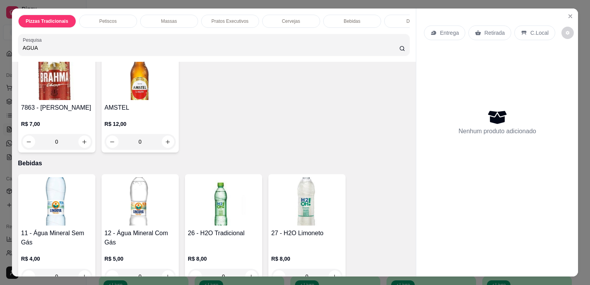
click at [151, 210] on img at bounding box center [140, 201] width 71 height 48
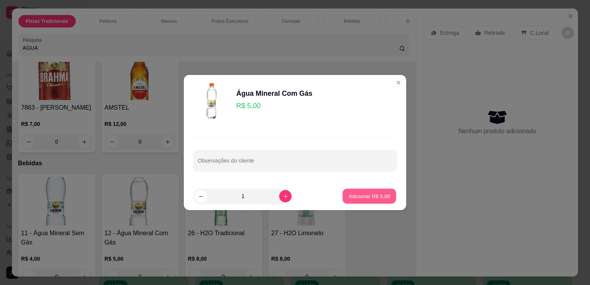
click at [384, 197] on button "Adicionar R$ 5,00" at bounding box center [369, 196] width 54 height 15
type input "1"
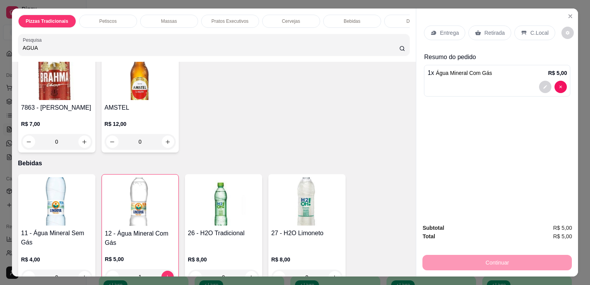
click at [523, 32] on div "C.Local" at bounding box center [534, 32] width 41 height 15
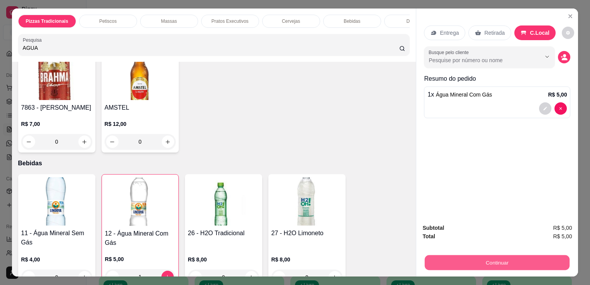
click at [477, 255] on button "Continuar" at bounding box center [496, 262] width 145 height 15
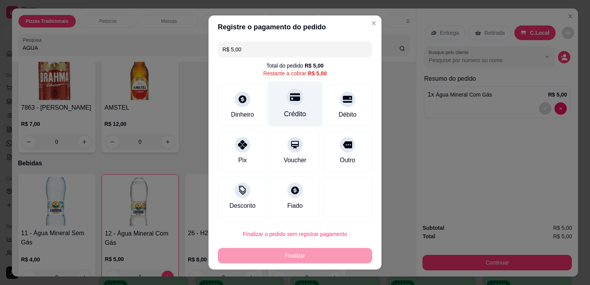
click at [301, 110] on div "Crédito" at bounding box center [295, 103] width 54 height 45
type input "R$ 0,00"
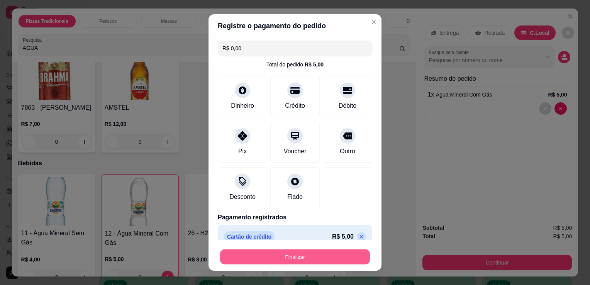
click at [309, 257] on button "Finalizar" at bounding box center [295, 256] width 150 height 15
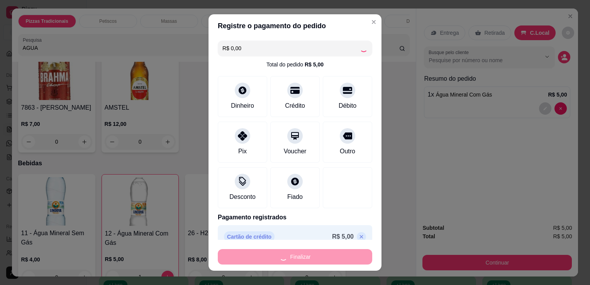
type input "0"
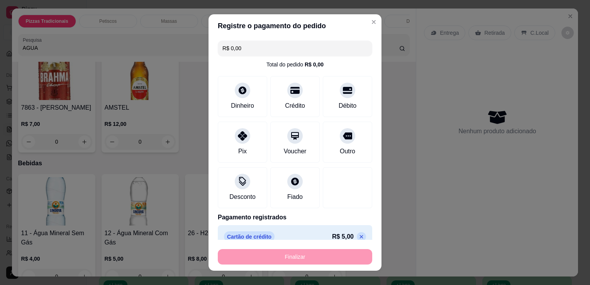
type input "-R$ 5,00"
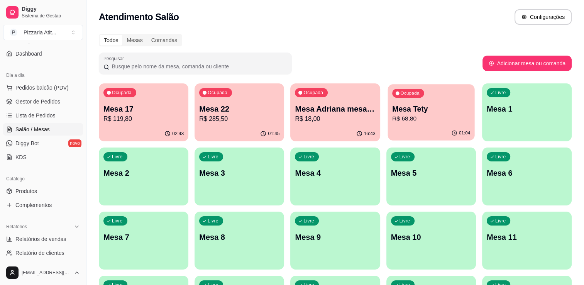
click at [434, 113] on p "Mesa Tety" at bounding box center [431, 109] width 78 height 10
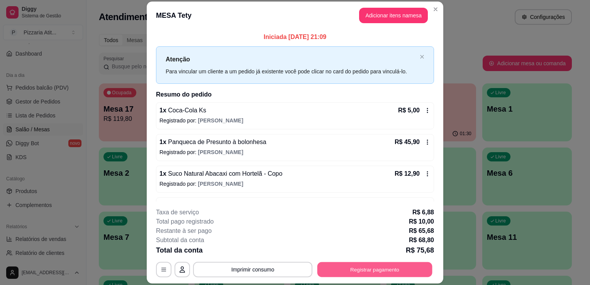
click at [339, 271] on button "Registrar pagamento" at bounding box center [374, 269] width 115 height 15
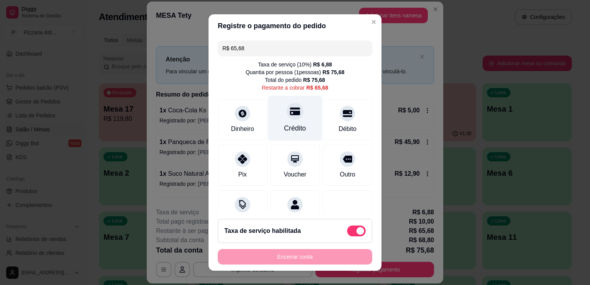
click at [295, 128] on div "Crédito" at bounding box center [295, 128] width 22 height 10
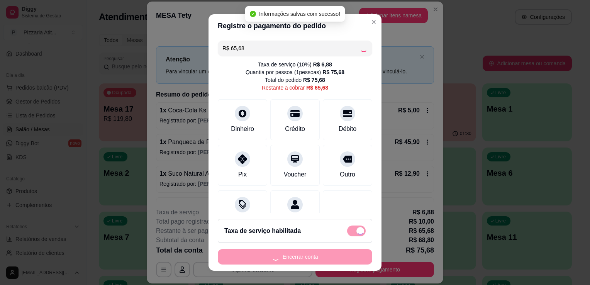
type input "R$ 0,00"
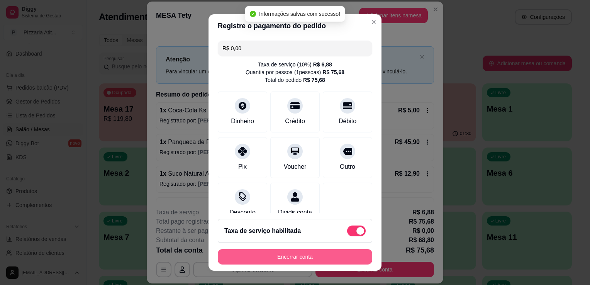
click at [331, 257] on button "Encerrar conta" at bounding box center [295, 256] width 154 height 15
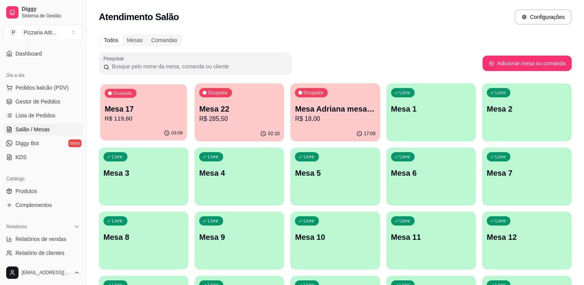
click at [136, 115] on p "R$ 119,80" at bounding box center [144, 118] width 78 height 9
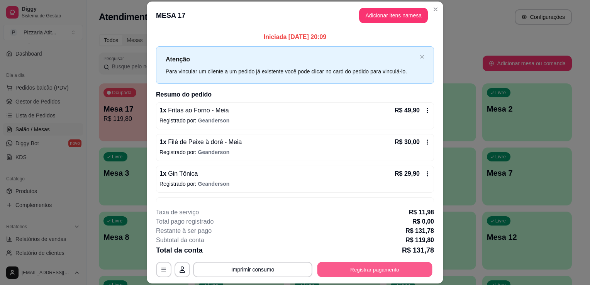
click at [415, 271] on button "Registrar pagamento" at bounding box center [374, 269] width 115 height 15
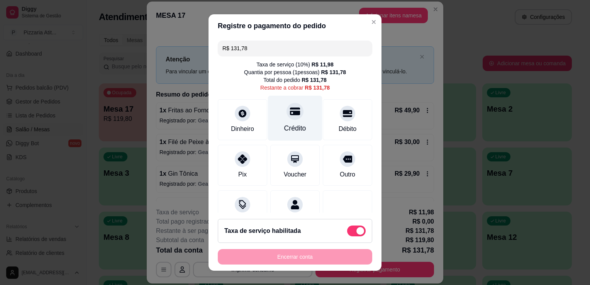
click at [290, 132] on div "Crédito" at bounding box center [295, 128] width 22 height 10
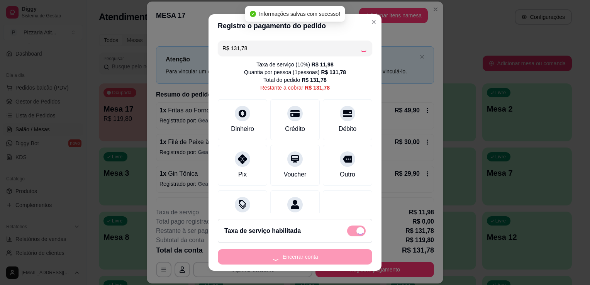
type input "R$ 0,00"
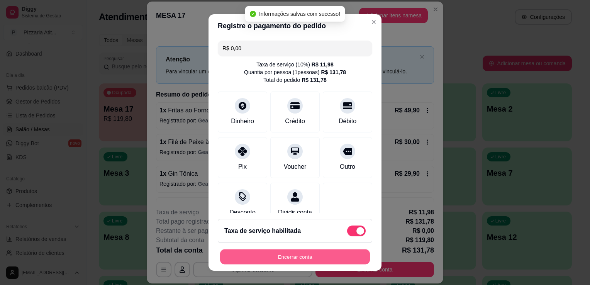
click at [337, 255] on button "Encerrar conta" at bounding box center [295, 256] width 150 height 15
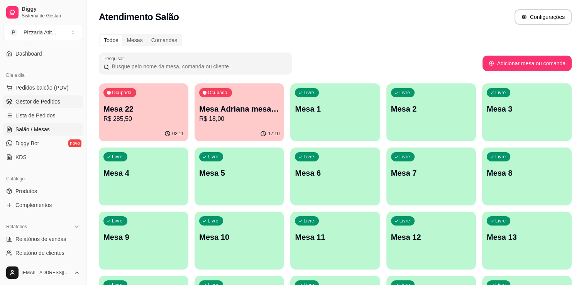
click at [38, 98] on span "Gestor de Pedidos" at bounding box center [37, 102] width 45 height 8
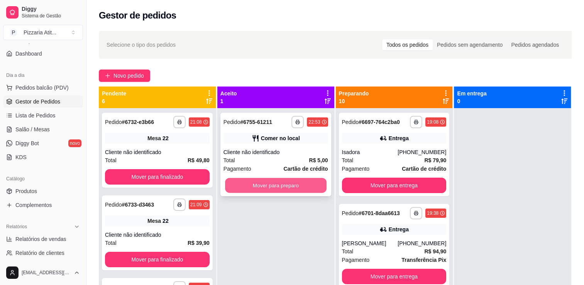
click at [241, 185] on button "Mover para preparo" at bounding box center [275, 185] width 101 height 15
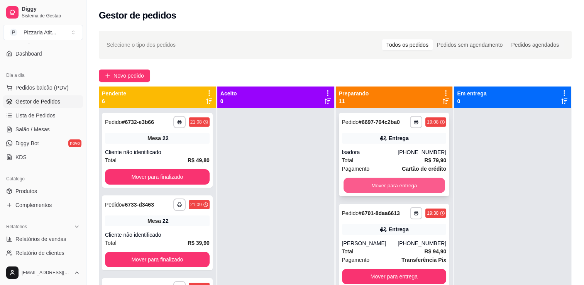
click at [388, 182] on button "Mover para entrega" at bounding box center [393, 185] width 101 height 15
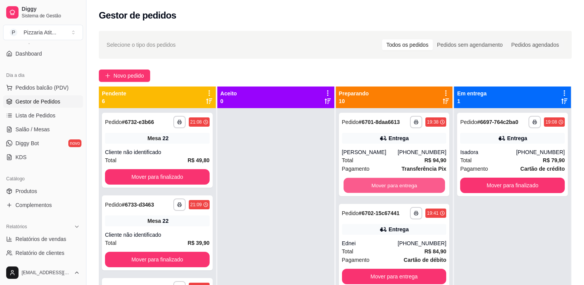
click at [388, 182] on button "Mover para entrega" at bounding box center [393, 185] width 101 height 15
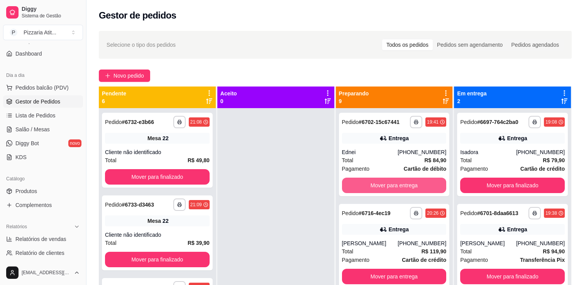
click at [388, 182] on button "Mover para entrega" at bounding box center [394, 185] width 105 height 15
click at [388, 182] on button "Mover para entrega" at bounding box center [393, 185] width 101 height 15
click at [388, 182] on button "Mover para entrega" at bounding box center [394, 185] width 105 height 15
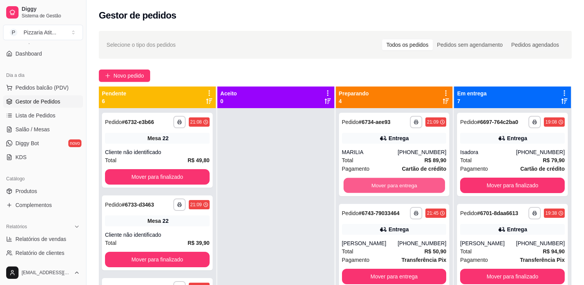
click at [388, 182] on button "Mover para entrega" at bounding box center [393, 185] width 101 height 15
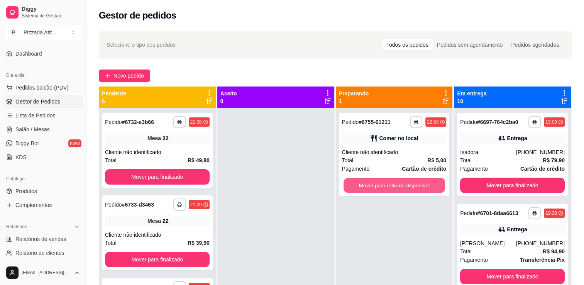
click at [388, 182] on button "Mover para retirada disponível" at bounding box center [393, 185] width 101 height 15
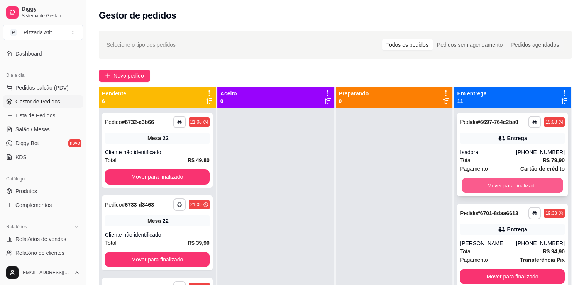
click at [511, 186] on button "Mover para finalizado" at bounding box center [512, 185] width 101 height 15
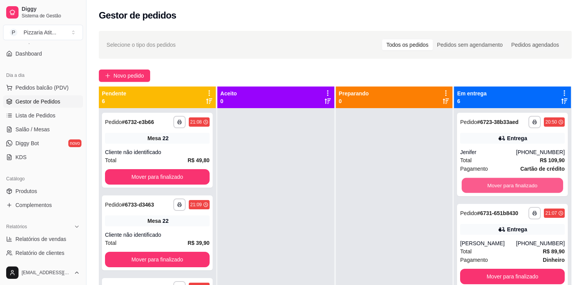
click at [511, 186] on button "Mover para finalizado" at bounding box center [512, 185] width 101 height 15
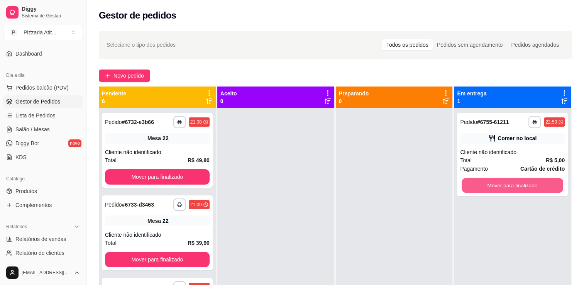
click at [511, 186] on button "Mover para finalizado" at bounding box center [512, 185] width 101 height 15
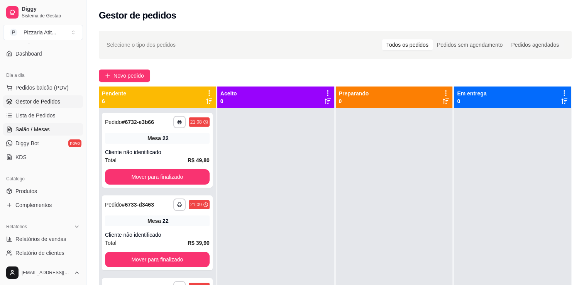
click at [46, 128] on span "Salão / Mesas" at bounding box center [32, 129] width 34 height 8
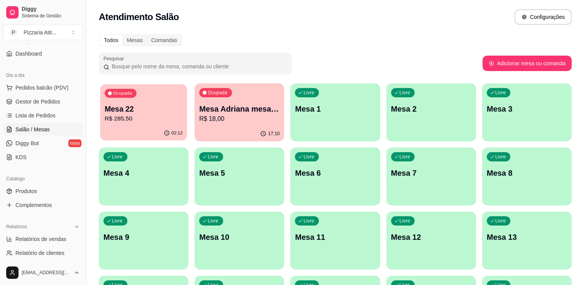
click at [142, 115] on p "R$ 285,50" at bounding box center [144, 118] width 78 height 9
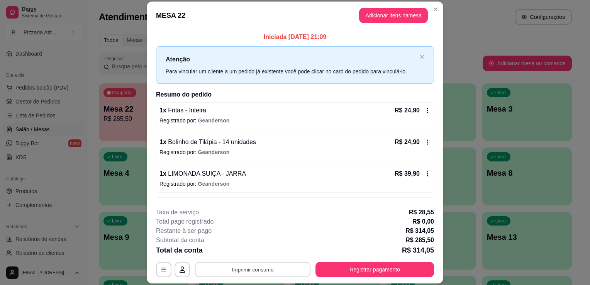
click at [245, 267] on button "Imprimir consumo" at bounding box center [253, 269] width 116 height 15
click at [265, 248] on button "IMPRESSORA" at bounding box center [252, 252] width 54 height 12
click at [355, 264] on button "Registrar pagamento" at bounding box center [374, 269] width 115 height 15
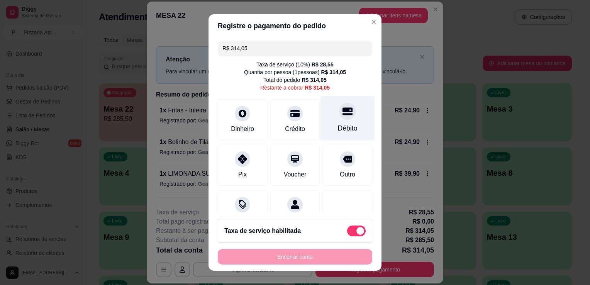
click at [347, 134] on div "Débito" at bounding box center [347, 118] width 54 height 45
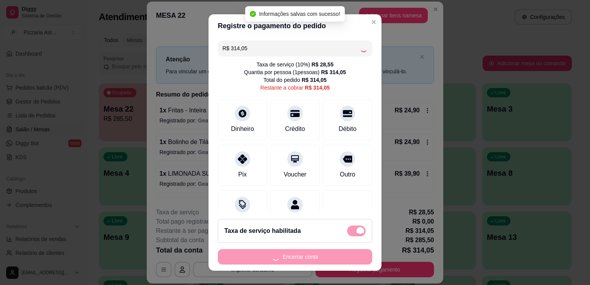
type input "R$ 0,00"
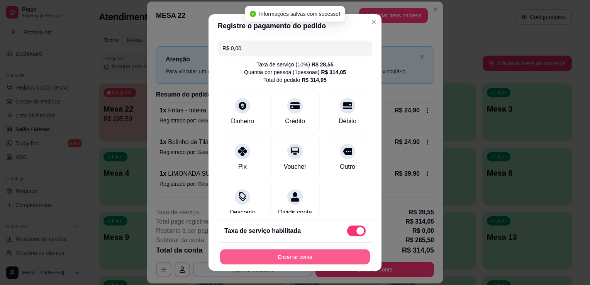
click at [306, 255] on button "Encerrar conta" at bounding box center [295, 256] width 150 height 15
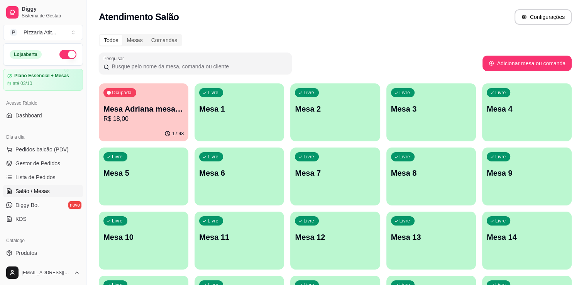
click at [59, 57] on button "button" at bounding box center [67, 54] width 17 height 9
click at [44, 167] on link "Gestor de Pedidos" at bounding box center [43, 163] width 80 height 12
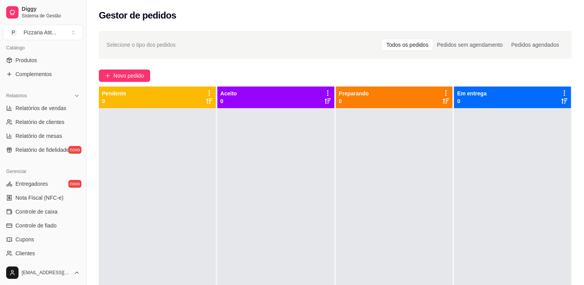
scroll to position [192, 0]
click at [56, 216] on link "Controle de caixa" at bounding box center [43, 212] width 80 height 12
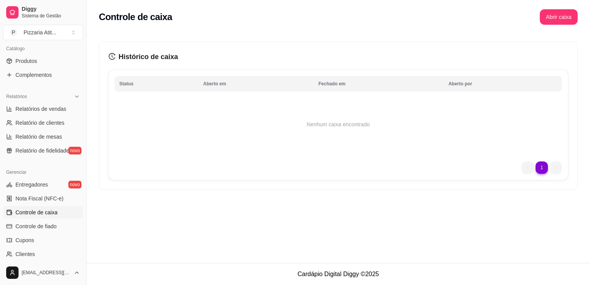
click at [56, 216] on link "Controle de caixa" at bounding box center [43, 212] width 80 height 12
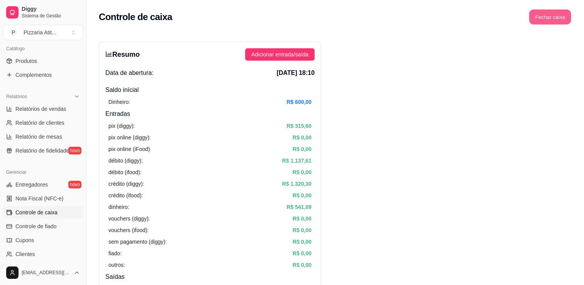
click at [553, 17] on button "Fechar caixa" at bounding box center [550, 17] width 42 height 15
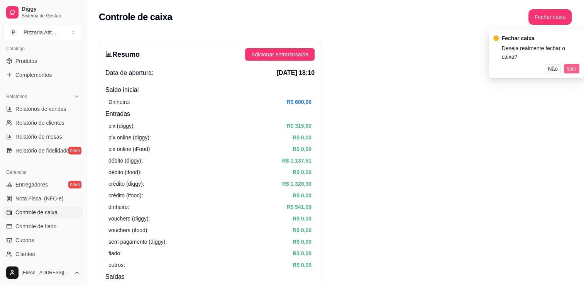
click at [567, 66] on span "Sim" at bounding box center [571, 68] width 9 height 8
